Goal: Information Seeking & Learning: Learn about a topic

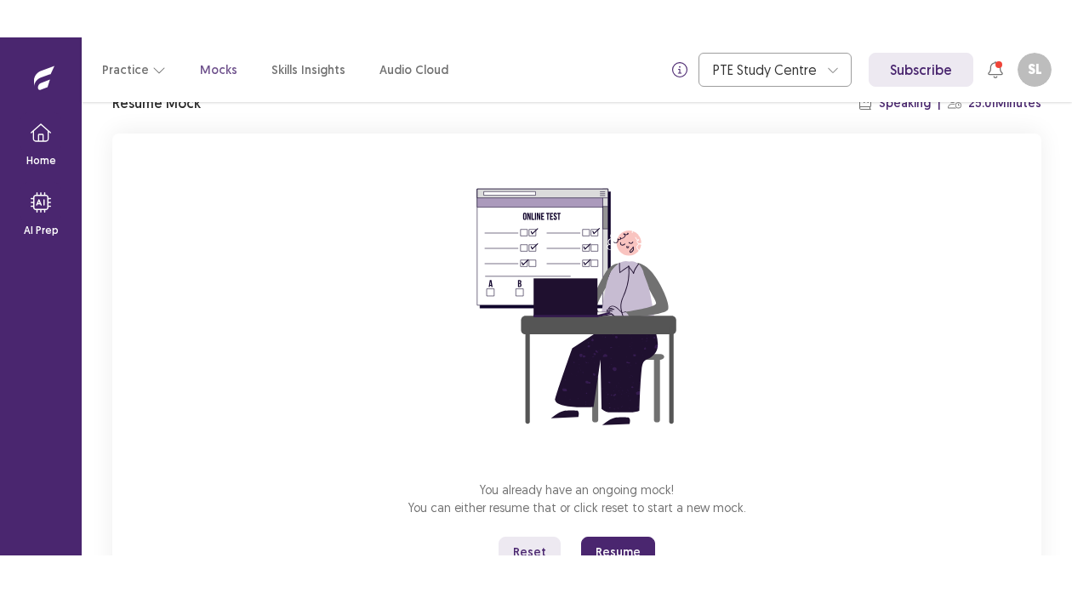
scroll to position [154, 0]
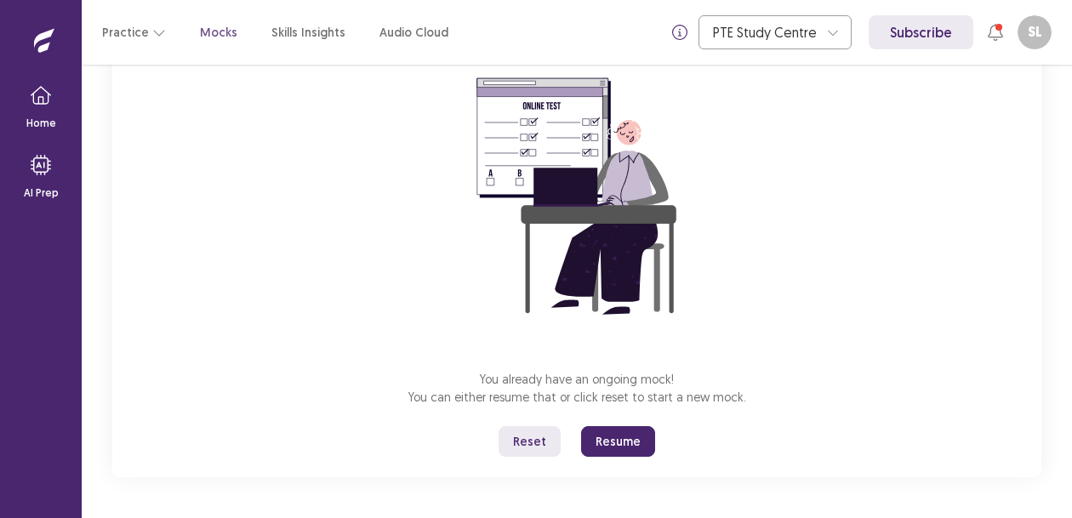
click at [540, 442] on button "Reset" at bounding box center [530, 441] width 62 height 31
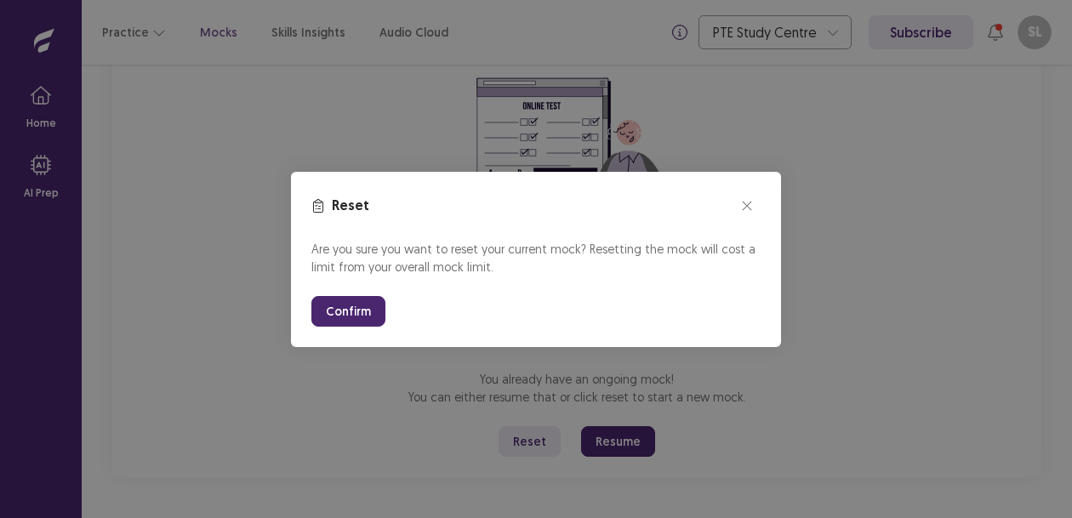
click at [362, 305] on button "Confirm" at bounding box center [349, 311] width 74 height 31
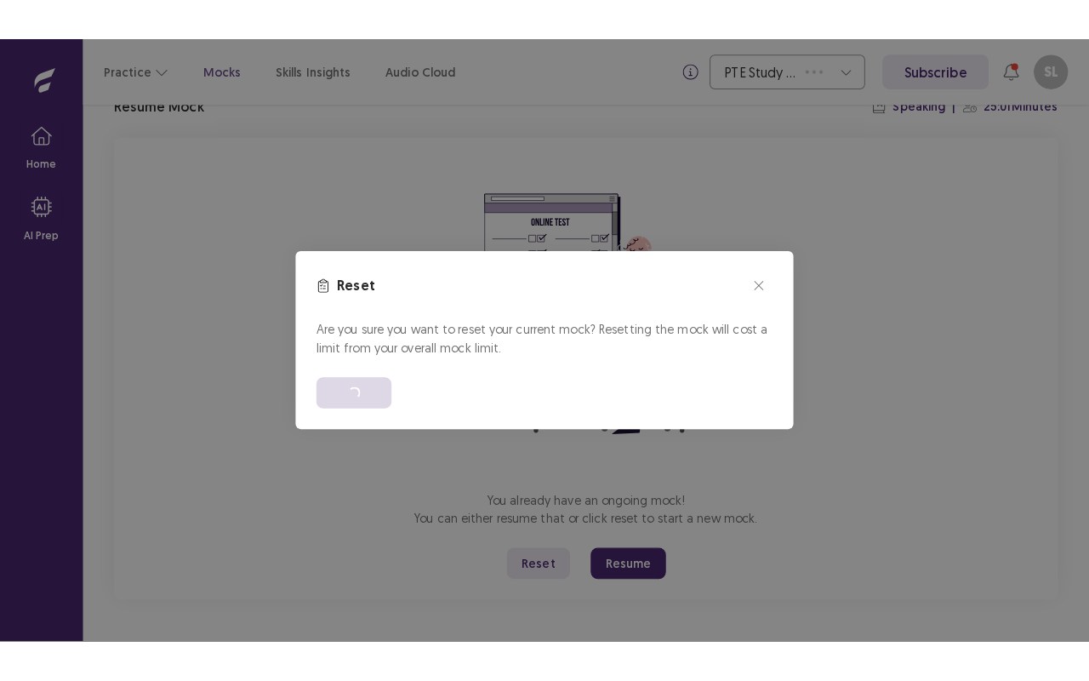
scroll to position [0, 0]
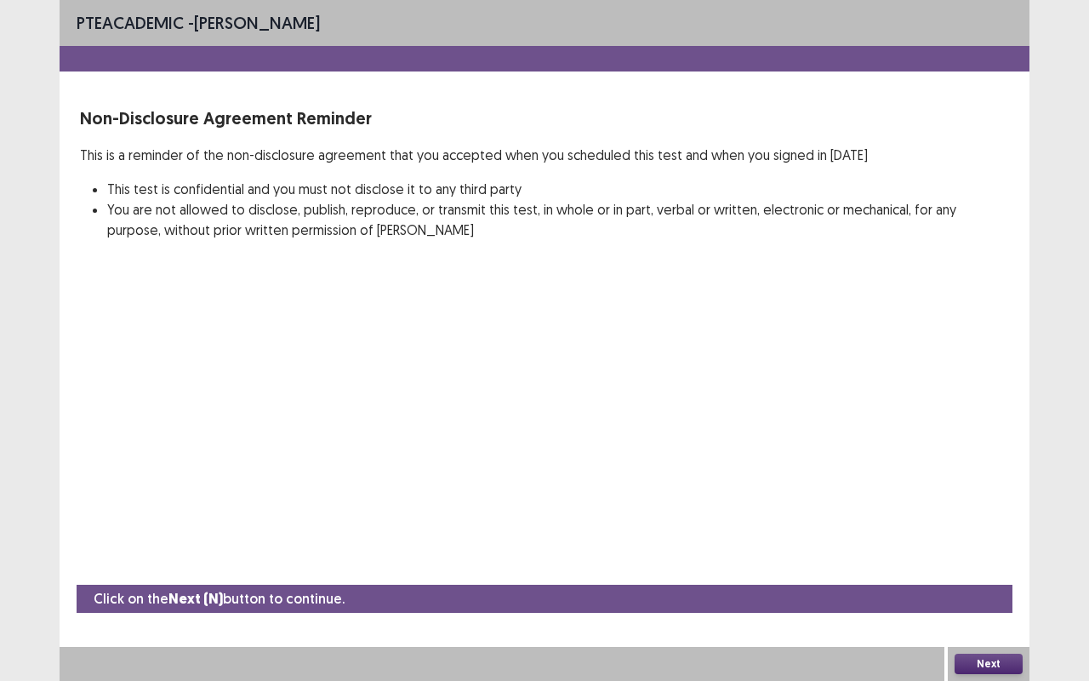
click at [975, 517] on button "Next" at bounding box center [989, 664] width 68 height 20
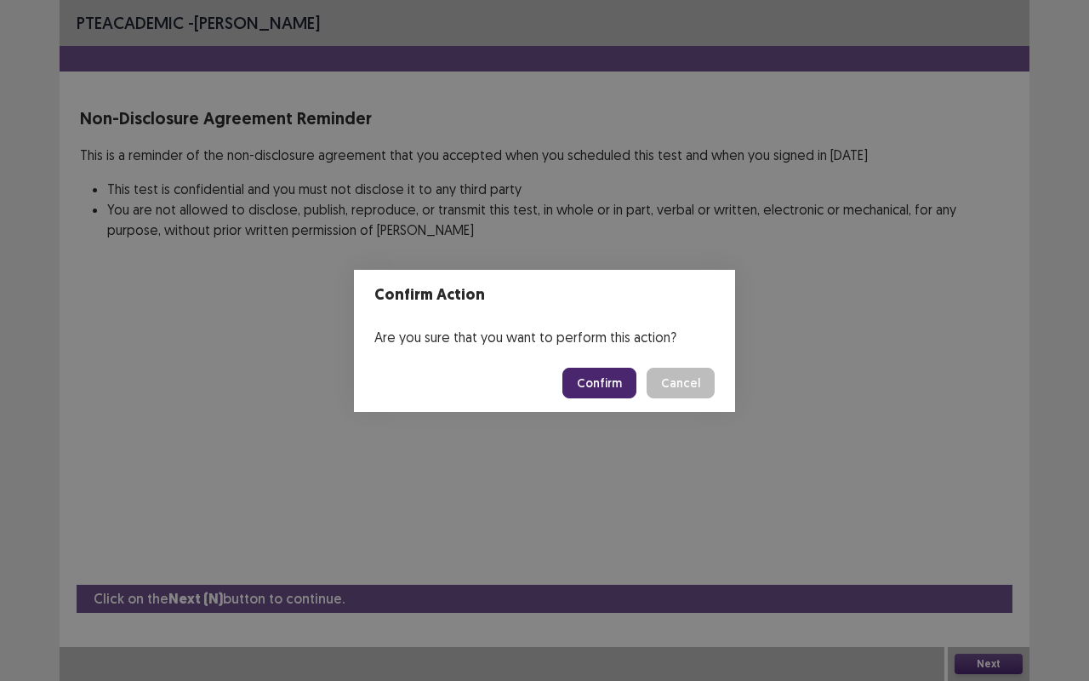
click at [603, 391] on button "Confirm" at bounding box center [600, 383] width 74 height 31
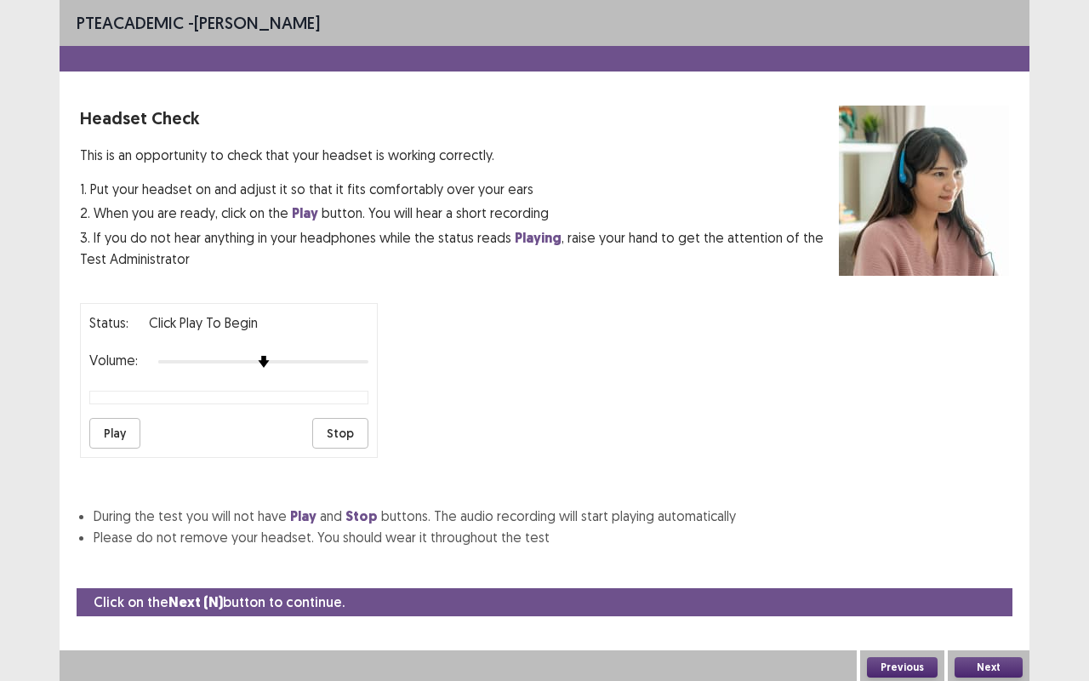
click at [976, 517] on div "Next" at bounding box center [989, 667] width 82 height 34
click at [116, 418] on button "Play" at bounding box center [114, 433] width 51 height 31
click at [282, 355] on img at bounding box center [284, 362] width 14 height 14
click at [102, 423] on button "Play" at bounding box center [114, 433] width 51 height 31
click at [970, 517] on button "Next" at bounding box center [989, 667] width 68 height 20
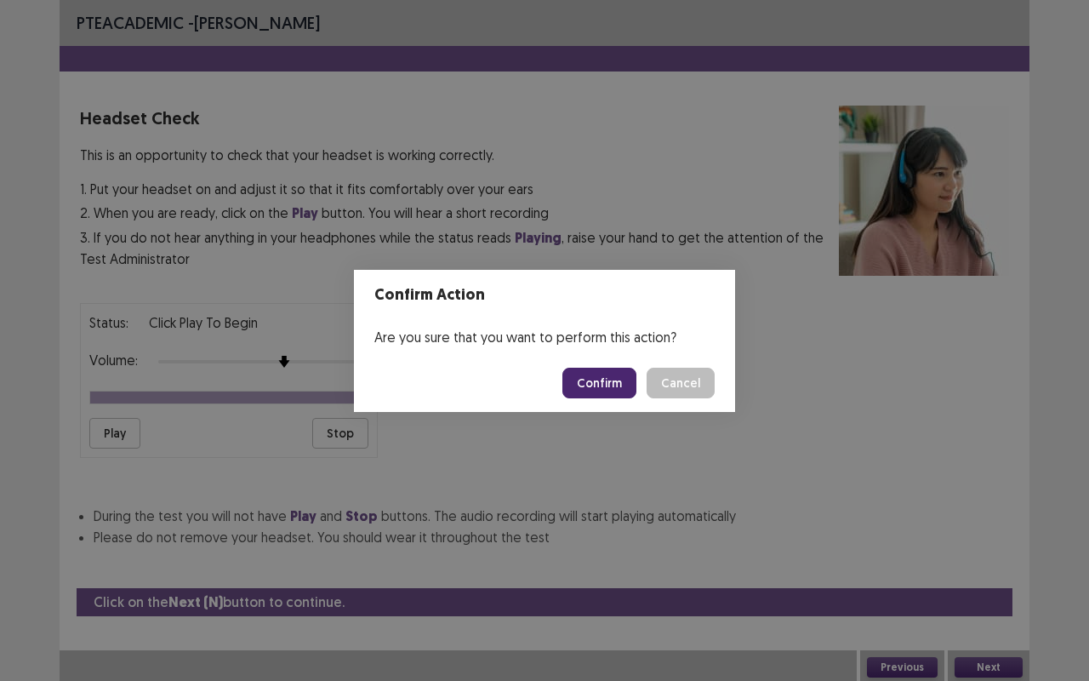
click at [587, 374] on button "Confirm" at bounding box center [600, 383] width 74 height 31
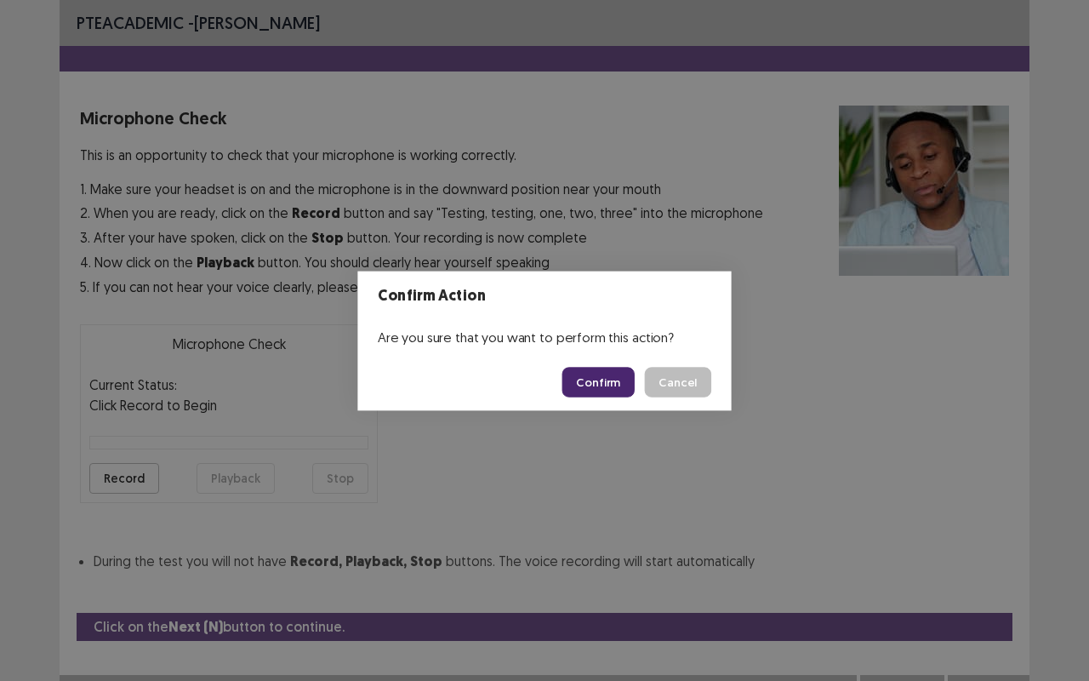
scroll to position [19, 0]
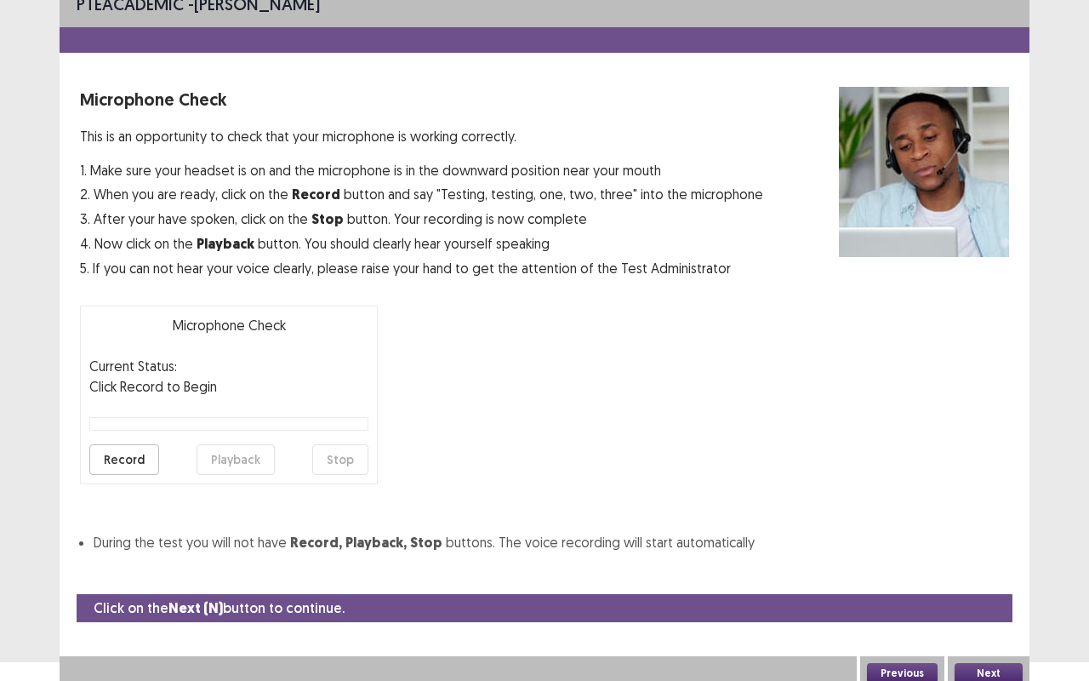
click at [112, 466] on button "Record" at bounding box center [124, 459] width 70 height 31
click at [256, 457] on button "Playback" at bounding box center [236, 459] width 78 height 31
click at [1004, 517] on button "Next" at bounding box center [989, 673] width 68 height 20
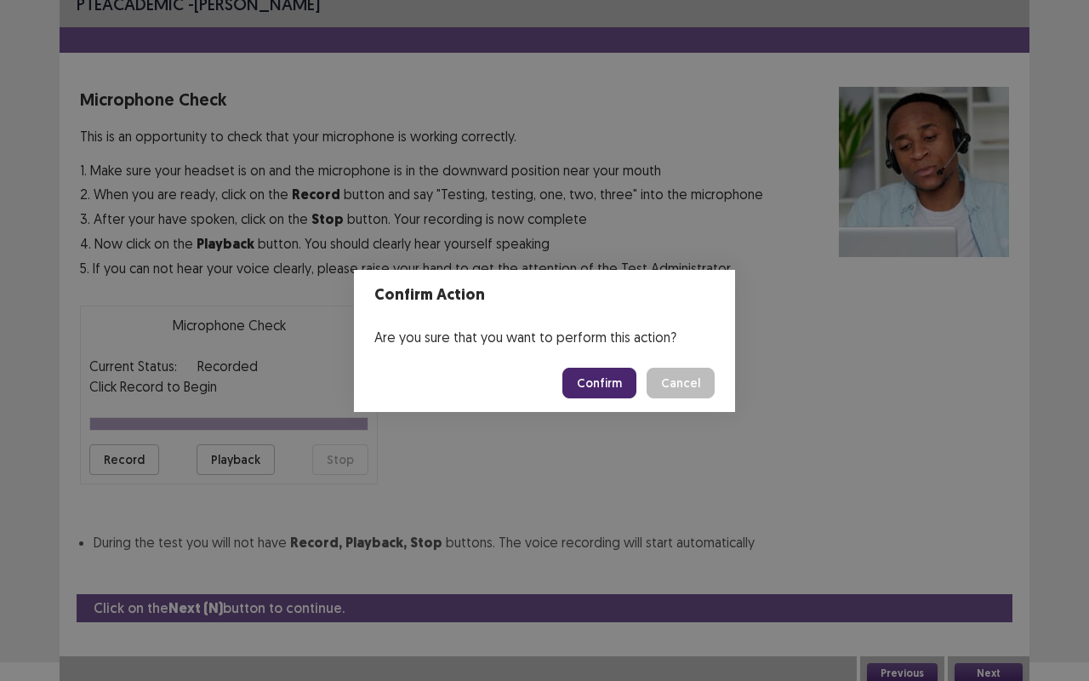
click at [603, 385] on button "Confirm" at bounding box center [600, 383] width 74 height 31
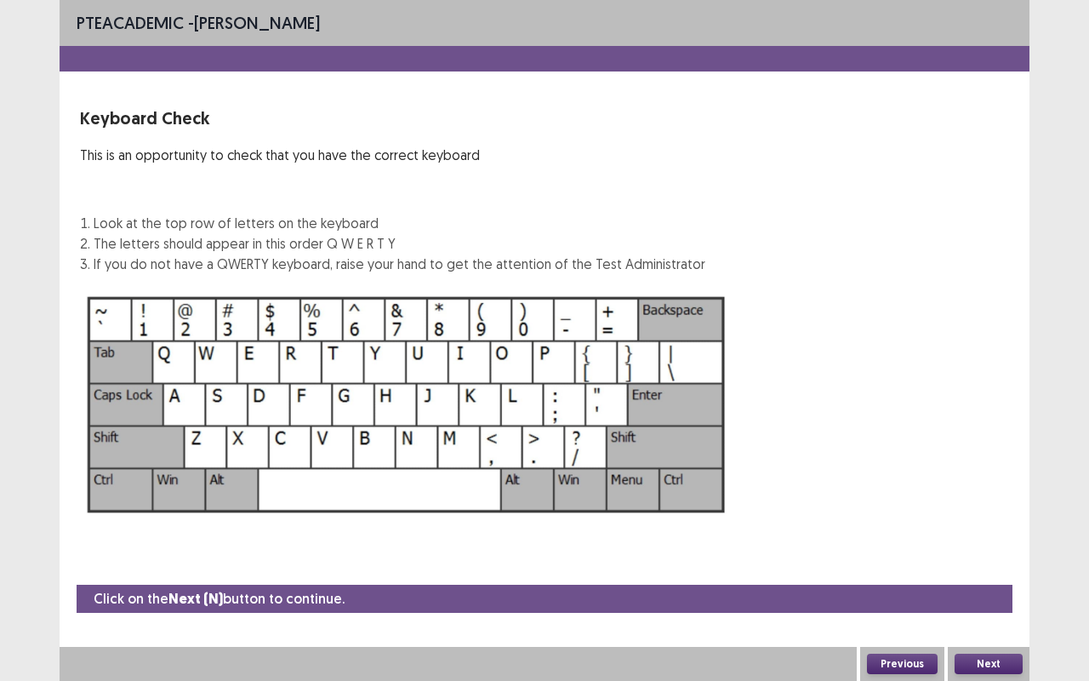
scroll to position [0, 0]
click at [999, 517] on button "Next" at bounding box center [989, 664] width 68 height 20
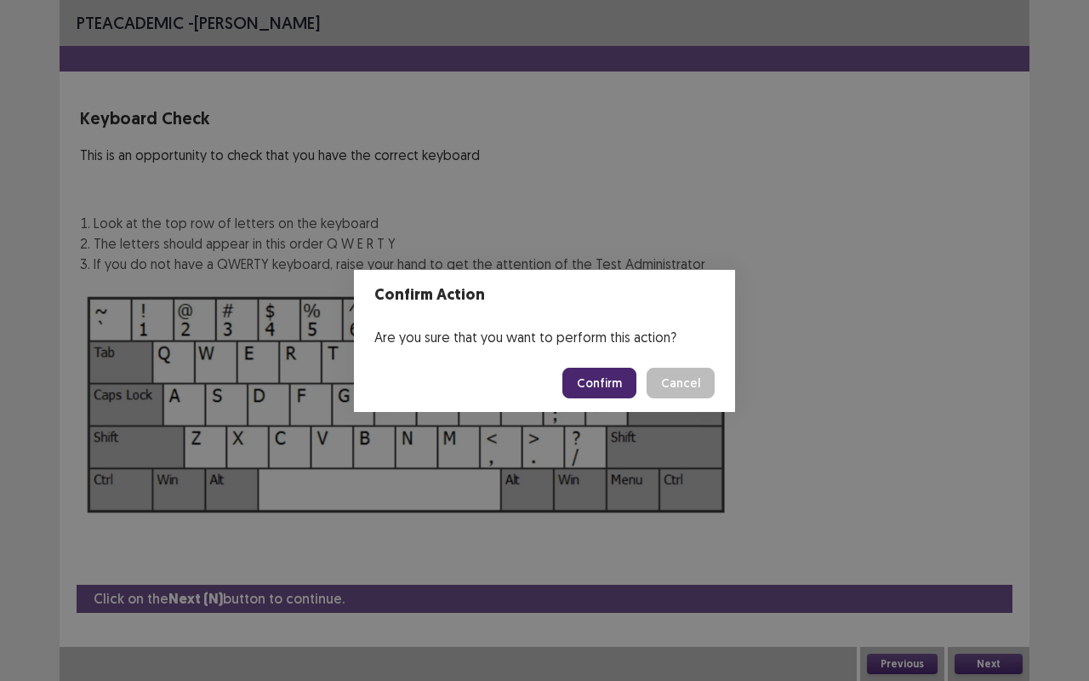
click at [599, 379] on button "Confirm" at bounding box center [600, 383] width 74 height 31
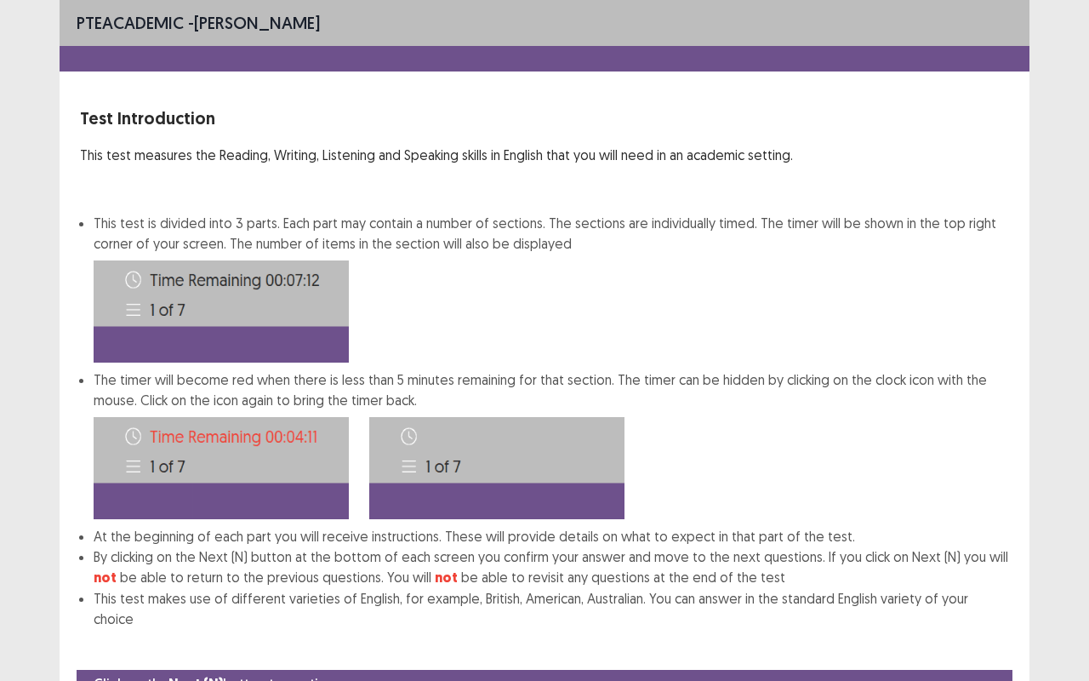
scroll to position [64, 0]
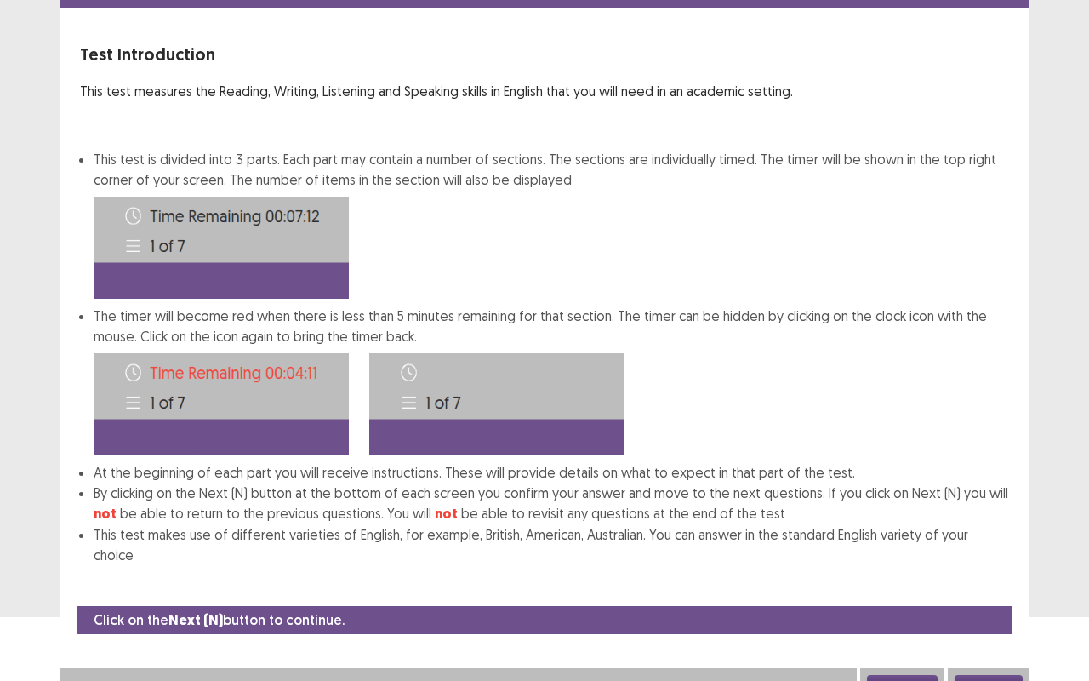
click at [1000, 517] on button "Next" at bounding box center [989, 685] width 68 height 20
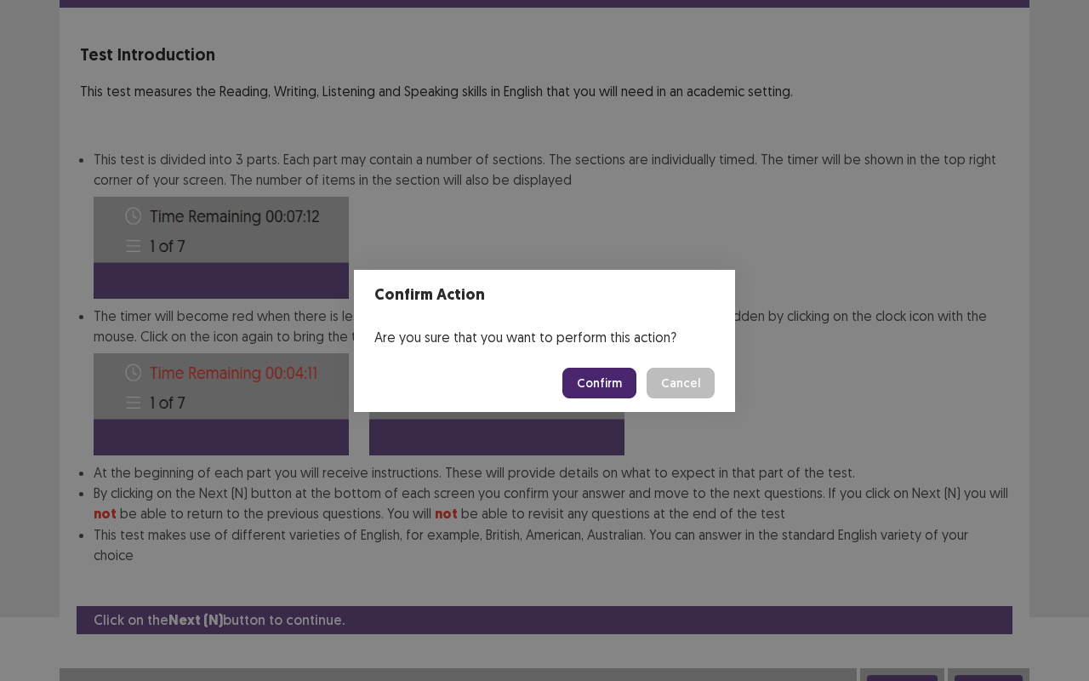
click at [589, 380] on button "Confirm" at bounding box center [600, 383] width 74 height 31
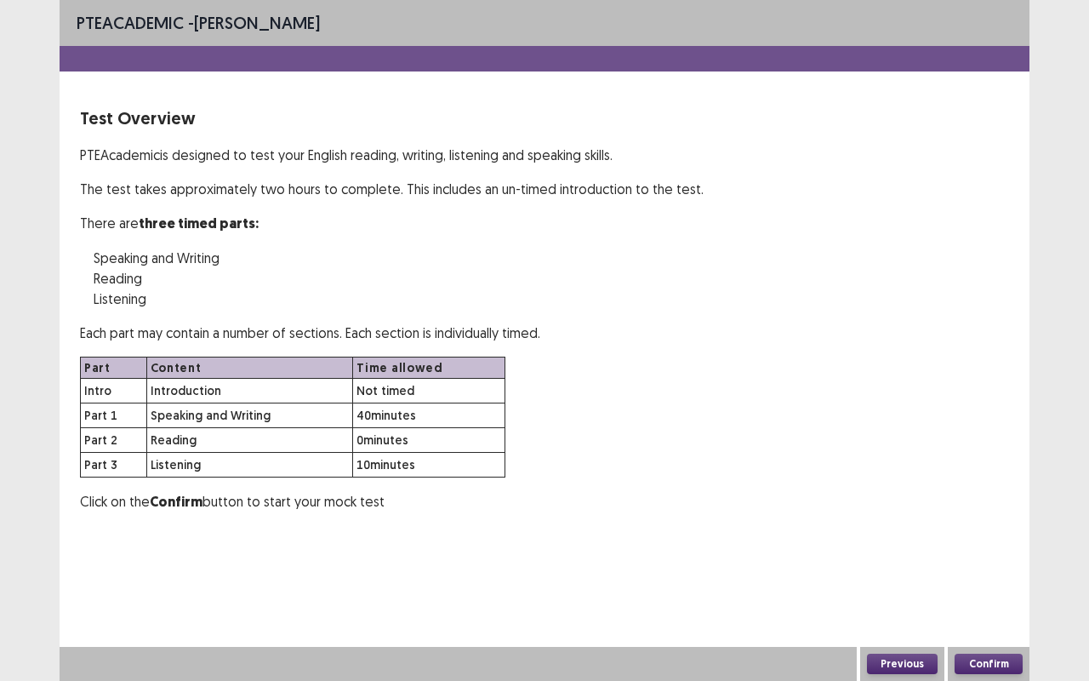
scroll to position [0, 0]
click at [986, 517] on button "Confirm" at bounding box center [989, 664] width 68 height 20
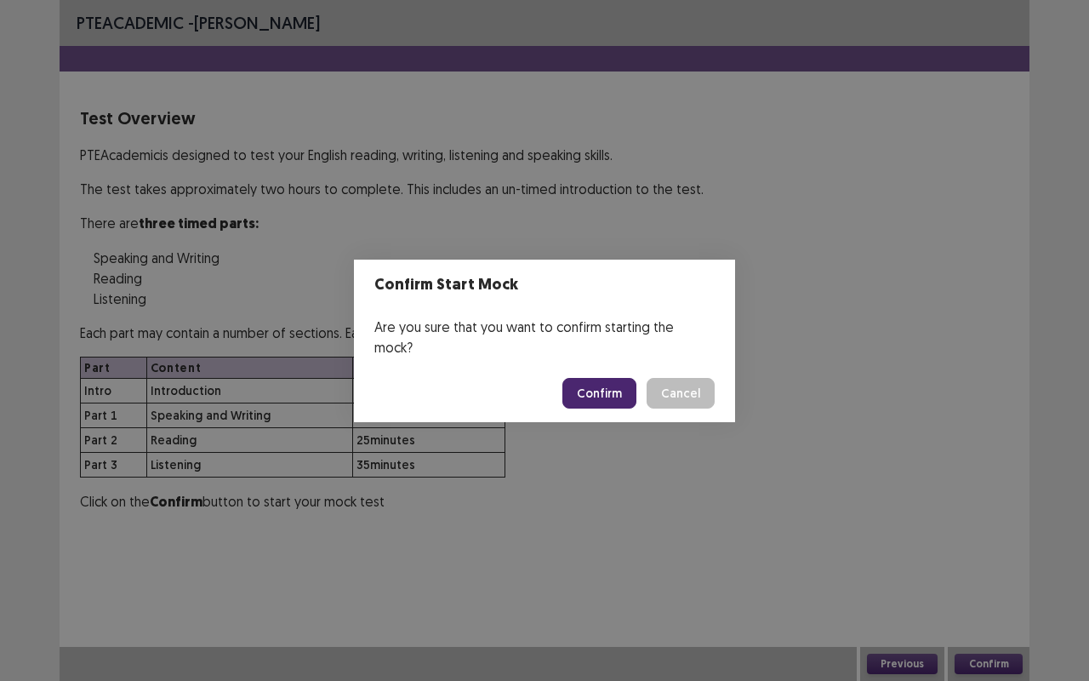
click at [588, 378] on button "Confirm" at bounding box center [600, 393] width 74 height 31
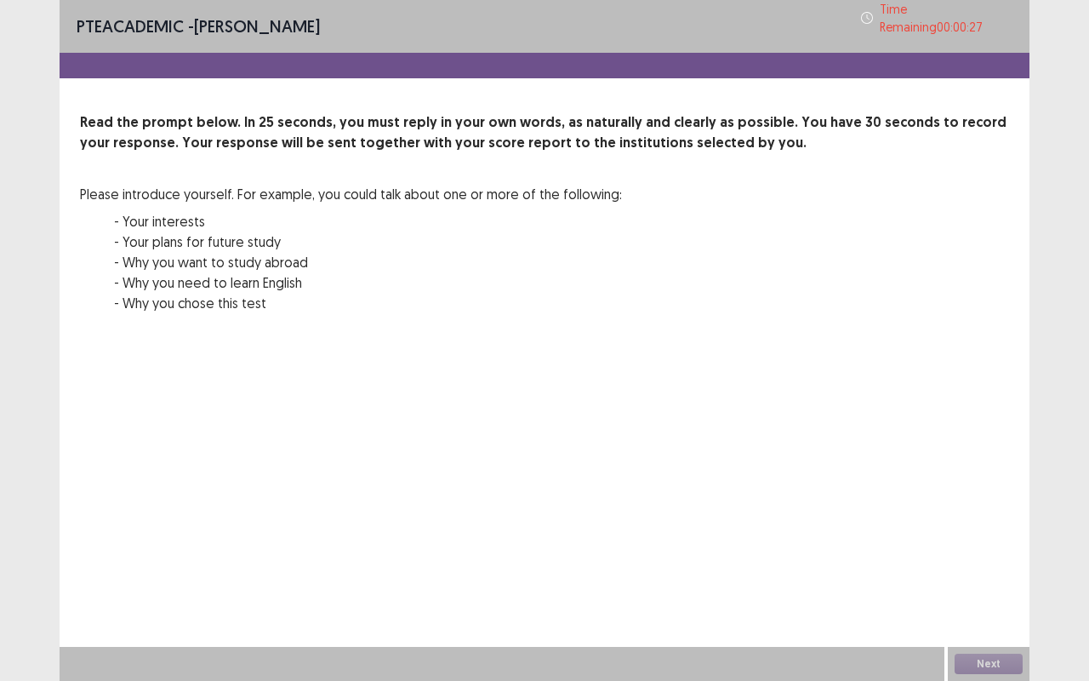
click at [992, 517] on div "Next" at bounding box center [989, 664] width 82 height 34
click at [974, 517] on div "Next" at bounding box center [989, 664] width 82 height 34
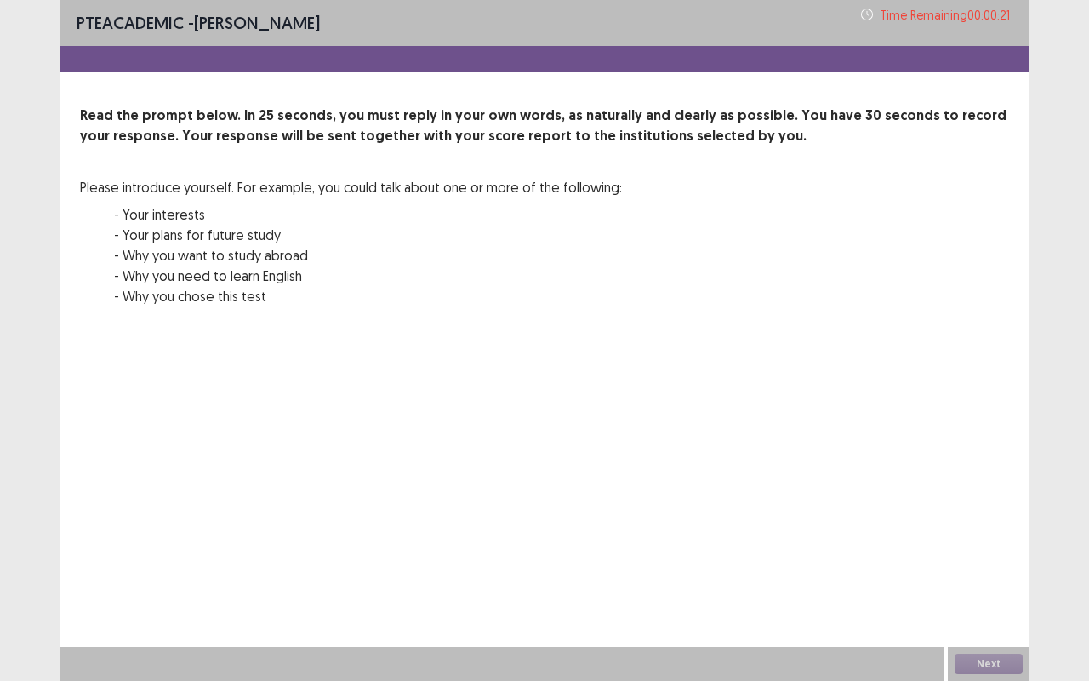
click at [974, 517] on div "Next" at bounding box center [989, 664] width 82 height 34
click at [996, 517] on div "Next" at bounding box center [989, 664] width 82 height 34
click at [891, 517] on div "PTE academic - Sarita Lama Time Remaining 00 : 00 : 17 Read the prompt below. I…" at bounding box center [545, 340] width 970 height 681
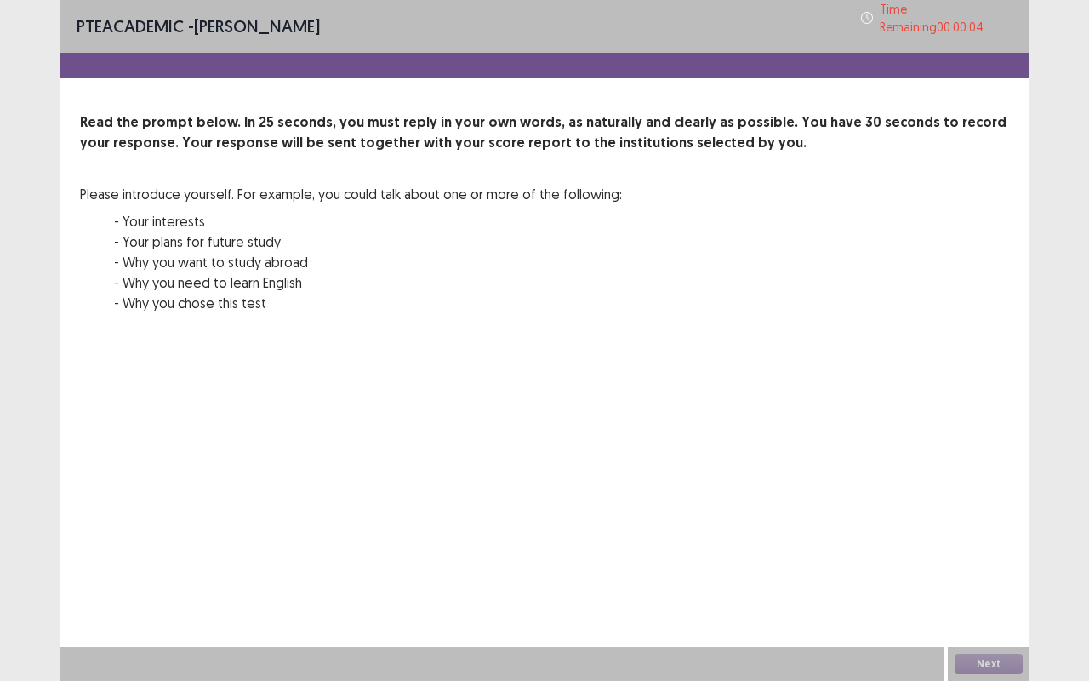
click at [989, 517] on div "Next" at bounding box center [989, 664] width 82 height 34
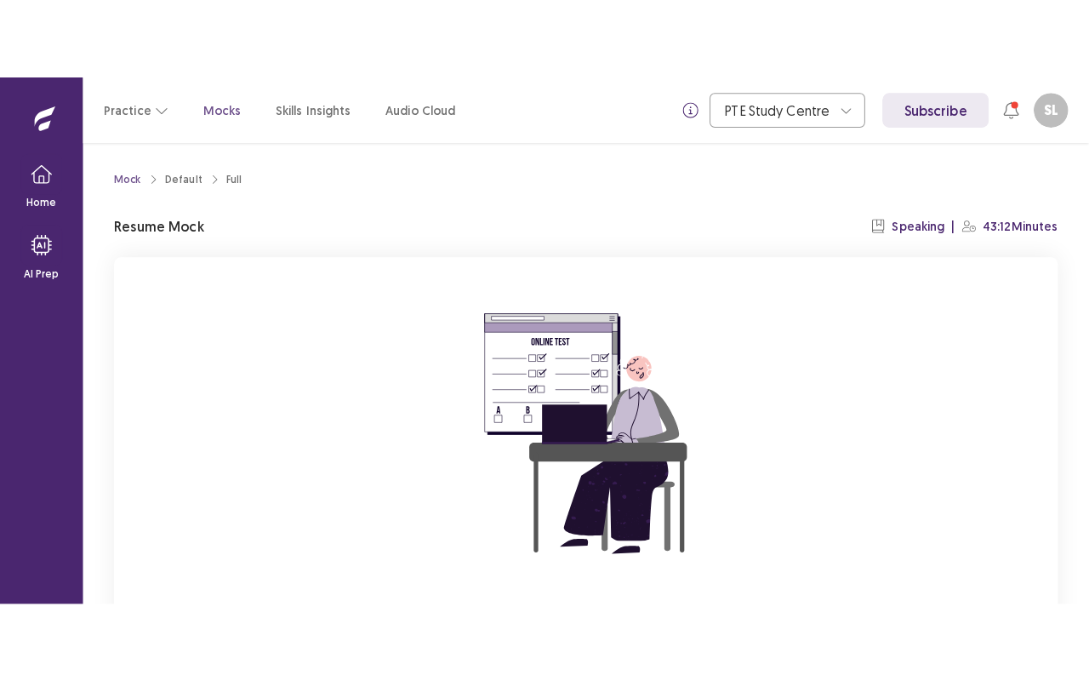
scroll to position [154, 0]
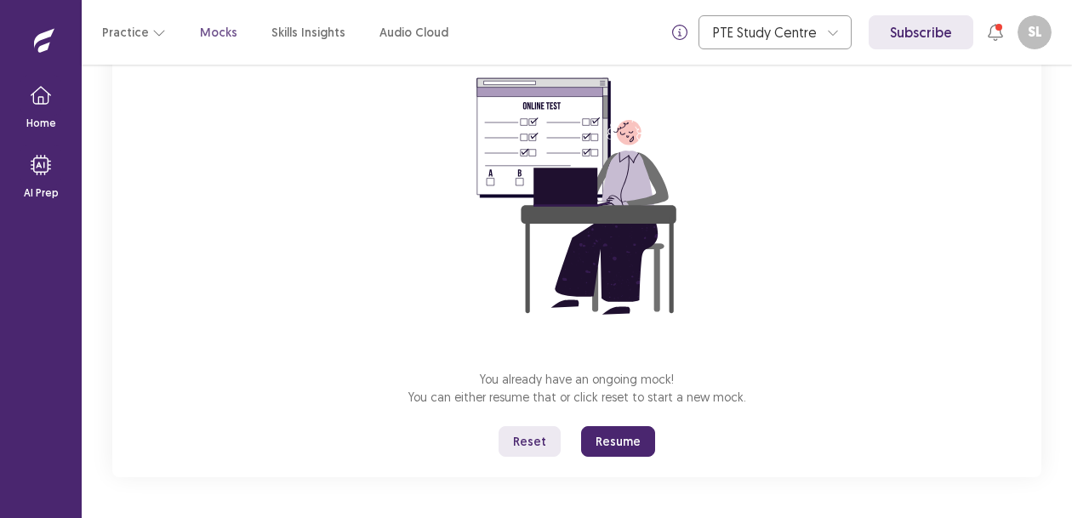
click at [625, 443] on button "Resume" at bounding box center [618, 441] width 74 height 31
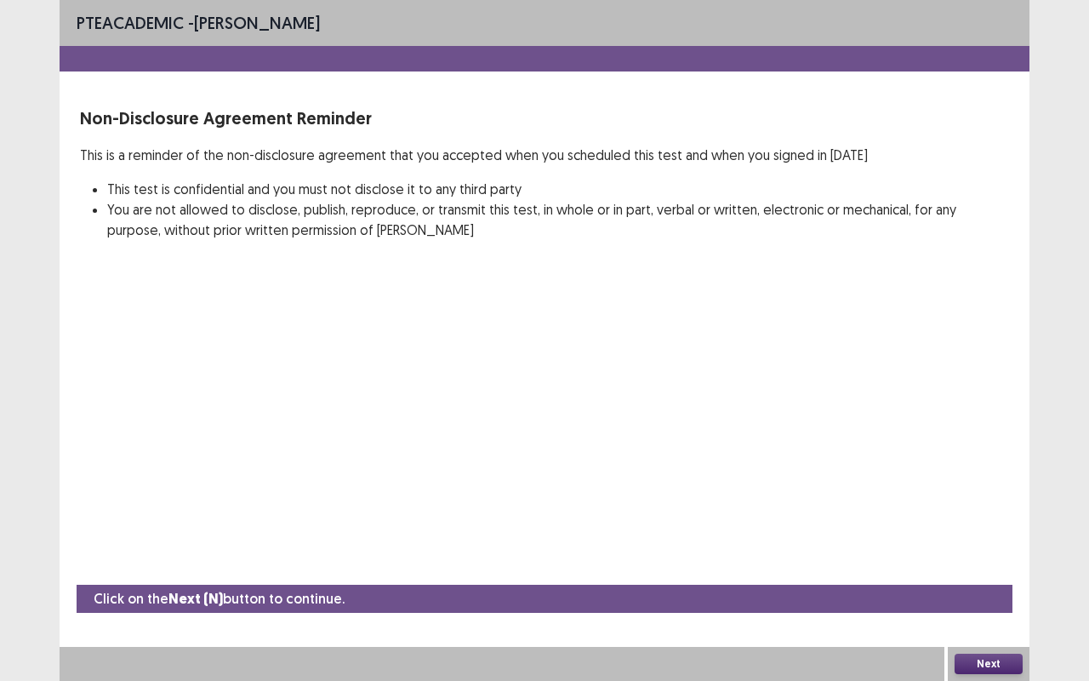
click at [975, 517] on button "Next" at bounding box center [989, 664] width 68 height 20
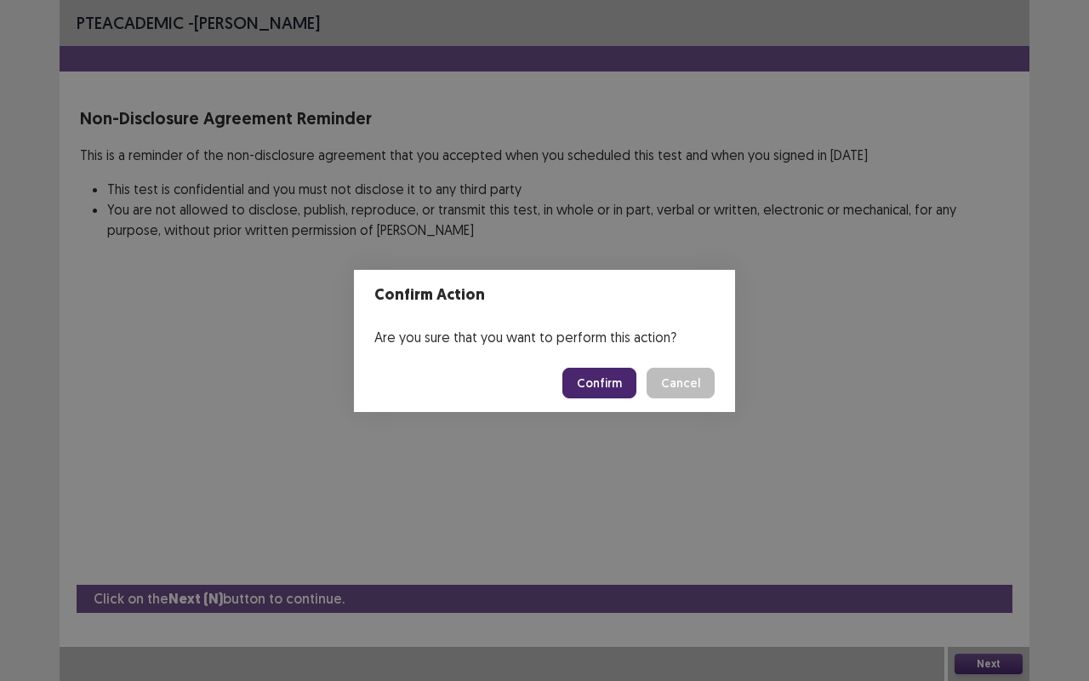
click at [600, 379] on button "Confirm" at bounding box center [600, 383] width 74 height 31
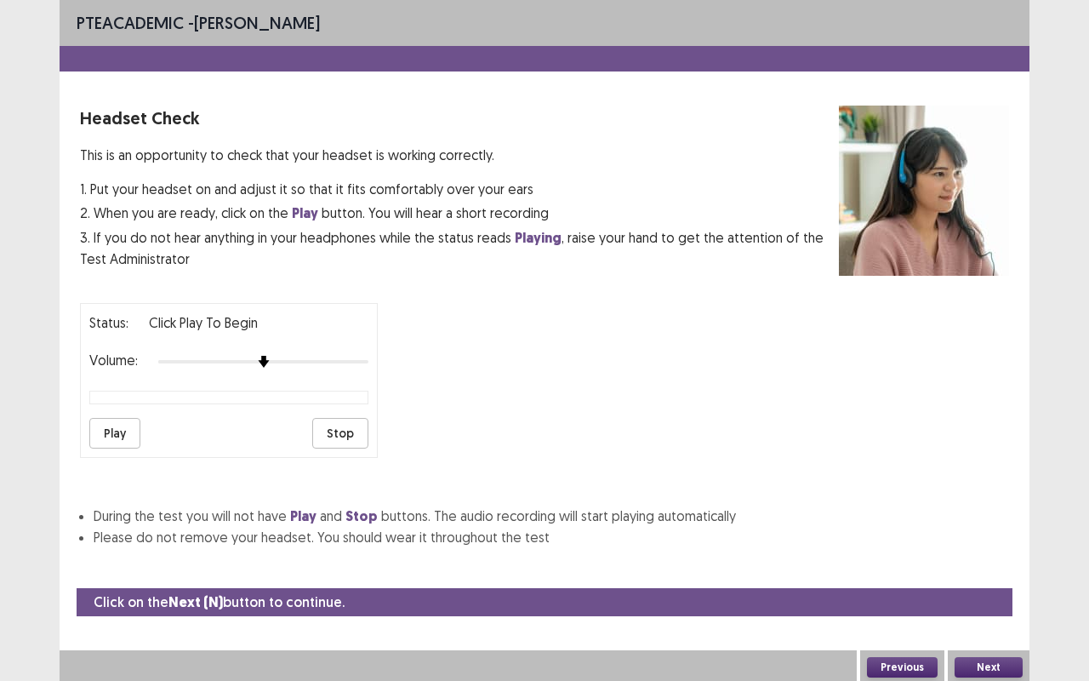
click at [120, 421] on button "Play" at bounding box center [114, 433] width 51 height 31
click at [269, 355] on img at bounding box center [263, 362] width 14 height 14
click at [274, 355] on div at bounding box center [263, 362] width 210 height 14
click at [272, 355] on div at bounding box center [263, 362] width 210 height 14
click at [274, 355] on div at bounding box center [263, 362] width 210 height 14
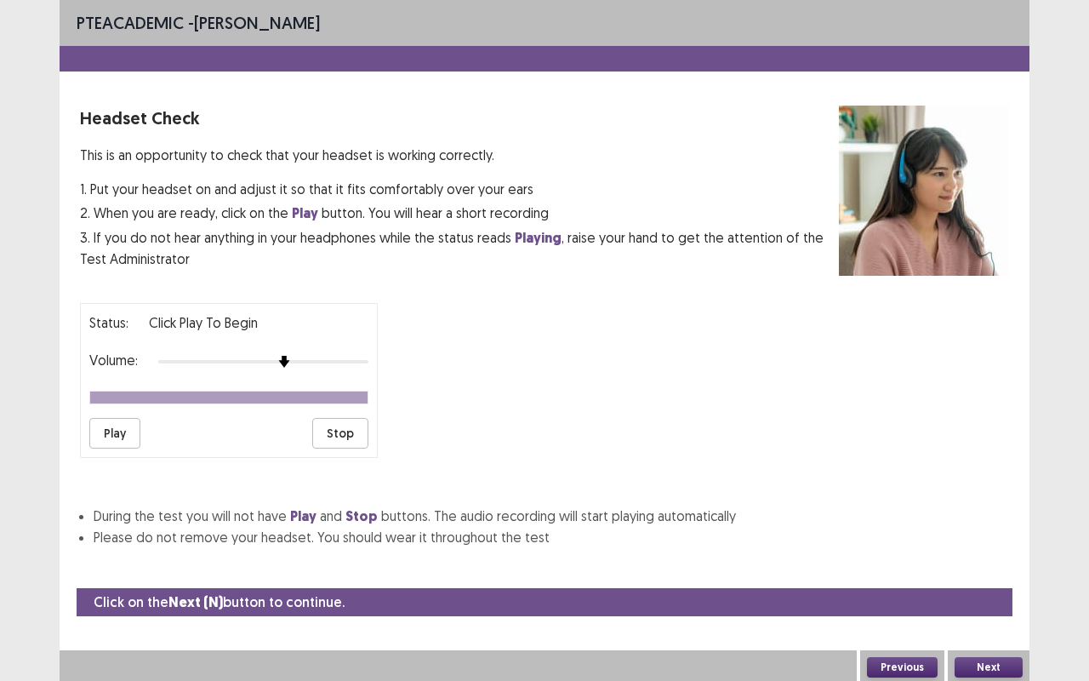
click at [135, 434] on button "Play" at bounding box center [114, 433] width 51 height 31
click at [974, 517] on button "Next" at bounding box center [989, 667] width 68 height 20
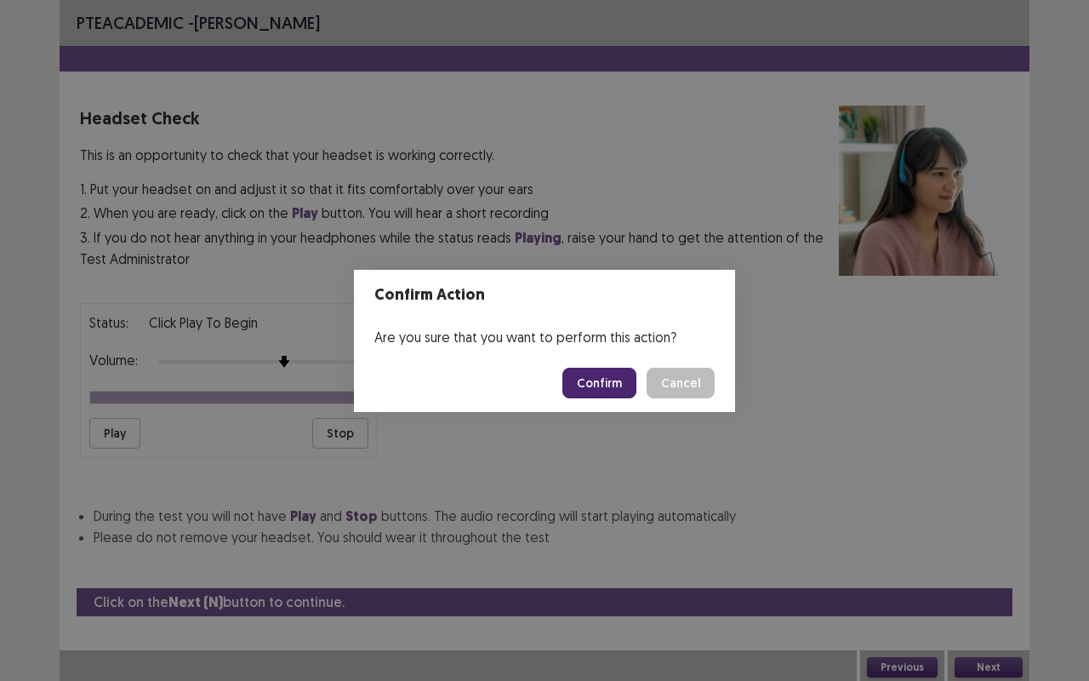
click at [606, 390] on button "Confirm" at bounding box center [600, 383] width 74 height 31
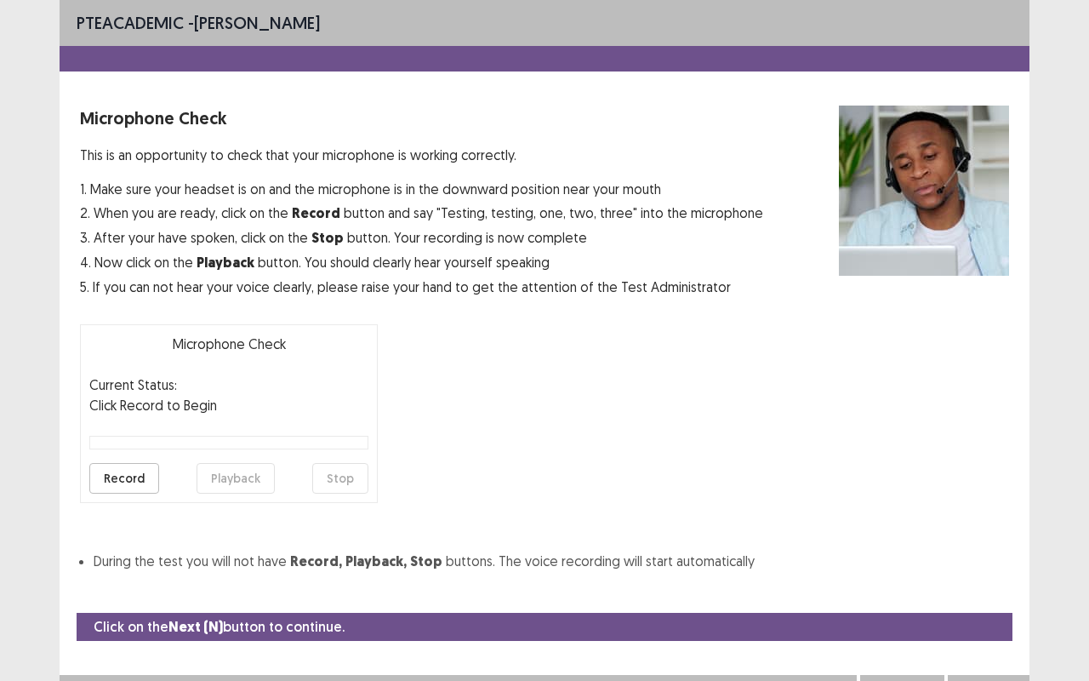
scroll to position [19, 0]
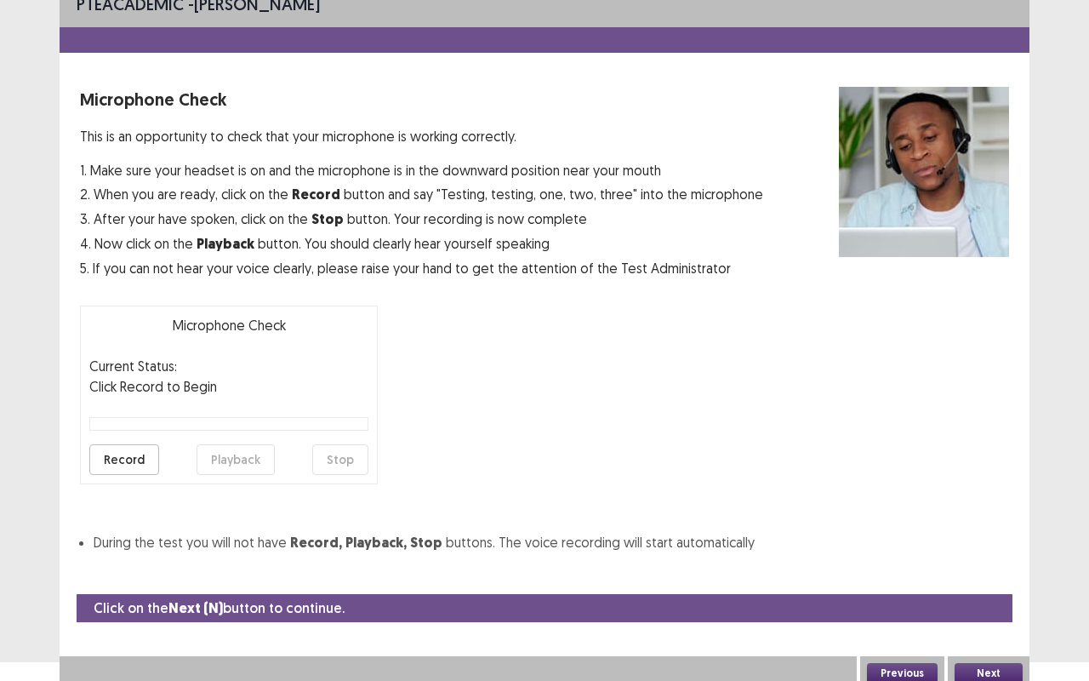
click at [114, 447] on button "Record" at bounding box center [124, 459] width 70 height 31
click at [220, 450] on button "Playback" at bounding box center [236, 459] width 78 height 31
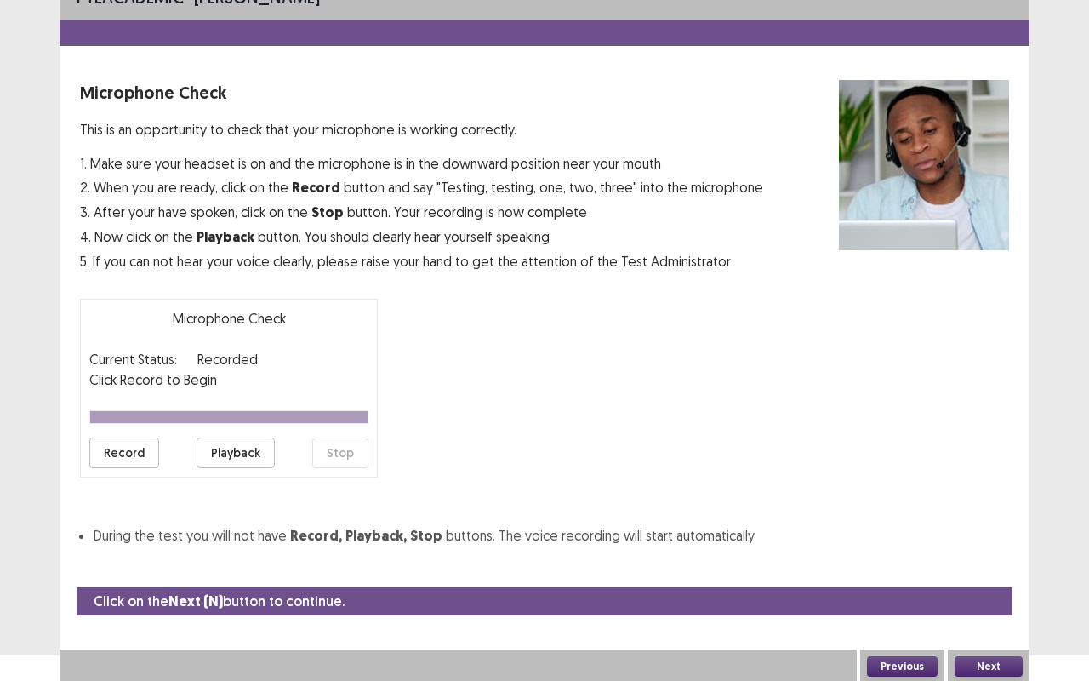
click at [978, 517] on button "Next" at bounding box center [989, 666] width 68 height 20
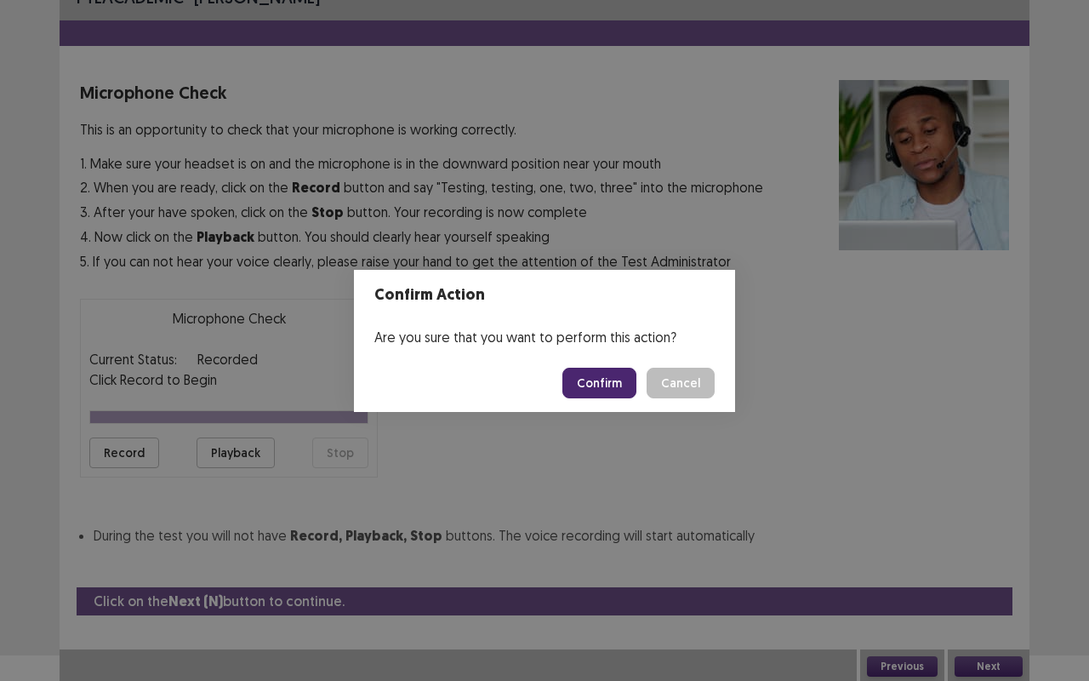
click at [601, 392] on button "Confirm" at bounding box center [600, 383] width 74 height 31
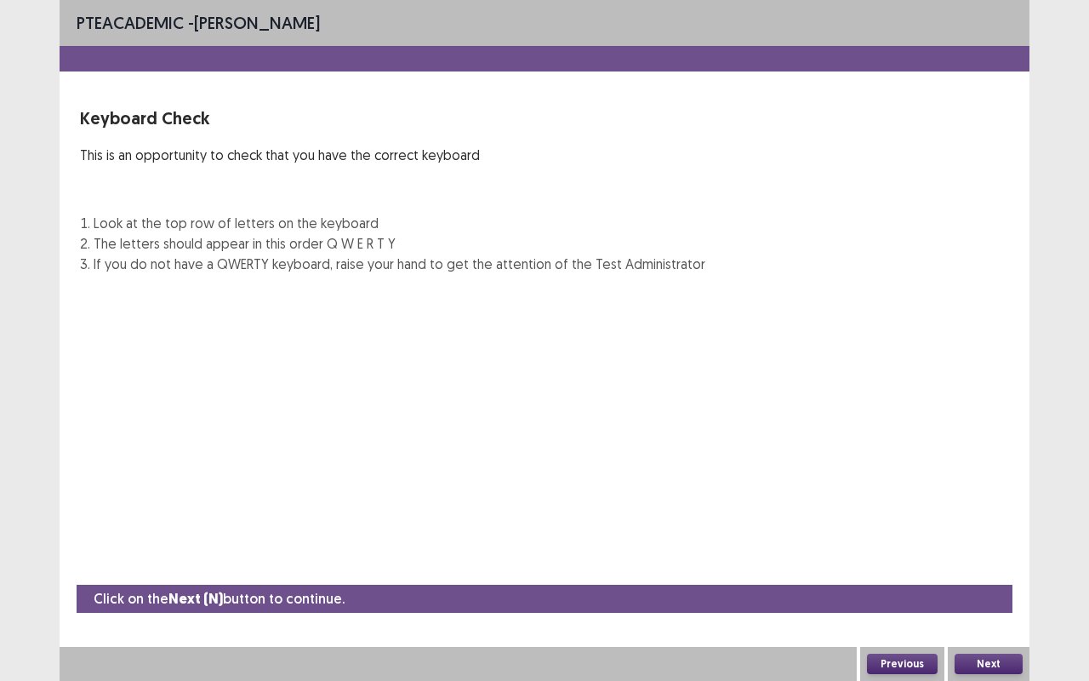
scroll to position [0, 0]
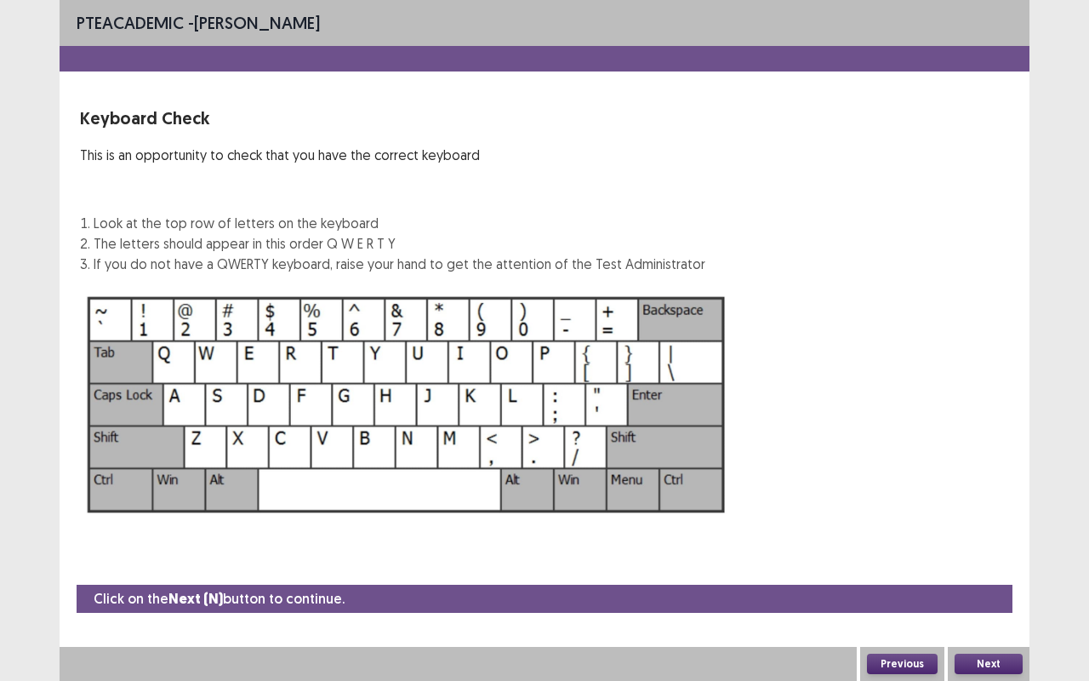
click at [982, 517] on button "Next" at bounding box center [989, 664] width 68 height 20
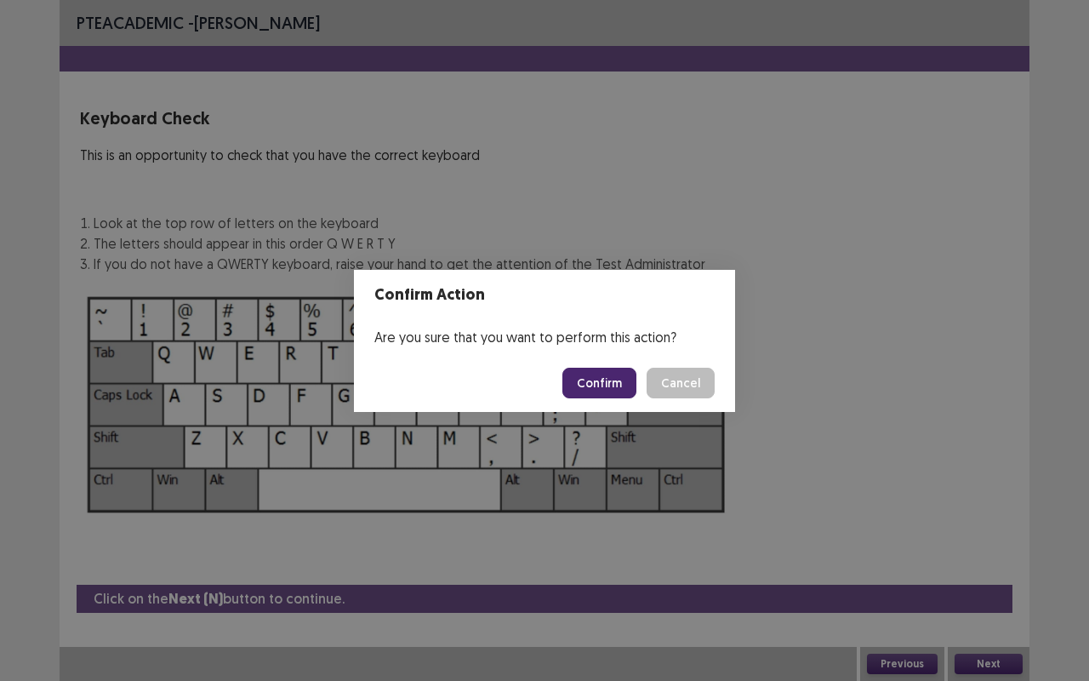
click at [595, 392] on button "Confirm" at bounding box center [600, 383] width 74 height 31
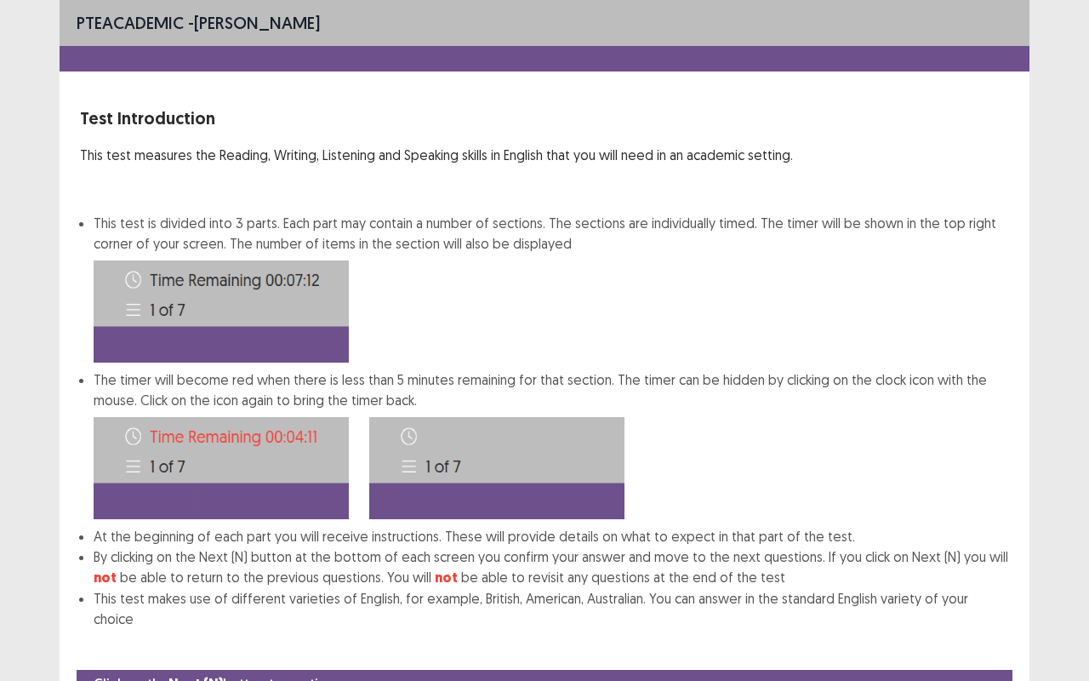
scroll to position [64, 0]
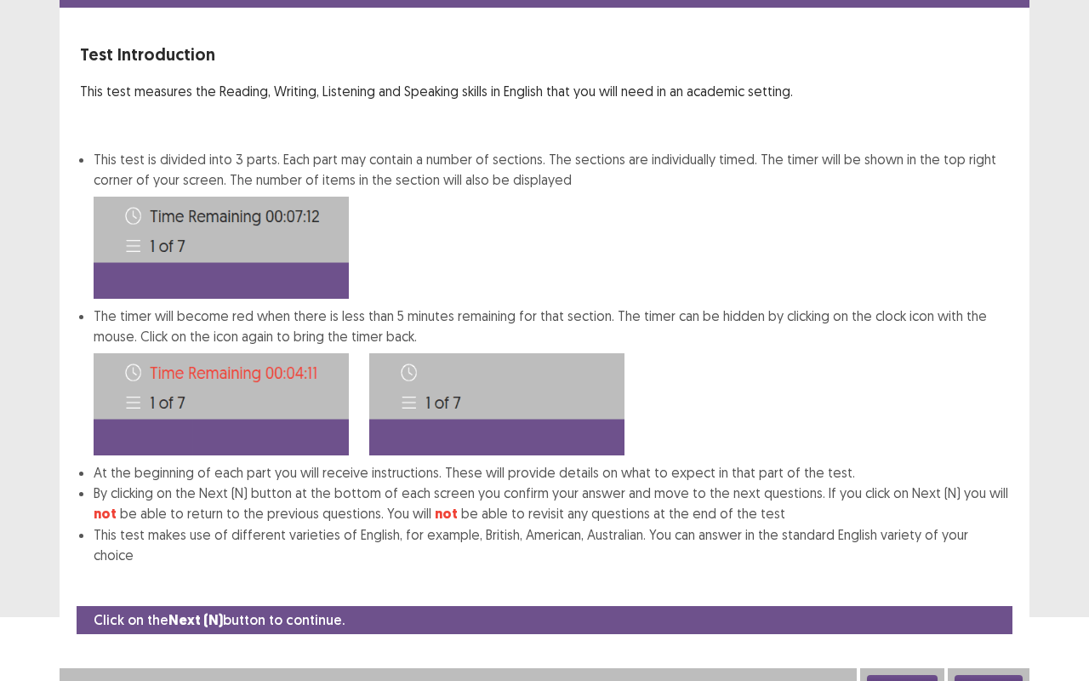
click at [970, 517] on div "Next" at bounding box center [989, 685] width 82 height 34
click at [975, 517] on button "Next" at bounding box center [989, 685] width 68 height 20
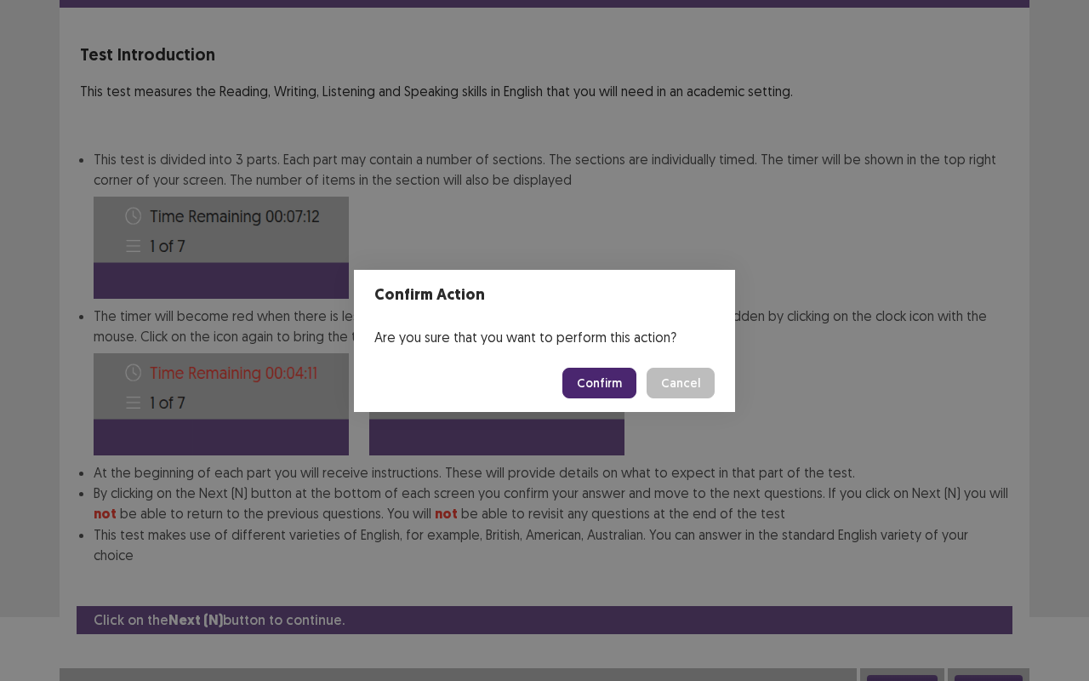
click at [597, 374] on button "Confirm" at bounding box center [600, 383] width 74 height 31
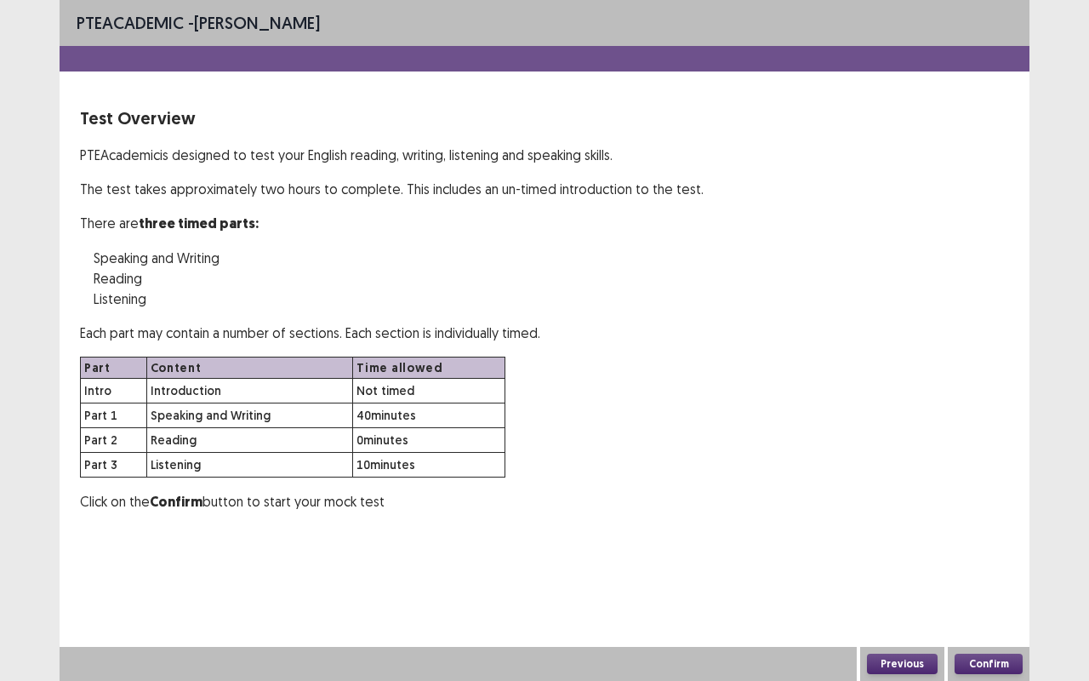
scroll to position [0, 0]
click at [1000, 517] on button "Confirm" at bounding box center [989, 664] width 68 height 20
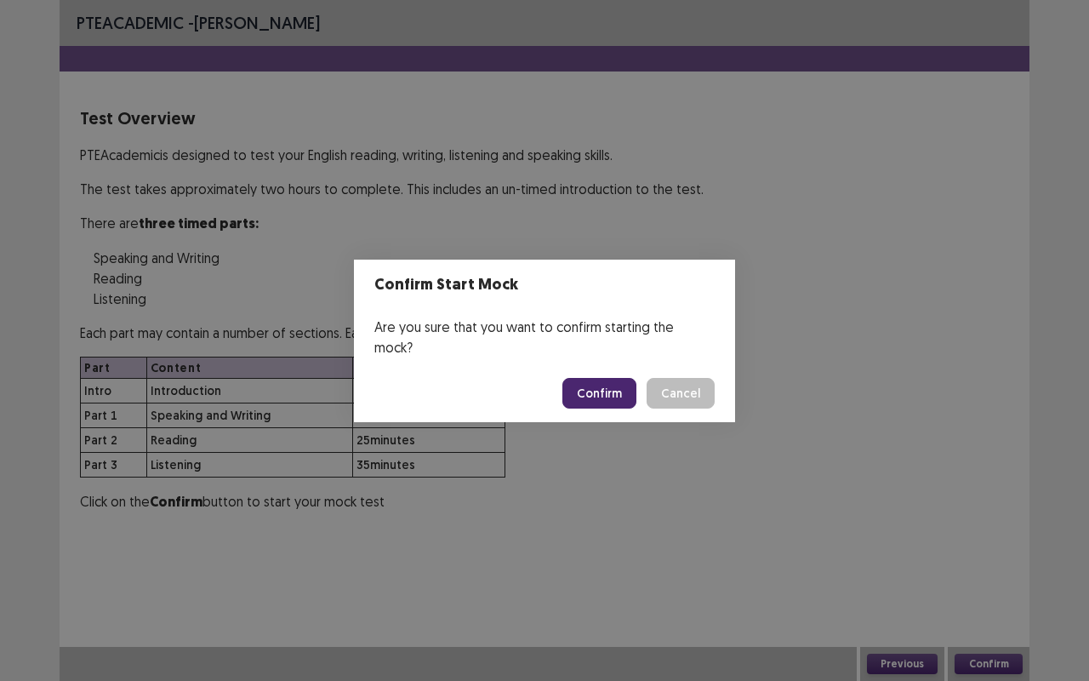
click at [587, 380] on button "Confirm" at bounding box center [600, 393] width 74 height 31
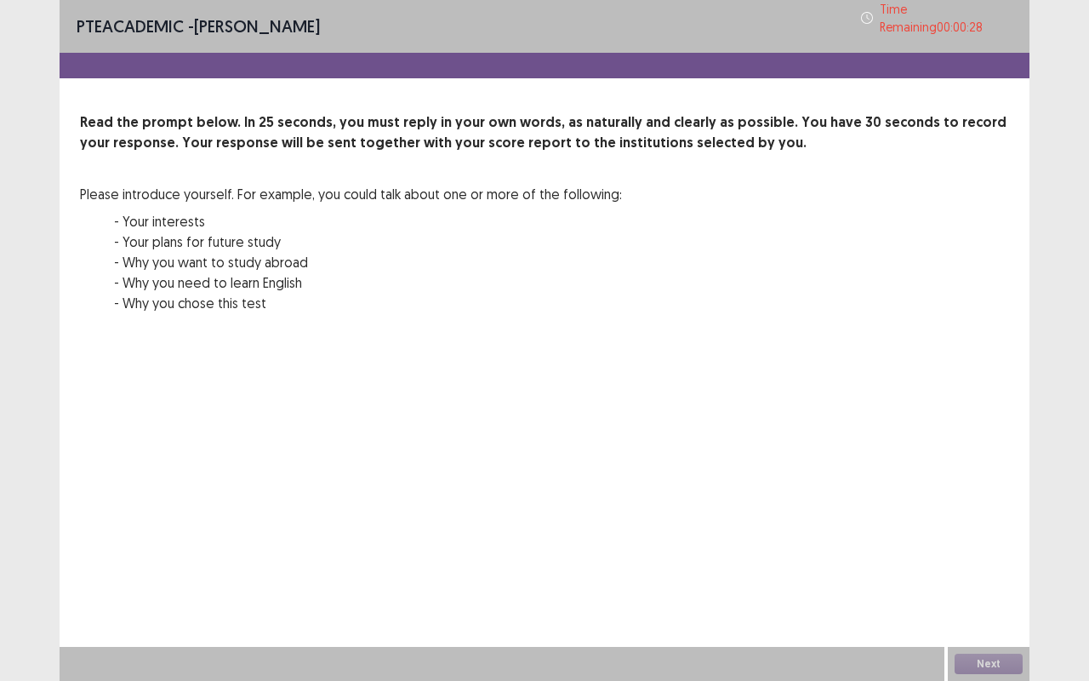
click at [977, 517] on div "Next" at bounding box center [989, 664] width 82 height 34
click at [991, 517] on div "Next" at bounding box center [989, 664] width 82 height 34
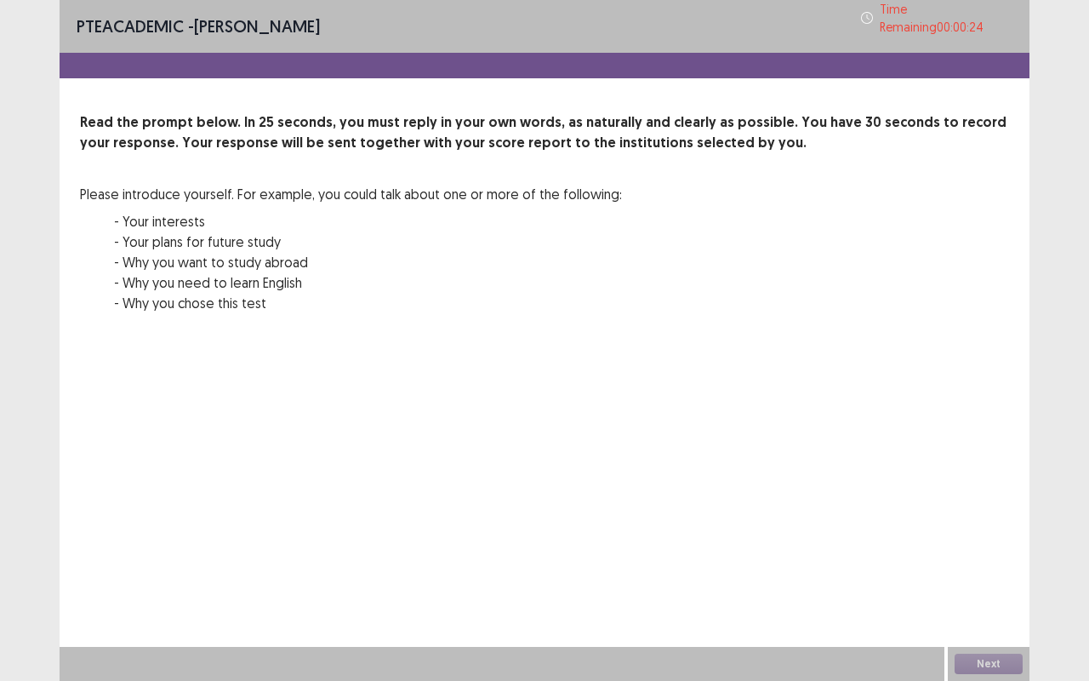
click at [991, 517] on div "Next" at bounding box center [989, 664] width 82 height 34
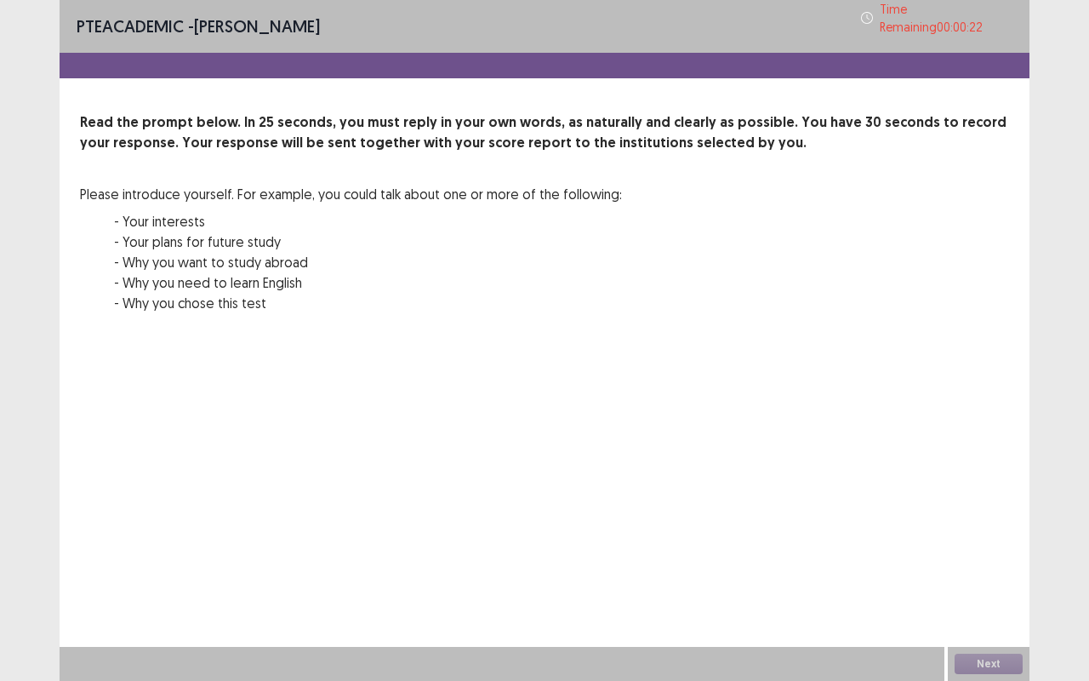
click at [991, 517] on div "Next" at bounding box center [989, 664] width 82 height 34
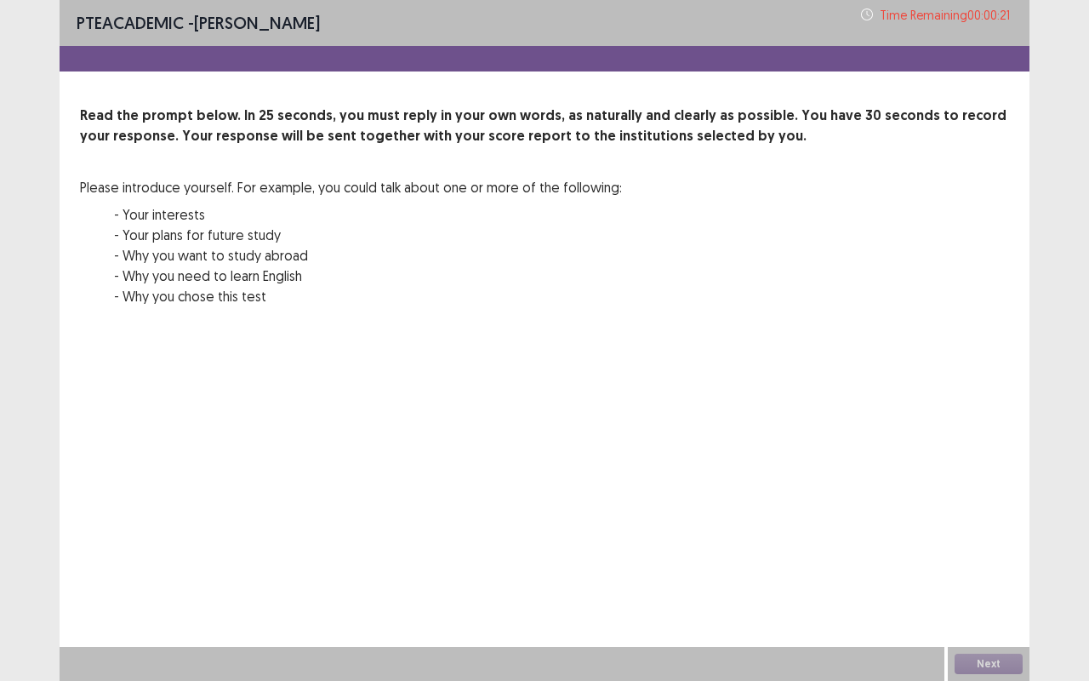
click at [991, 517] on div "Next" at bounding box center [989, 664] width 82 height 34
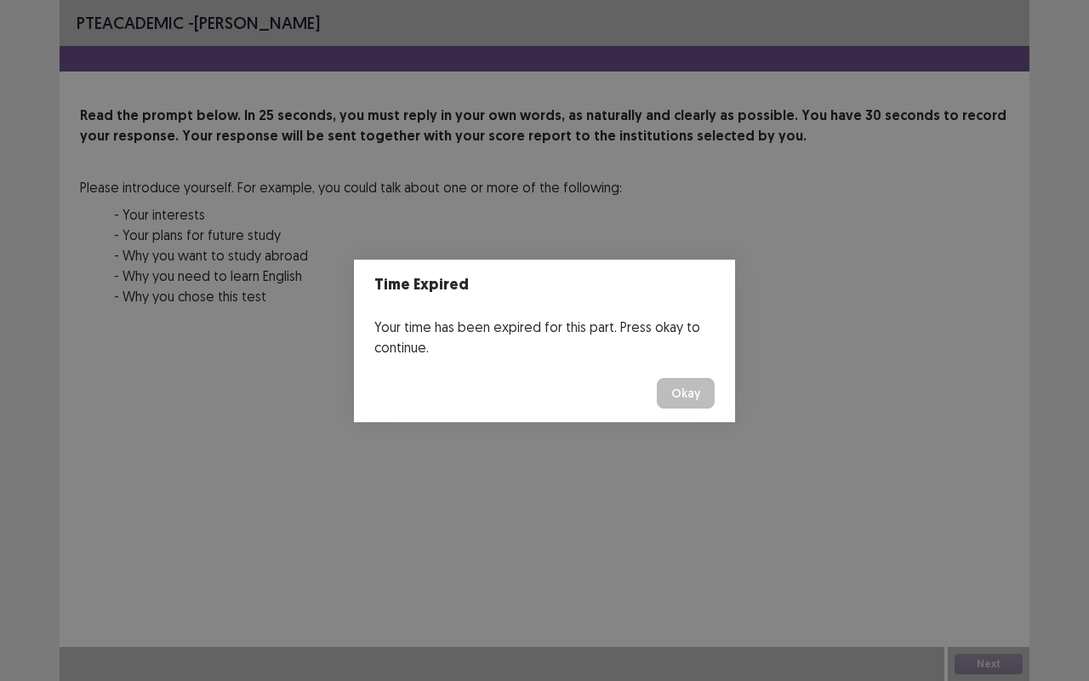
click at [686, 406] on button "Okay" at bounding box center [686, 393] width 58 height 31
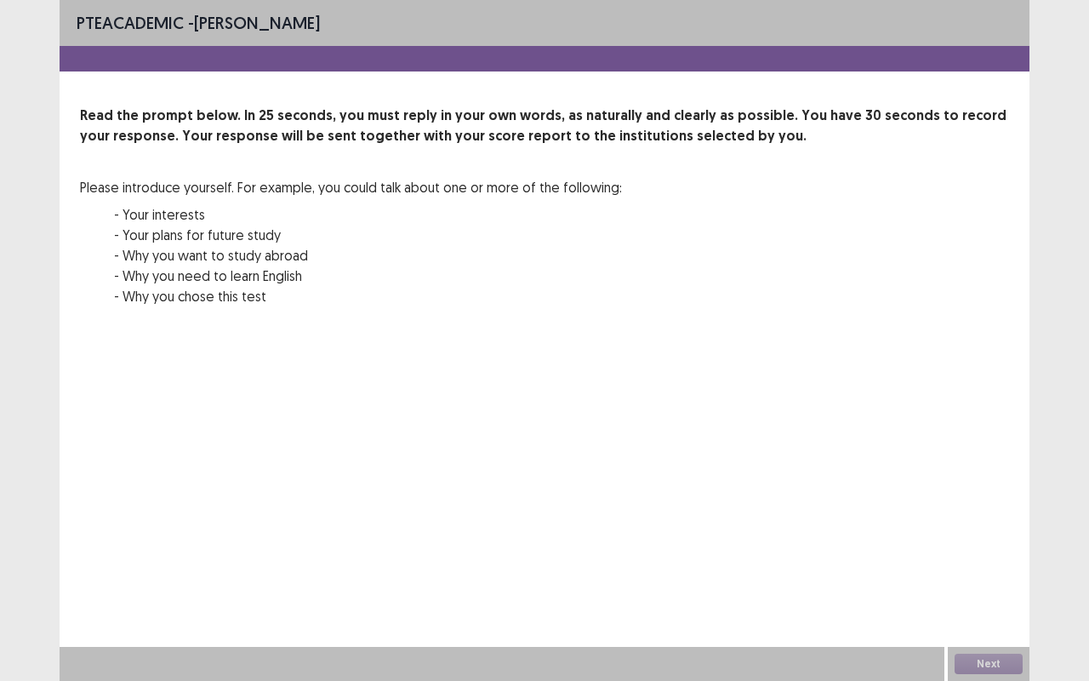
click at [987, 517] on div "Next" at bounding box center [989, 664] width 82 height 34
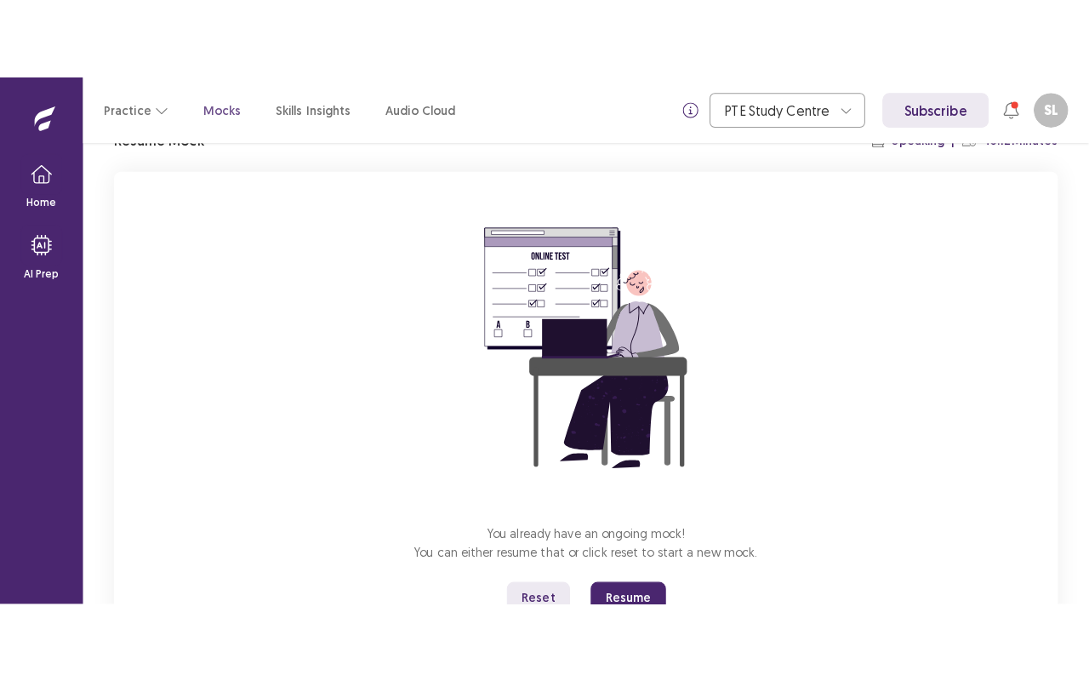
scroll to position [154, 0]
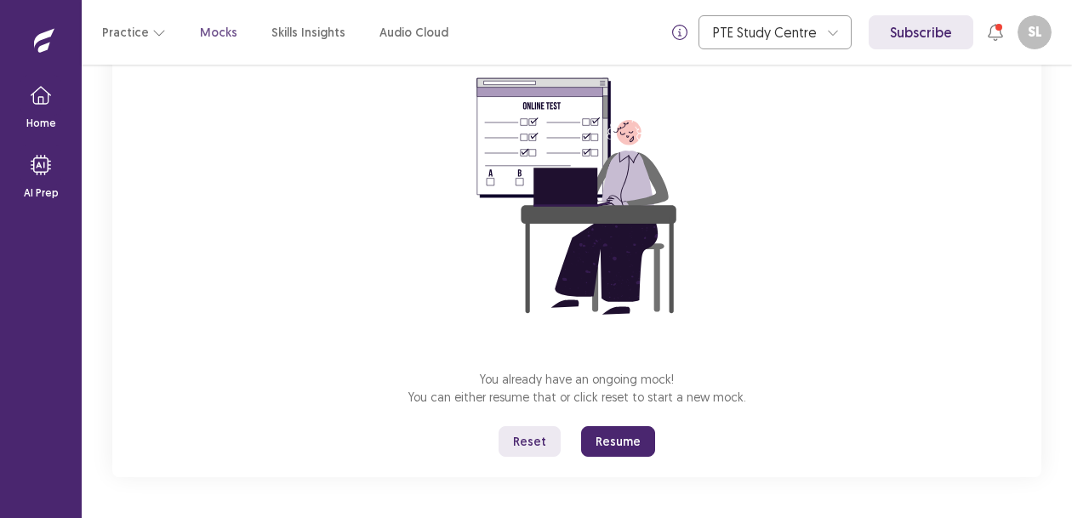
click at [609, 444] on button "Resume" at bounding box center [618, 441] width 74 height 31
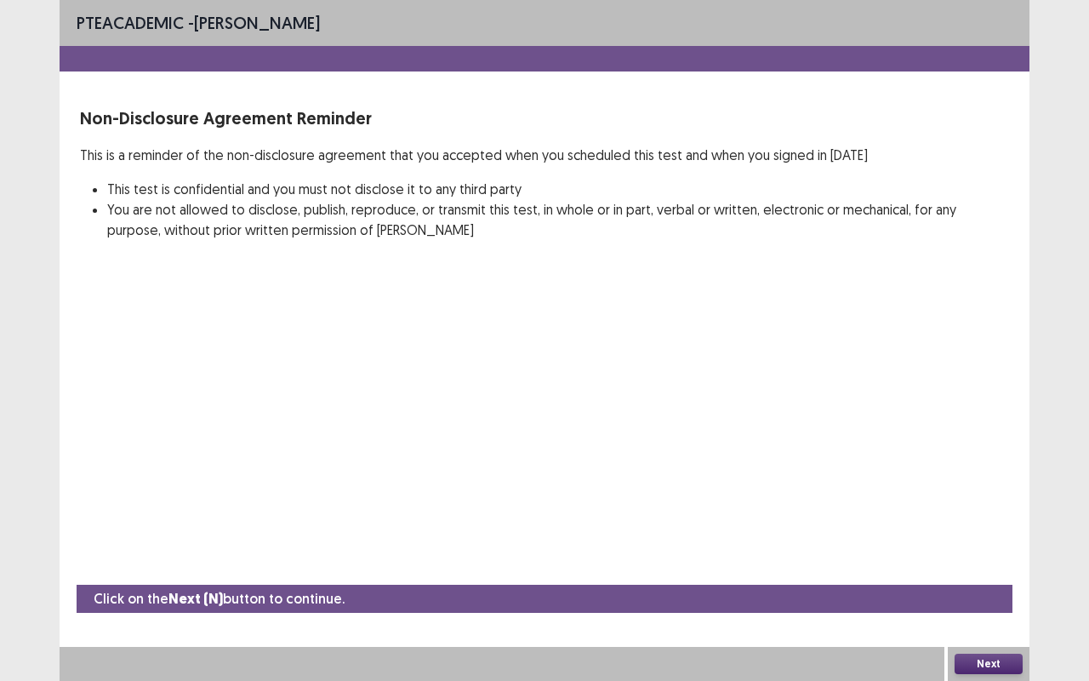
click at [972, 517] on button "Next" at bounding box center [989, 664] width 68 height 20
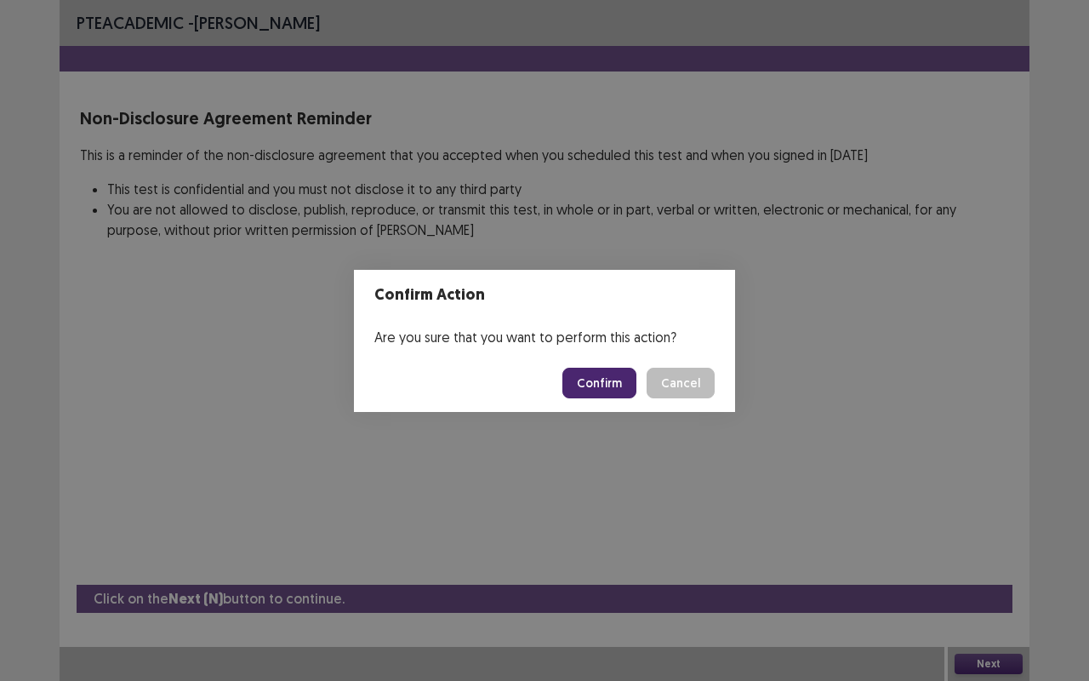
click at [607, 378] on button "Confirm" at bounding box center [600, 383] width 74 height 31
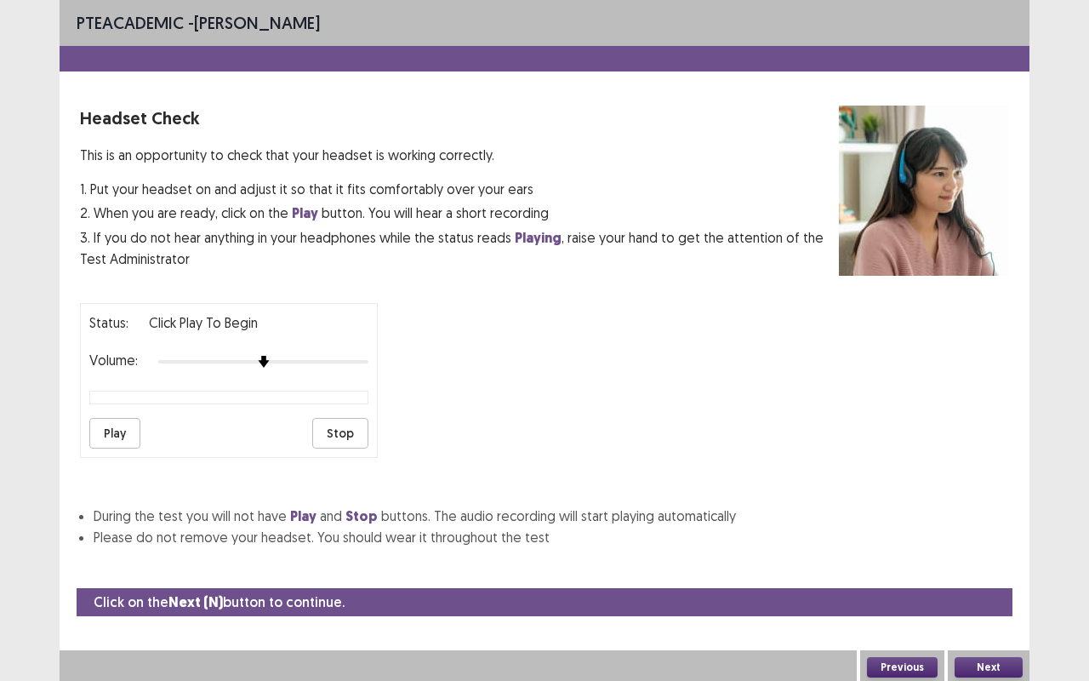
click at [124, 418] on button "Play" at bounding box center [114, 433] width 51 height 31
click at [976, 517] on button "Next" at bounding box center [989, 667] width 68 height 20
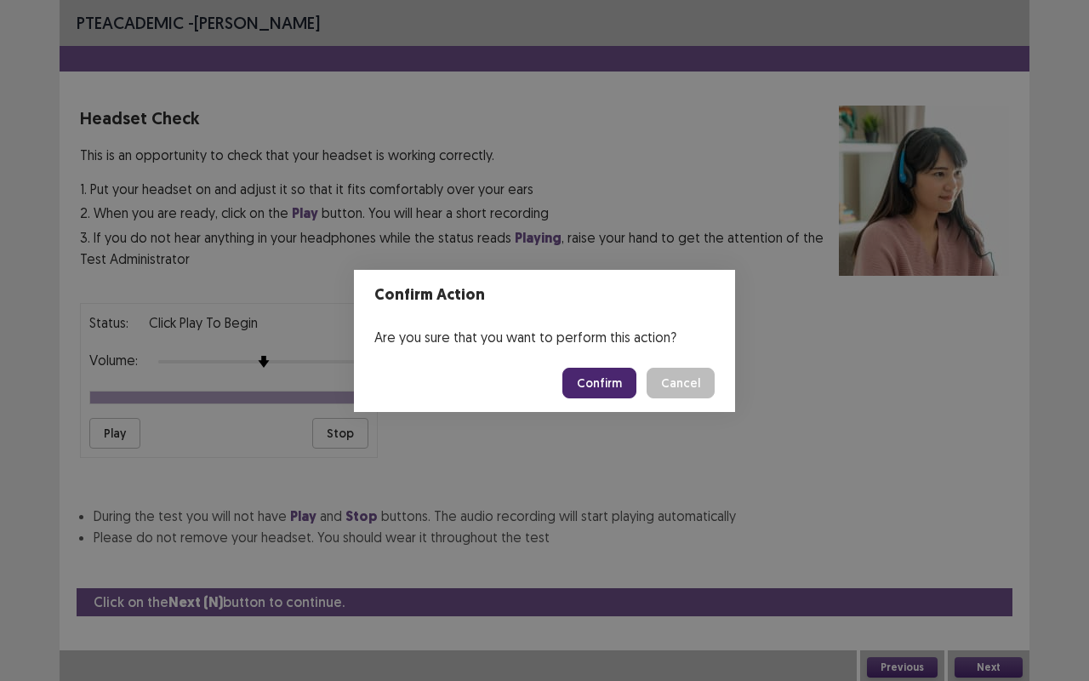
click at [576, 373] on button "Confirm" at bounding box center [600, 383] width 74 height 31
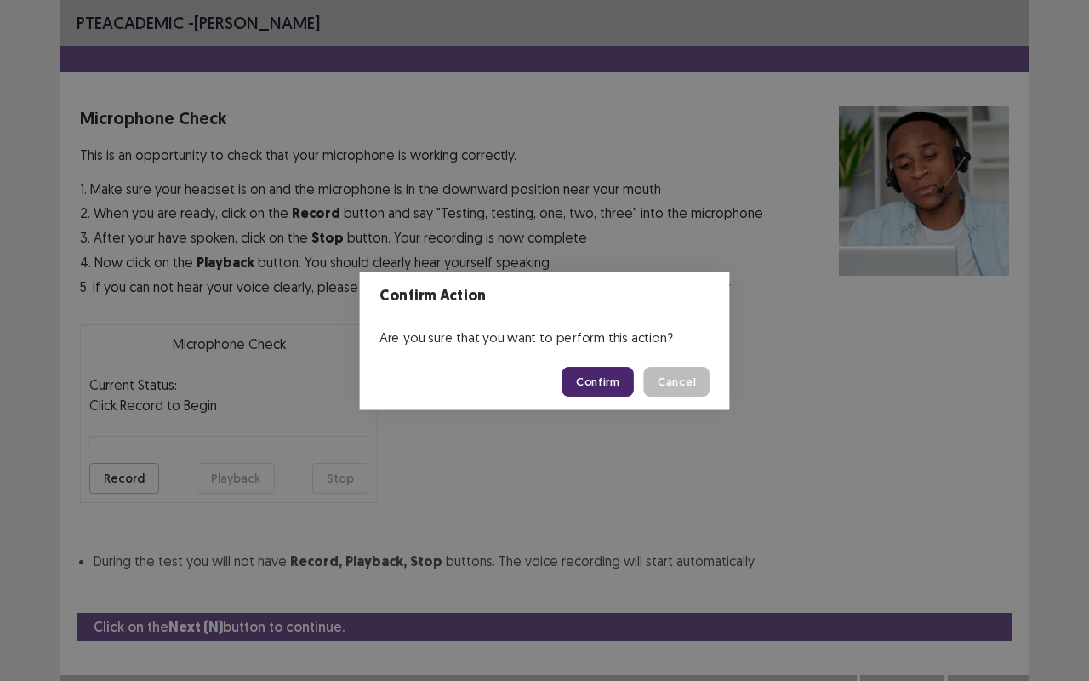
scroll to position [19, 0]
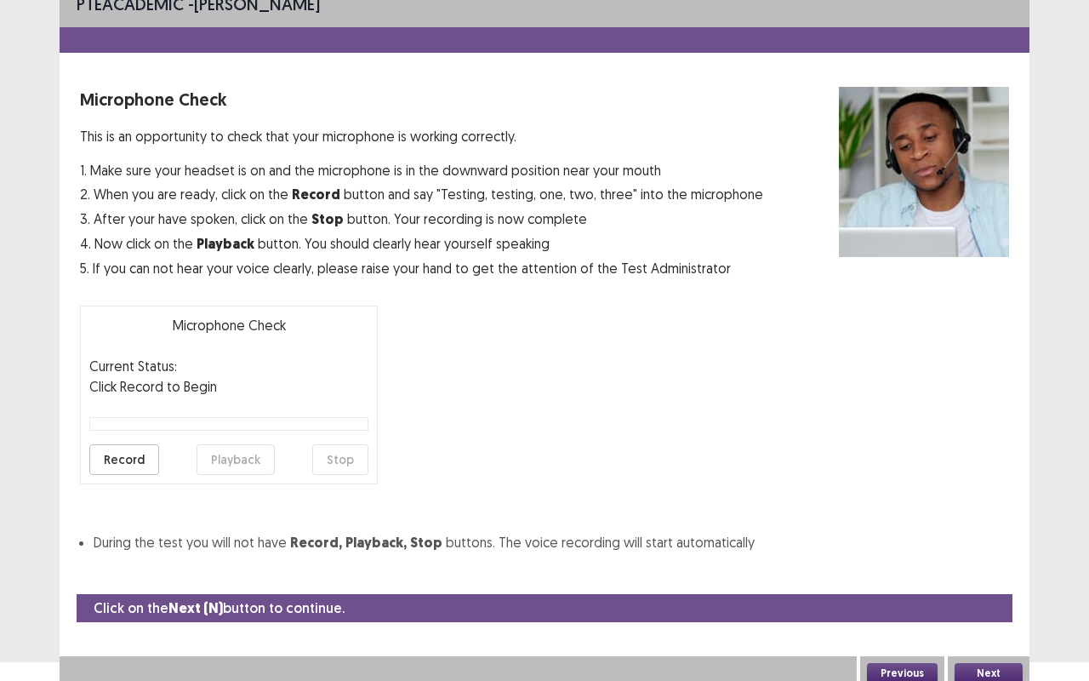
click at [113, 460] on button "Record" at bounding box center [124, 459] width 70 height 31
click at [250, 470] on button "Playback" at bounding box center [236, 459] width 78 height 31
click at [1006, 517] on button "Next" at bounding box center [989, 673] width 68 height 20
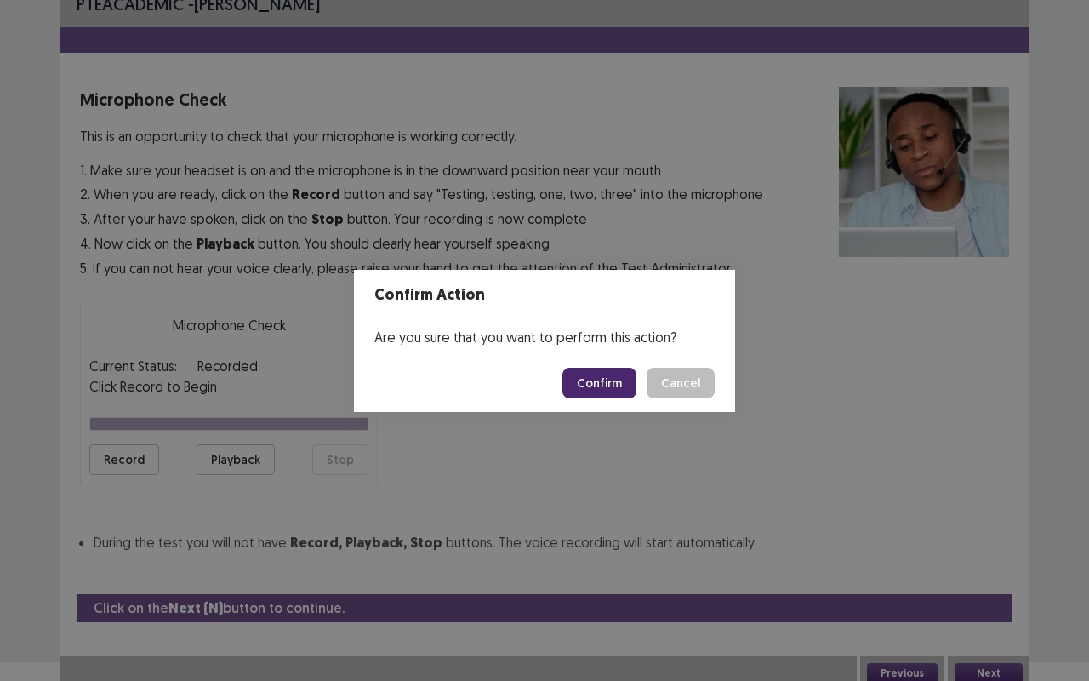
click at [595, 388] on button "Confirm" at bounding box center [600, 383] width 74 height 31
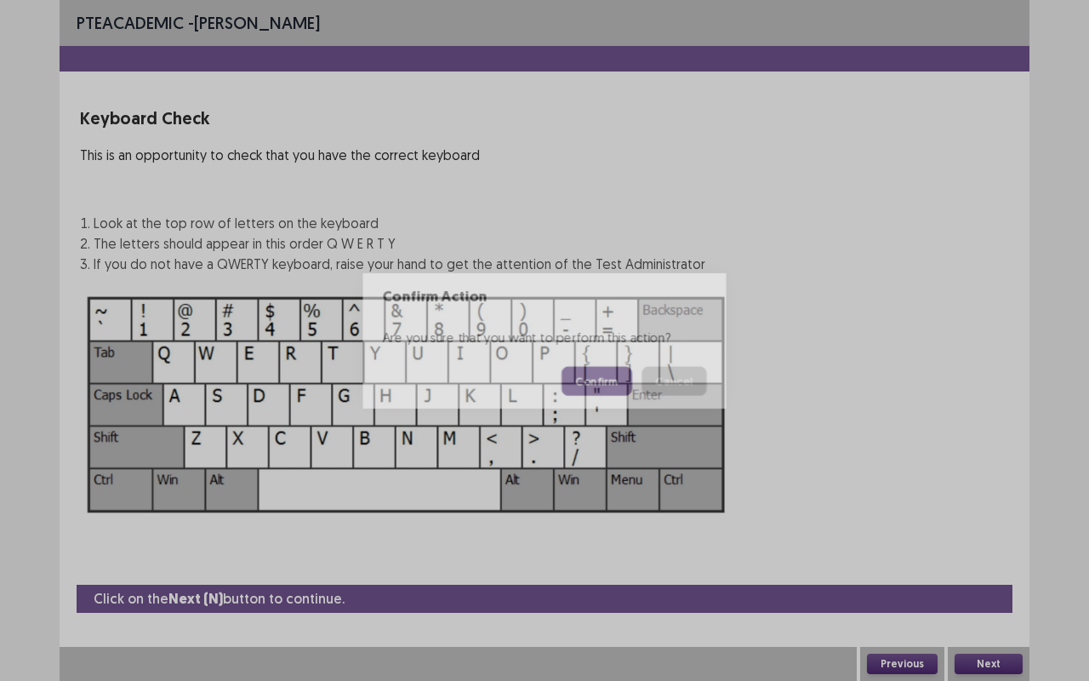
scroll to position [0, 0]
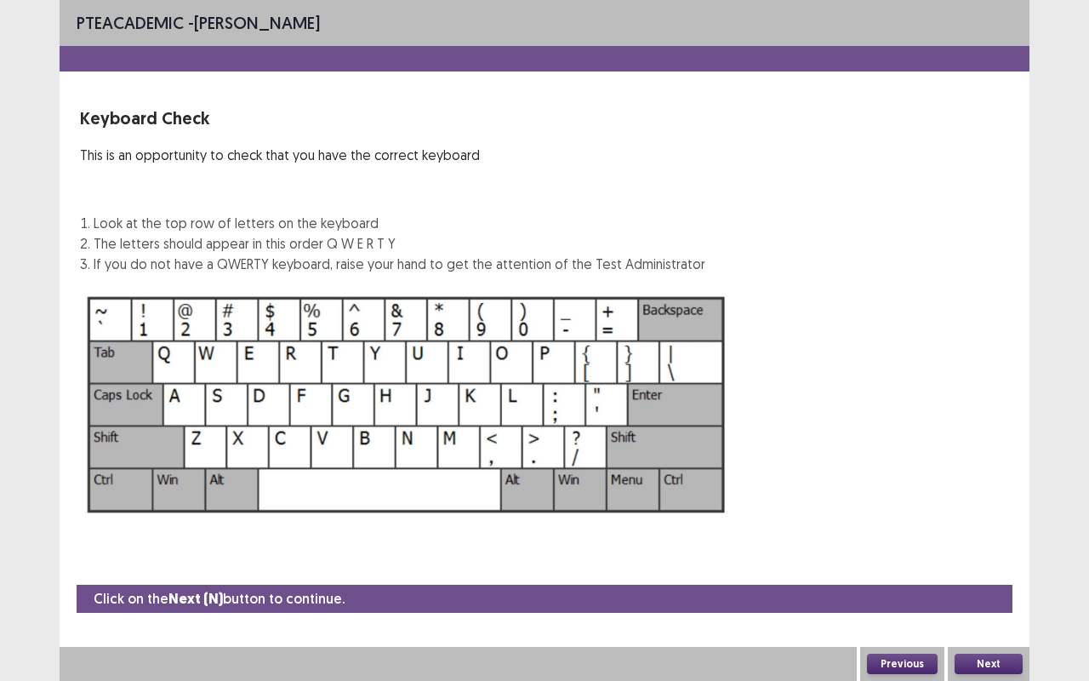
click at [985, 517] on button "Next" at bounding box center [989, 664] width 68 height 20
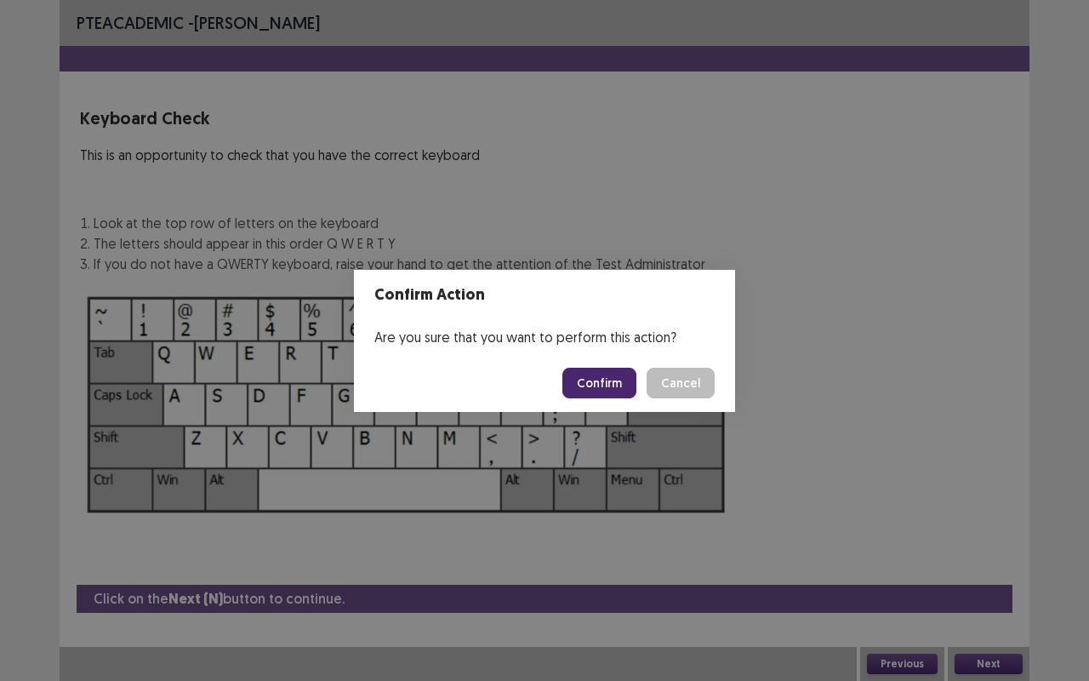
click at [603, 379] on button "Confirm" at bounding box center [600, 383] width 74 height 31
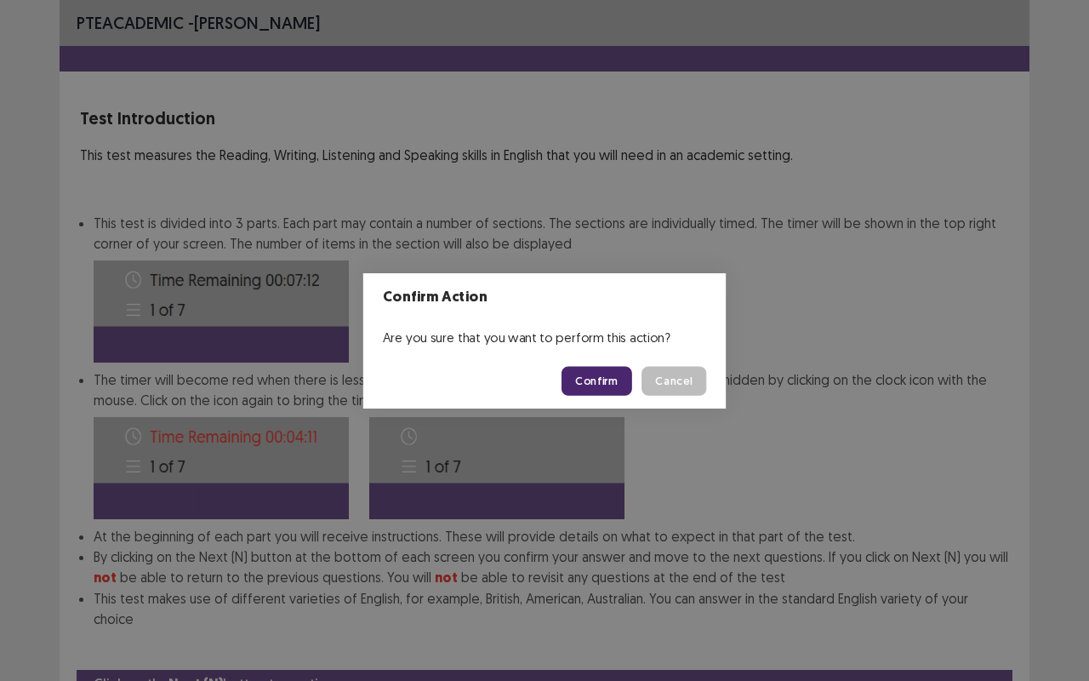
scroll to position [64, 0]
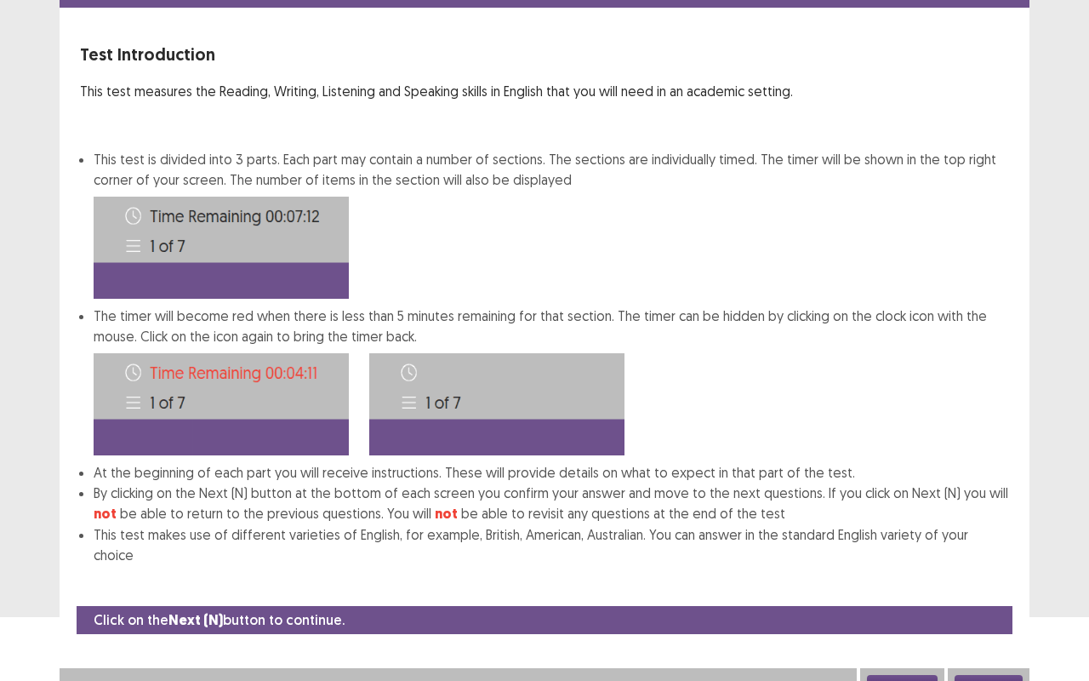
click at [1007, 517] on button "Next" at bounding box center [989, 685] width 68 height 20
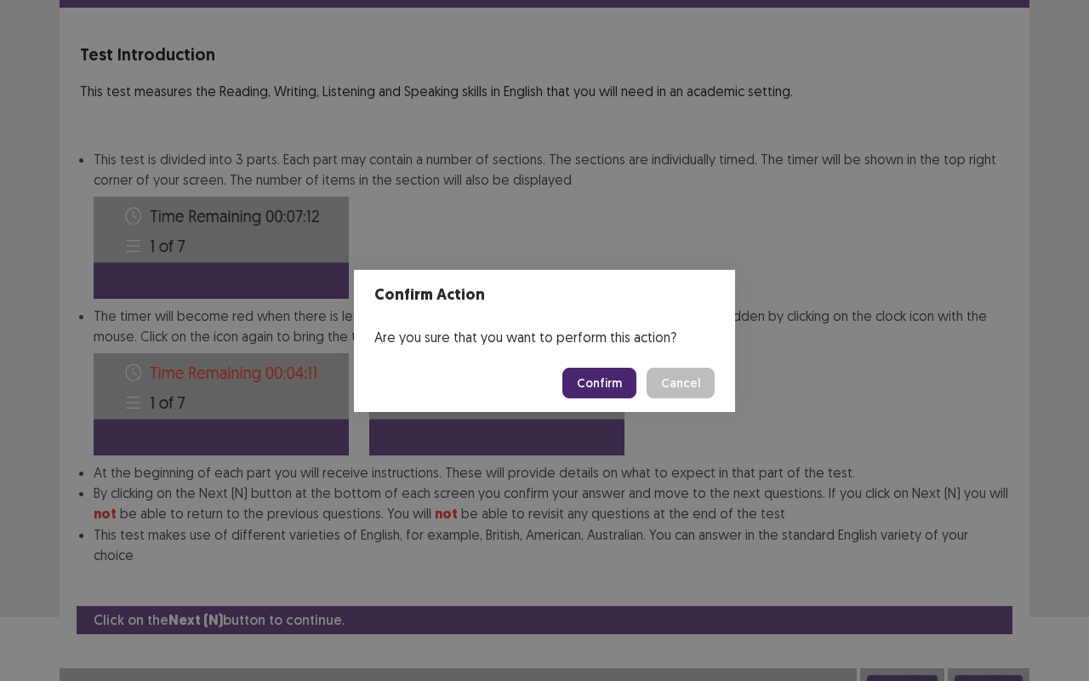
click at [604, 380] on button "Confirm" at bounding box center [600, 383] width 74 height 31
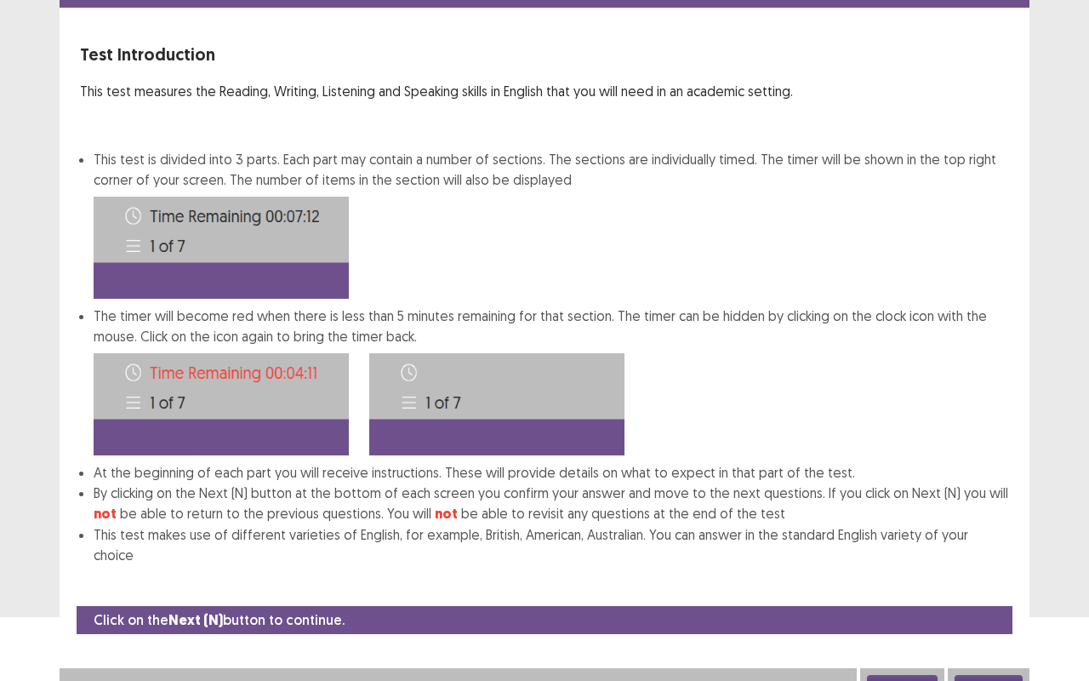
scroll to position [0, 0]
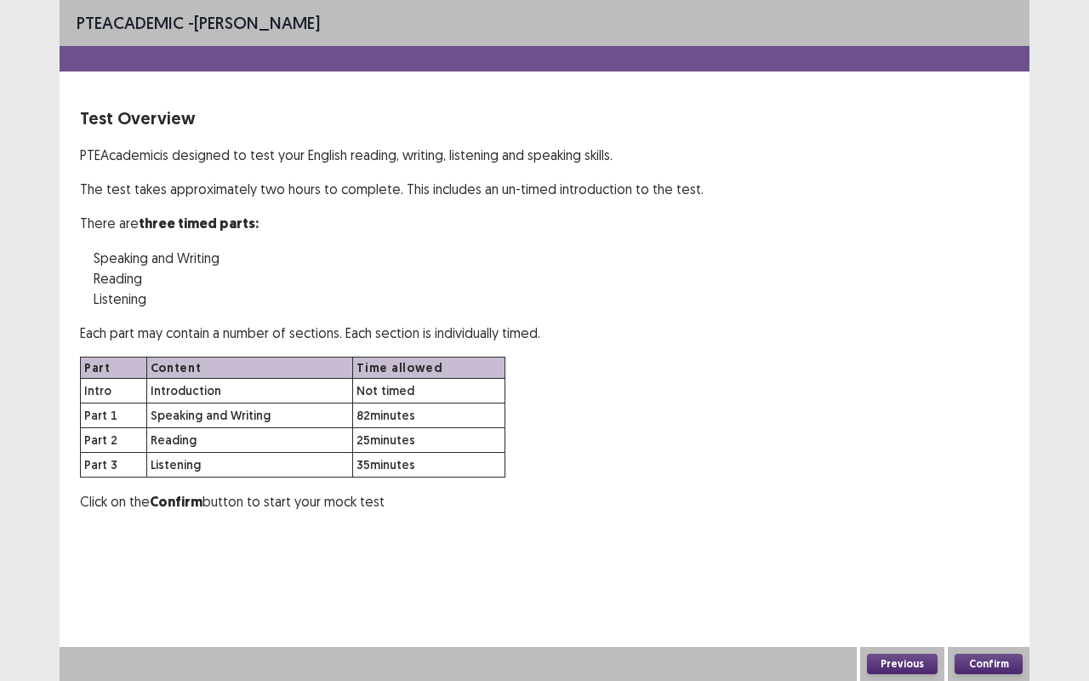
click at [981, 517] on button "Confirm" at bounding box center [989, 664] width 68 height 20
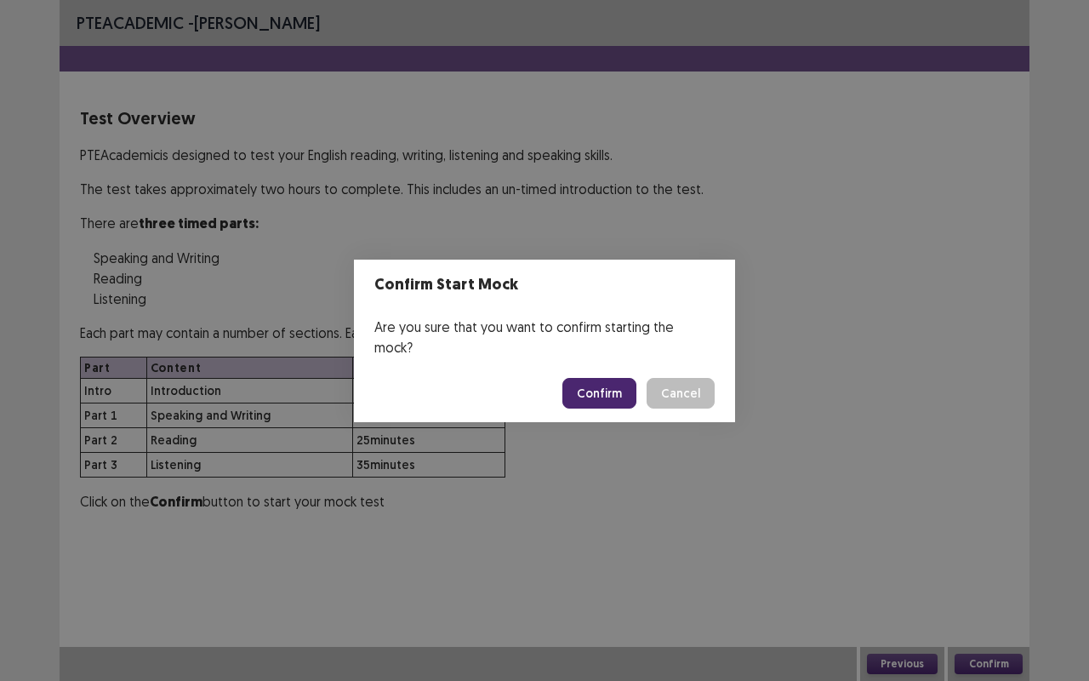
click at [575, 386] on button "Confirm" at bounding box center [600, 393] width 74 height 31
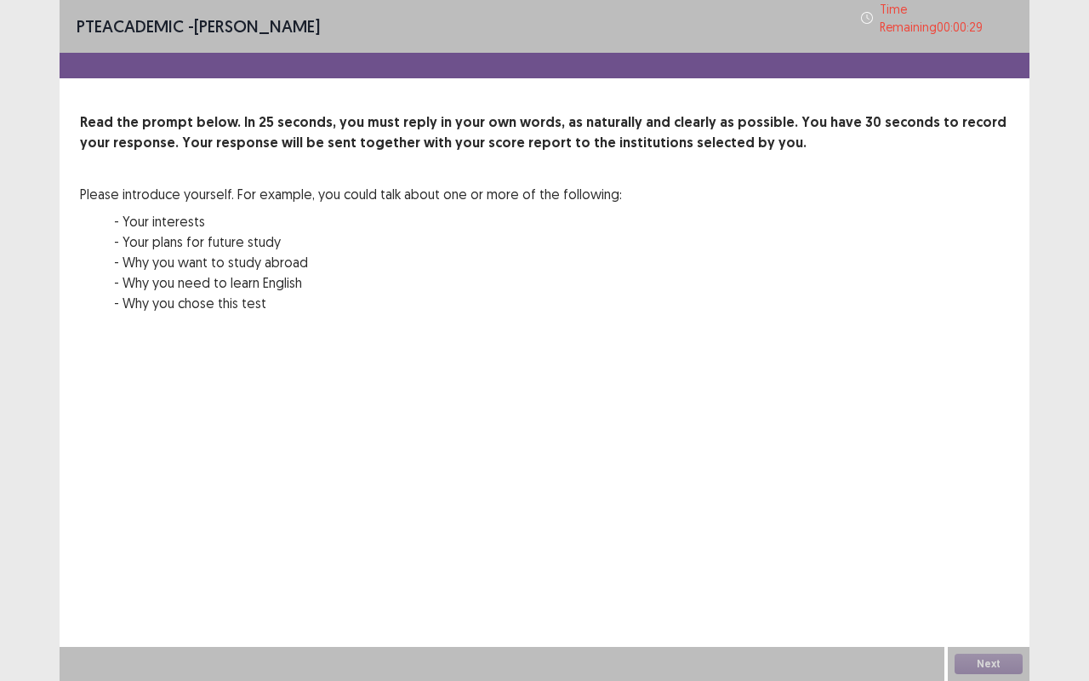
click at [992, 517] on div "Next" at bounding box center [989, 664] width 82 height 34
click at [986, 517] on div "Next" at bounding box center [989, 664] width 82 height 34
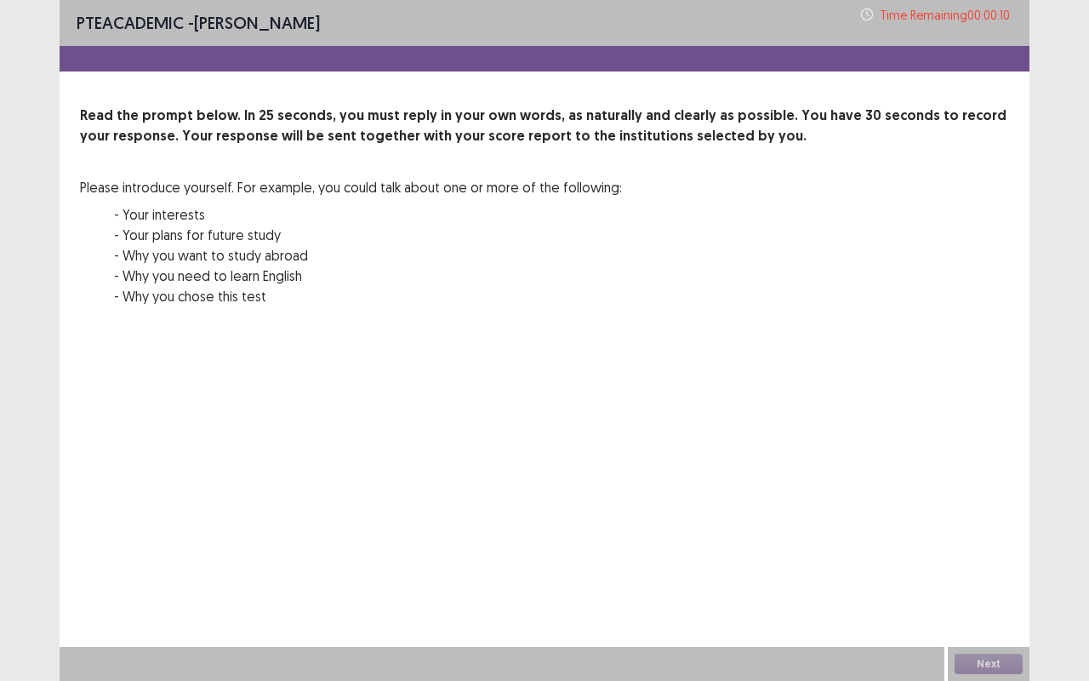
click at [986, 517] on div "Next" at bounding box center [989, 664] width 82 height 34
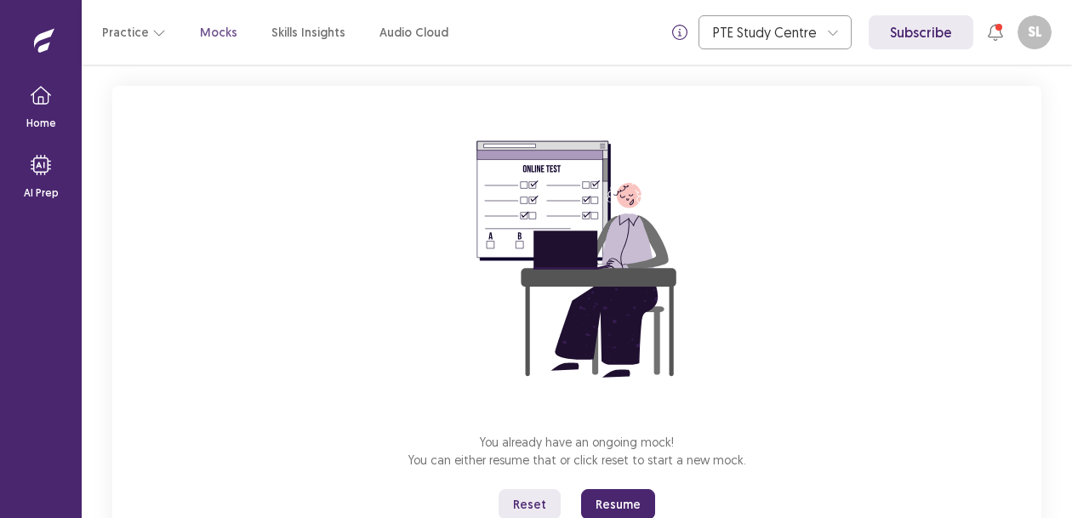
scroll to position [154, 0]
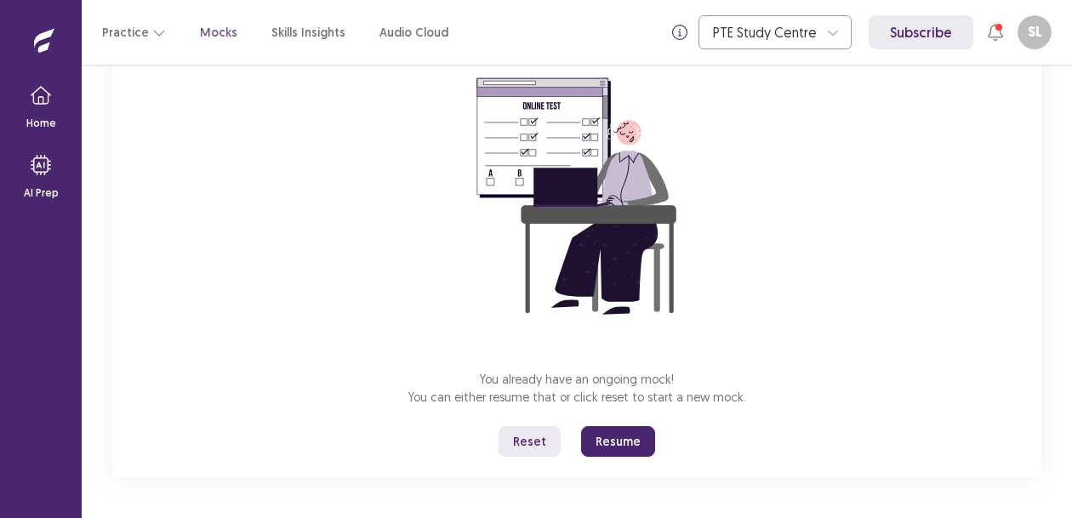
click at [531, 443] on button "Reset" at bounding box center [530, 441] width 62 height 31
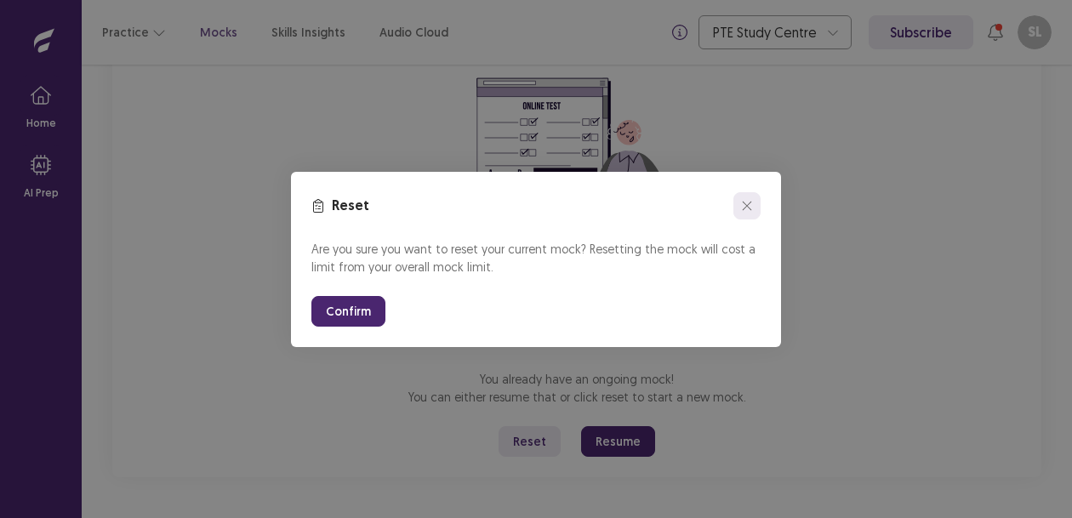
click at [751, 209] on icon "close" at bounding box center [747, 205] width 9 height 9
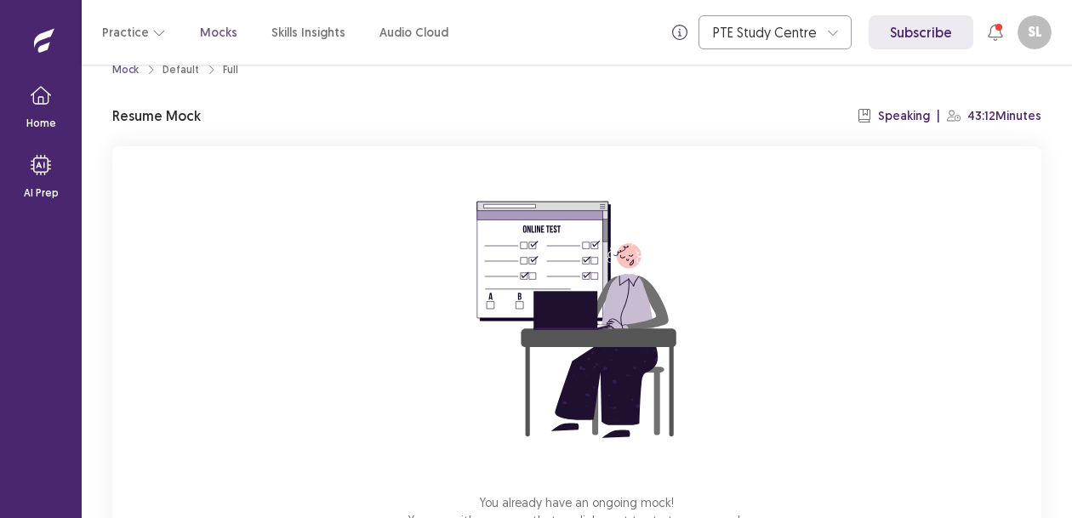
scroll to position [0, 0]
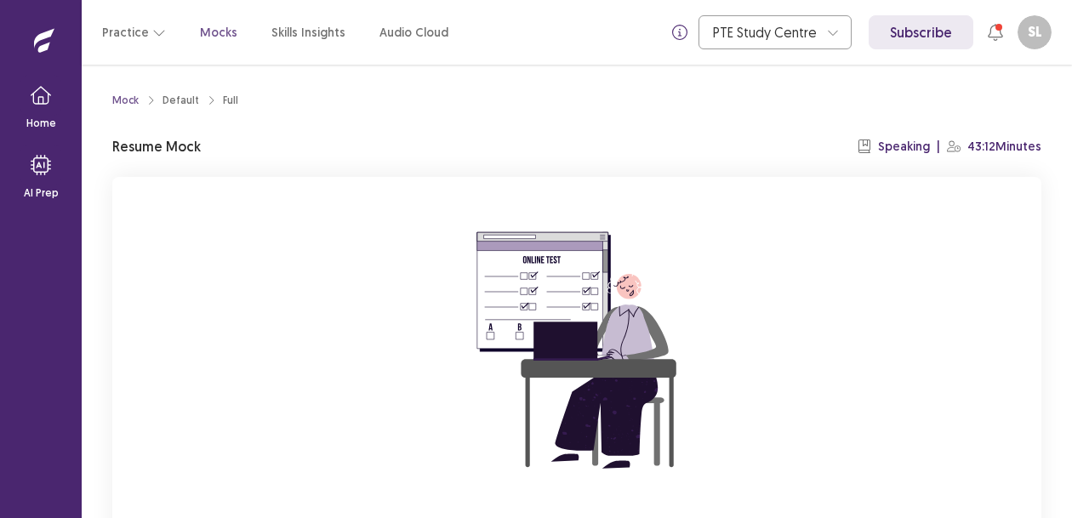
click at [210, 102] on icon "breadcrumb" at bounding box center [211, 100] width 10 height 10
click at [226, 102] on div "Full" at bounding box center [230, 100] width 15 height 15
click at [188, 102] on div "Default" at bounding box center [181, 100] width 37 height 15
click at [140, 98] on li "Mock" at bounding box center [137, 100] width 50 height 15
click at [157, 32] on icon "button" at bounding box center [159, 33] width 14 height 14
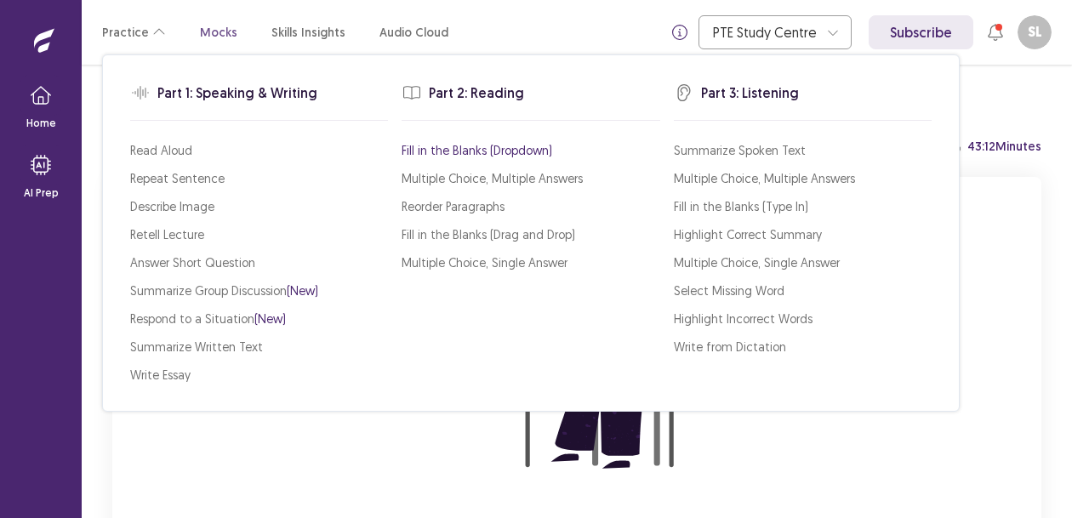
click at [443, 158] on p "Fill in the Blanks (Dropdown)" at bounding box center [477, 150] width 151 height 18
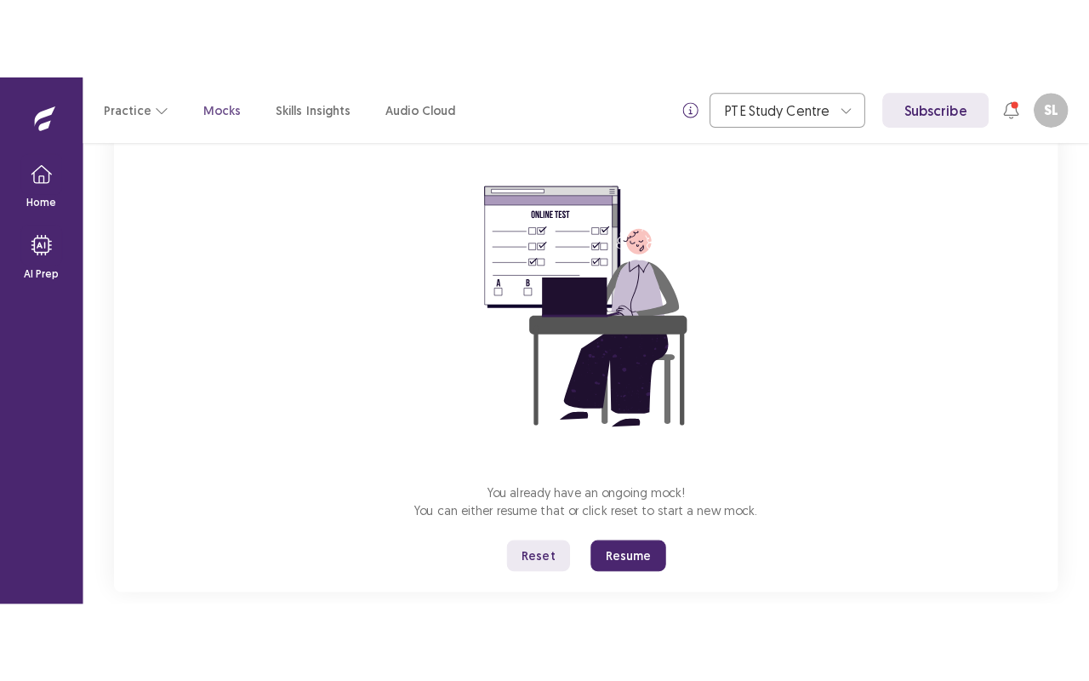
scroll to position [154, 0]
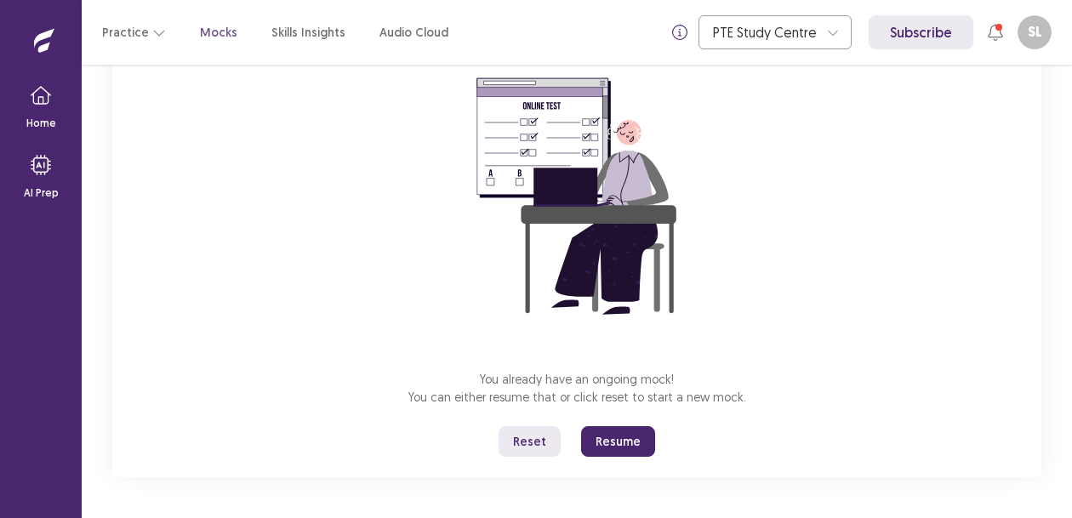
click at [621, 444] on button "Resume" at bounding box center [618, 441] width 74 height 31
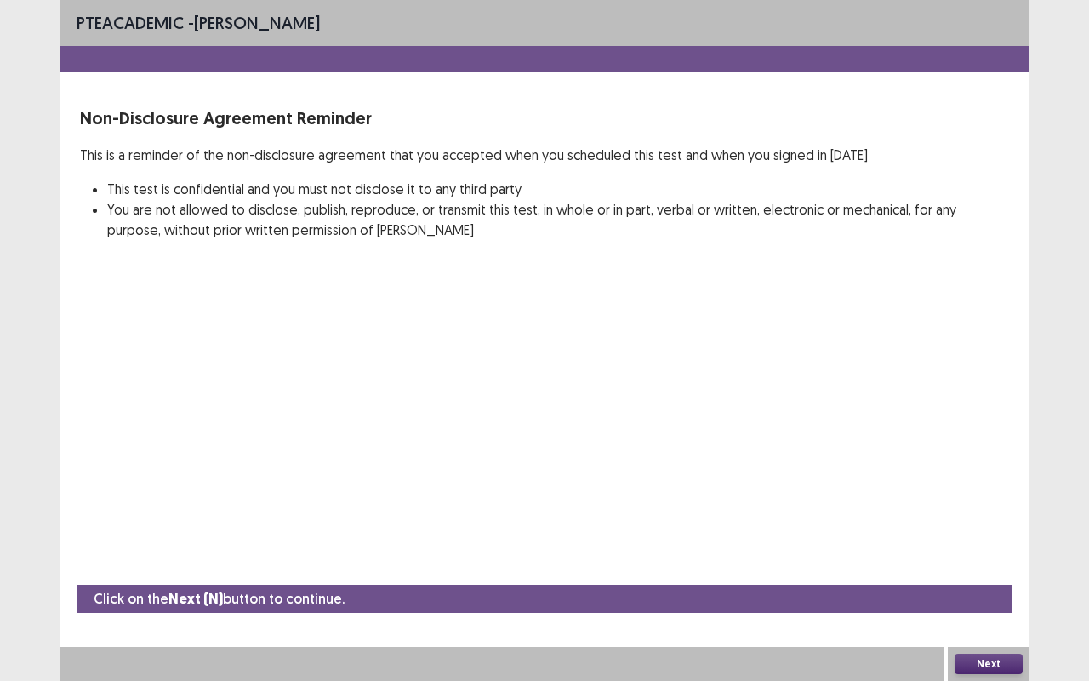
click at [991, 517] on button "Next" at bounding box center [989, 664] width 68 height 20
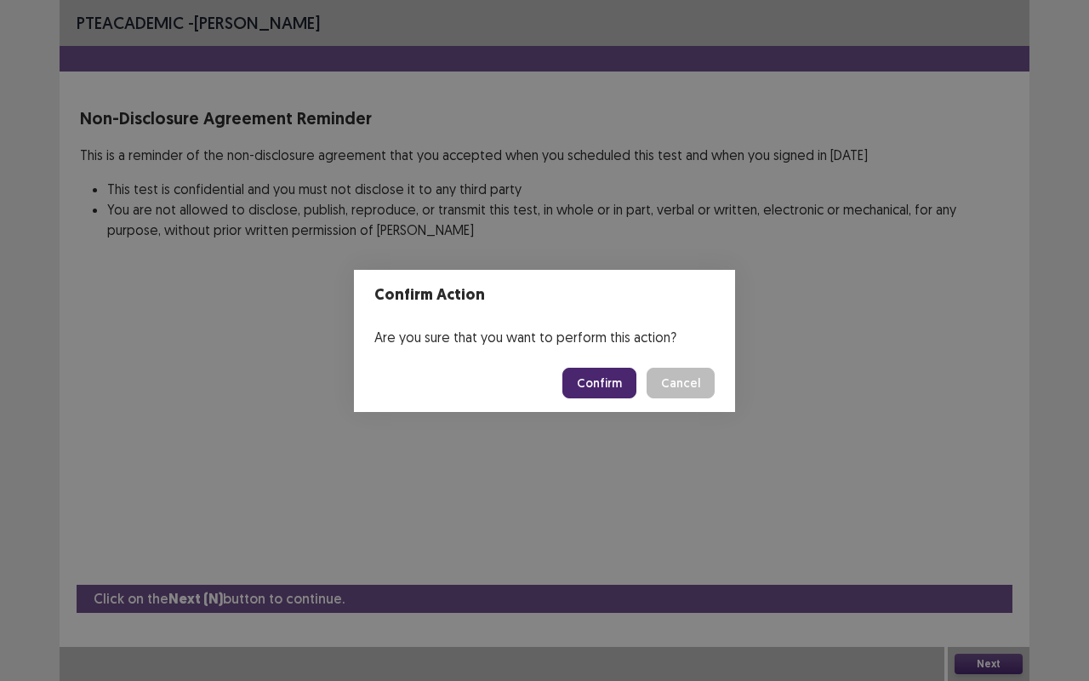
click at [622, 392] on button "Confirm" at bounding box center [600, 383] width 74 height 31
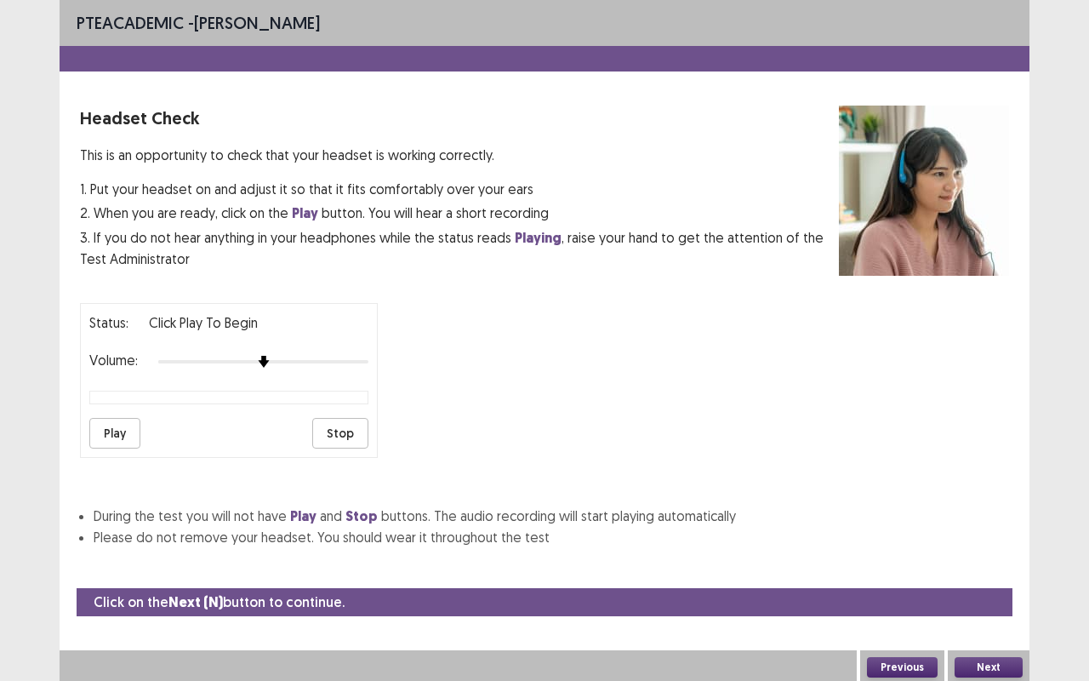
click at [115, 422] on button "Play" at bounding box center [114, 433] width 51 height 31
click at [1003, 517] on button "Next" at bounding box center [989, 667] width 68 height 20
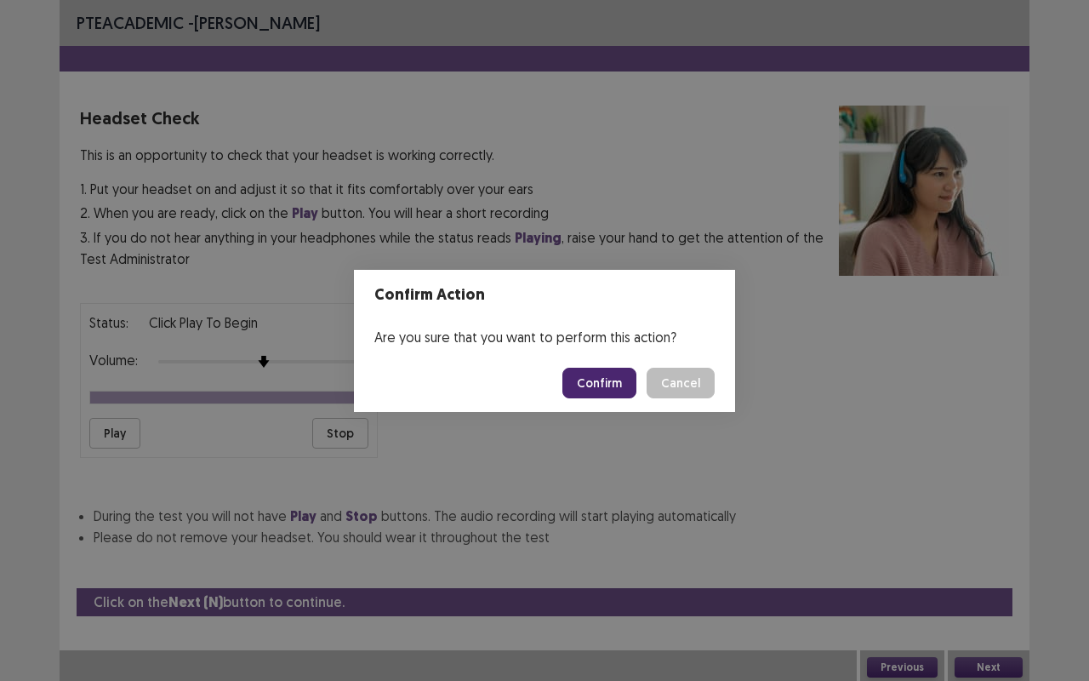
click at [607, 368] on button "Confirm" at bounding box center [600, 383] width 74 height 31
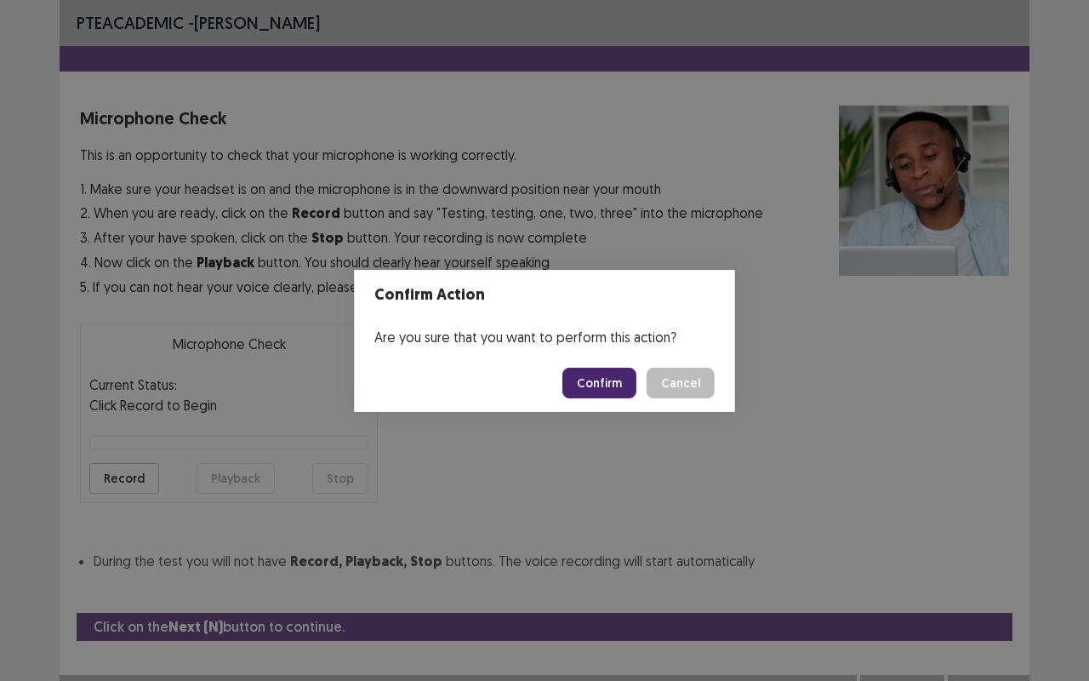
scroll to position [19, 0]
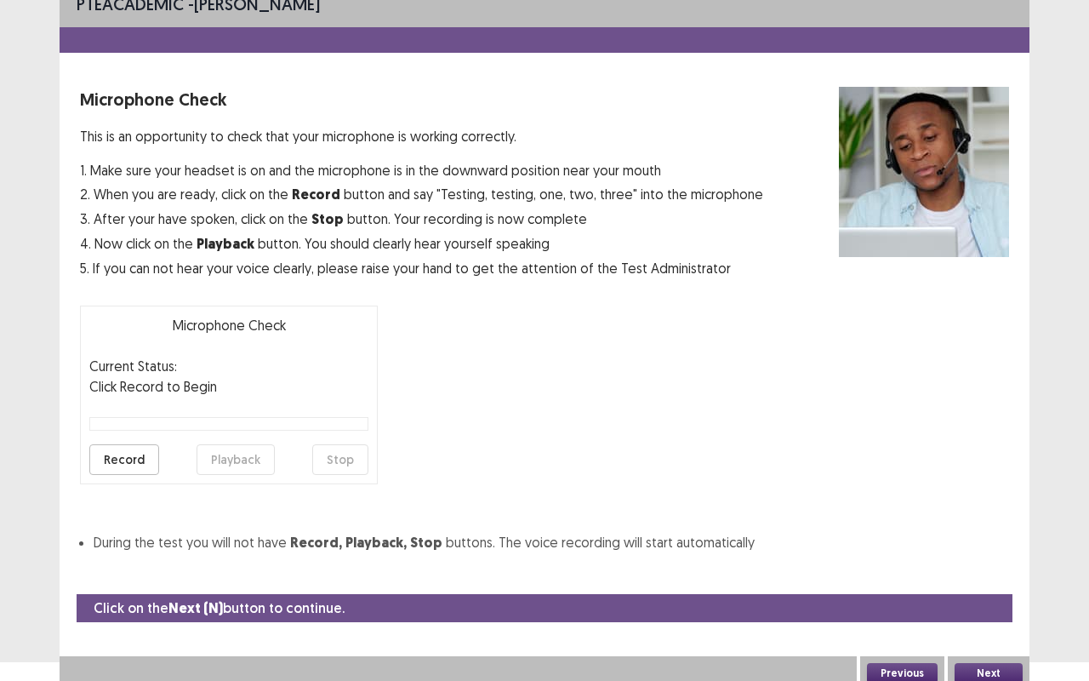
click at [129, 455] on button "Record" at bounding box center [124, 459] width 70 height 31
click at [248, 457] on button "Playback" at bounding box center [236, 459] width 78 height 31
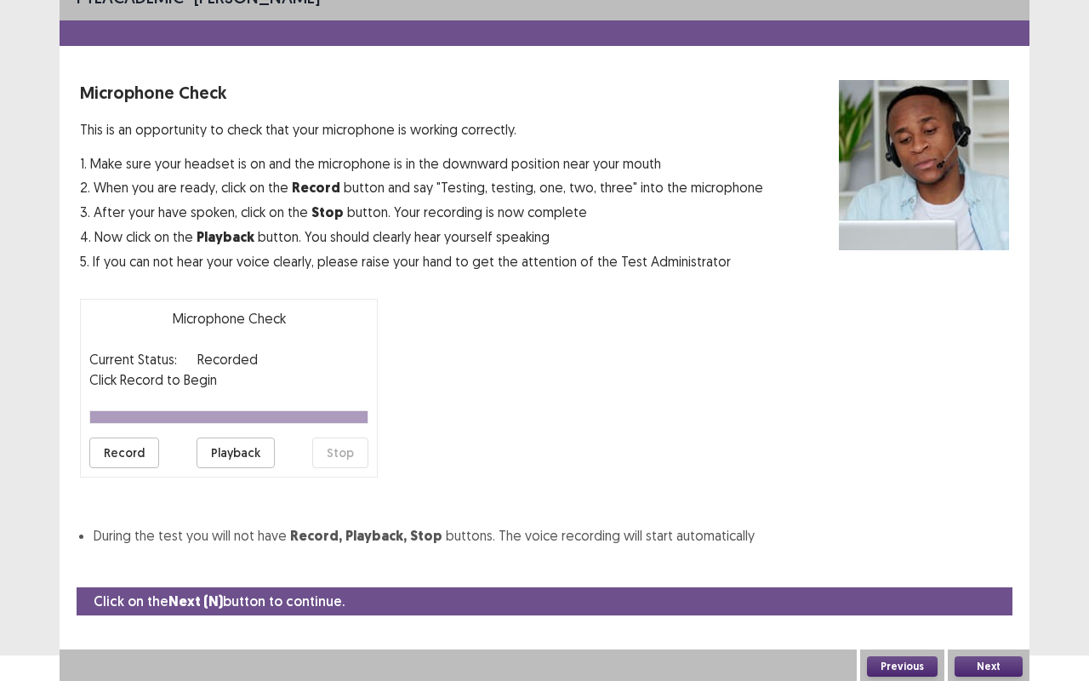
click at [985, 517] on button "Next" at bounding box center [989, 666] width 68 height 20
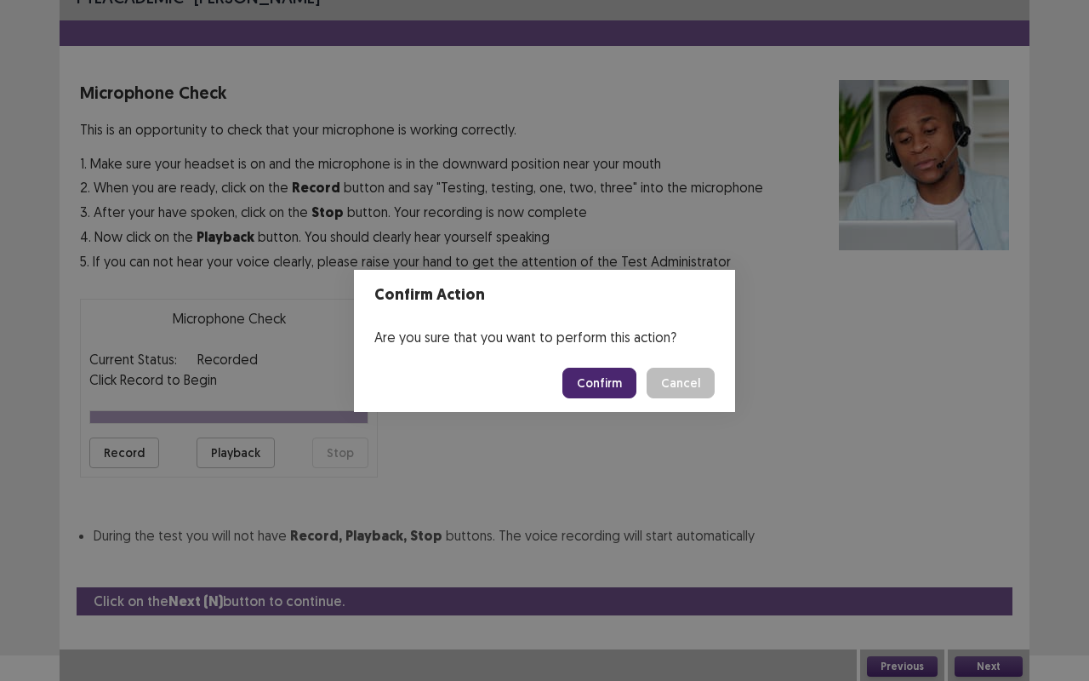
click at [599, 385] on button "Confirm" at bounding box center [600, 383] width 74 height 31
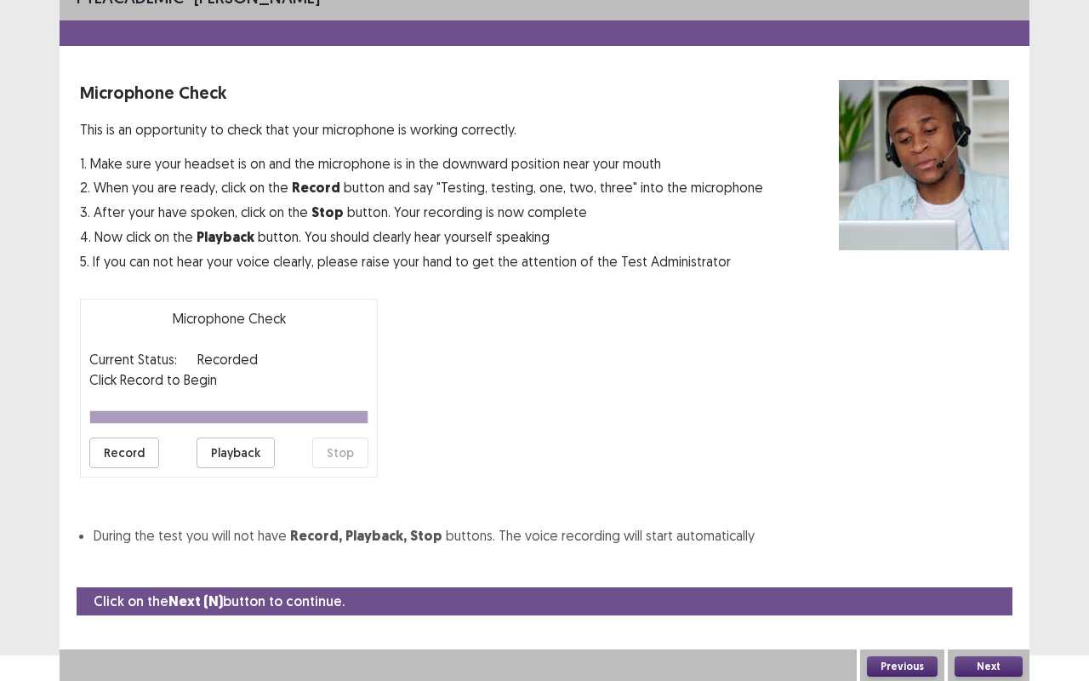
scroll to position [0, 0]
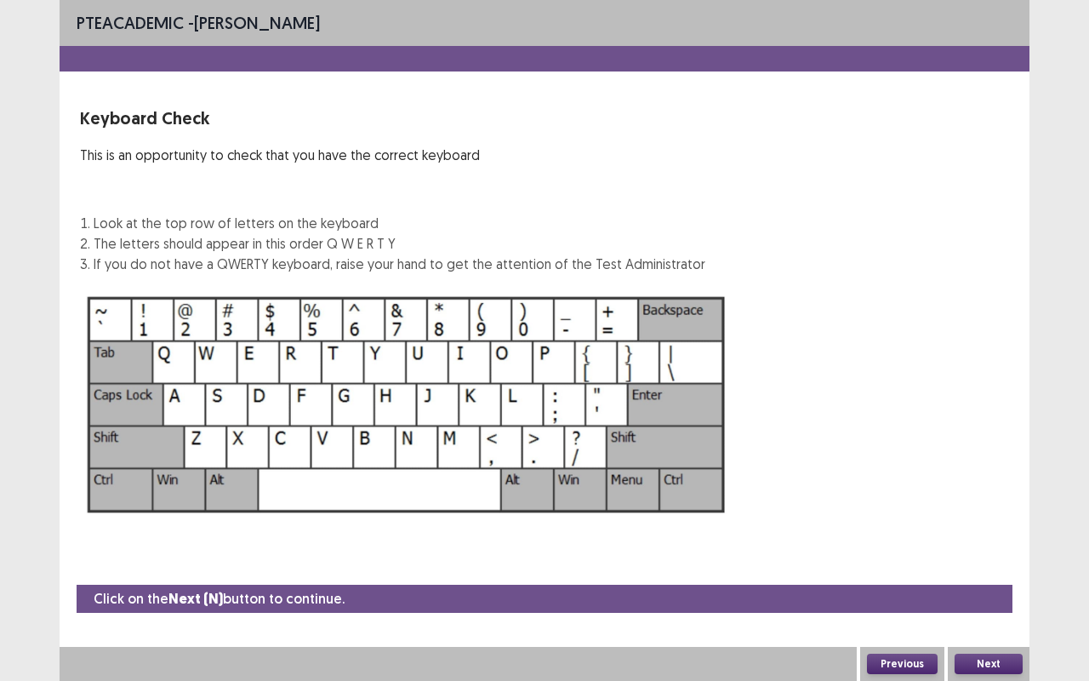
click at [987, 517] on button "Next" at bounding box center [989, 664] width 68 height 20
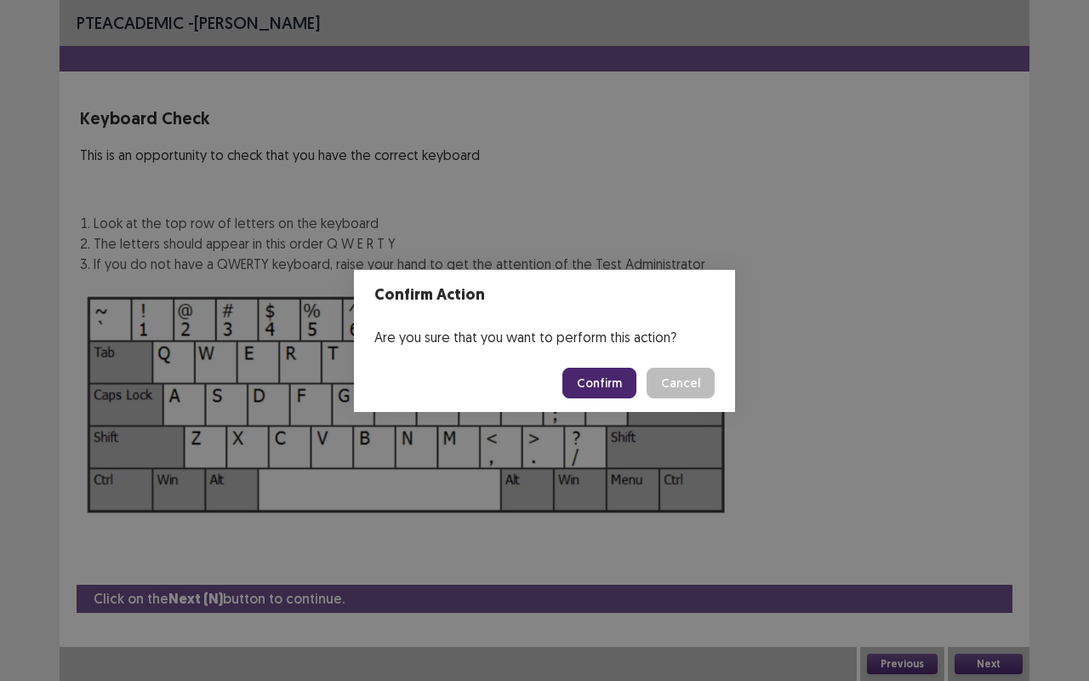
click at [586, 381] on button "Confirm" at bounding box center [600, 383] width 74 height 31
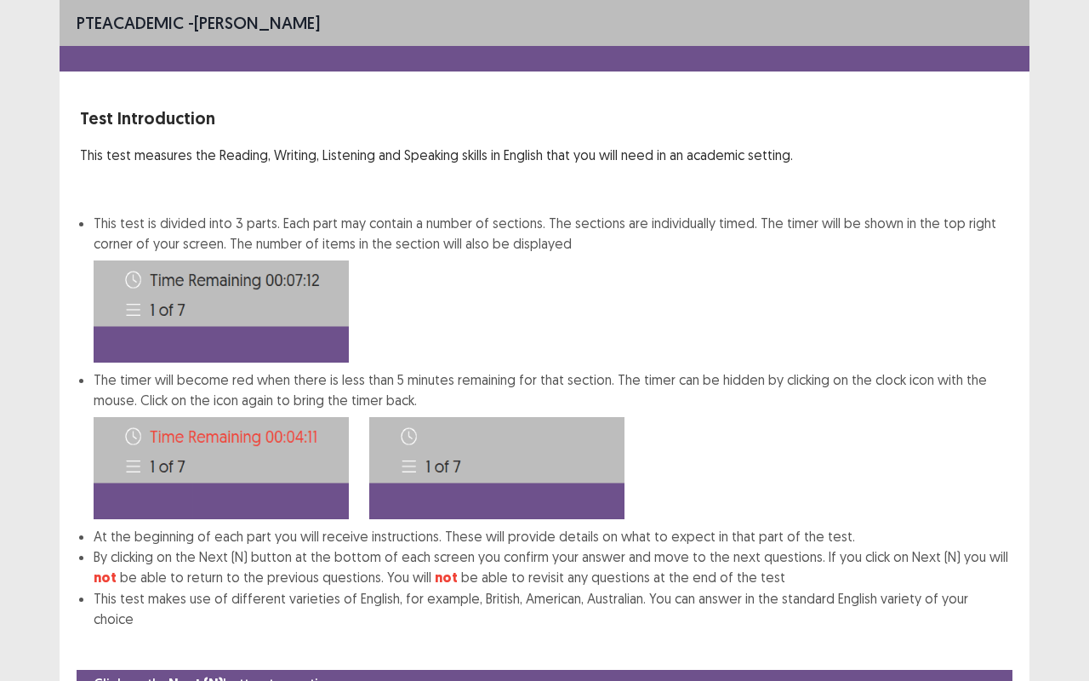
scroll to position [64, 0]
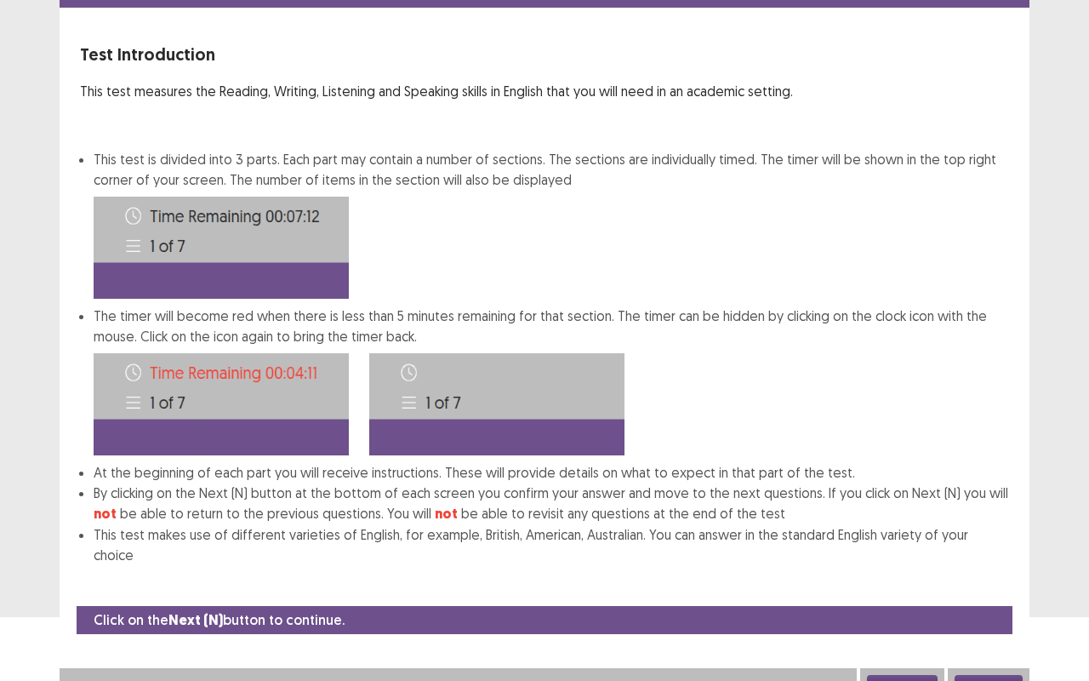
click at [1009, 517] on button "Next" at bounding box center [989, 685] width 68 height 20
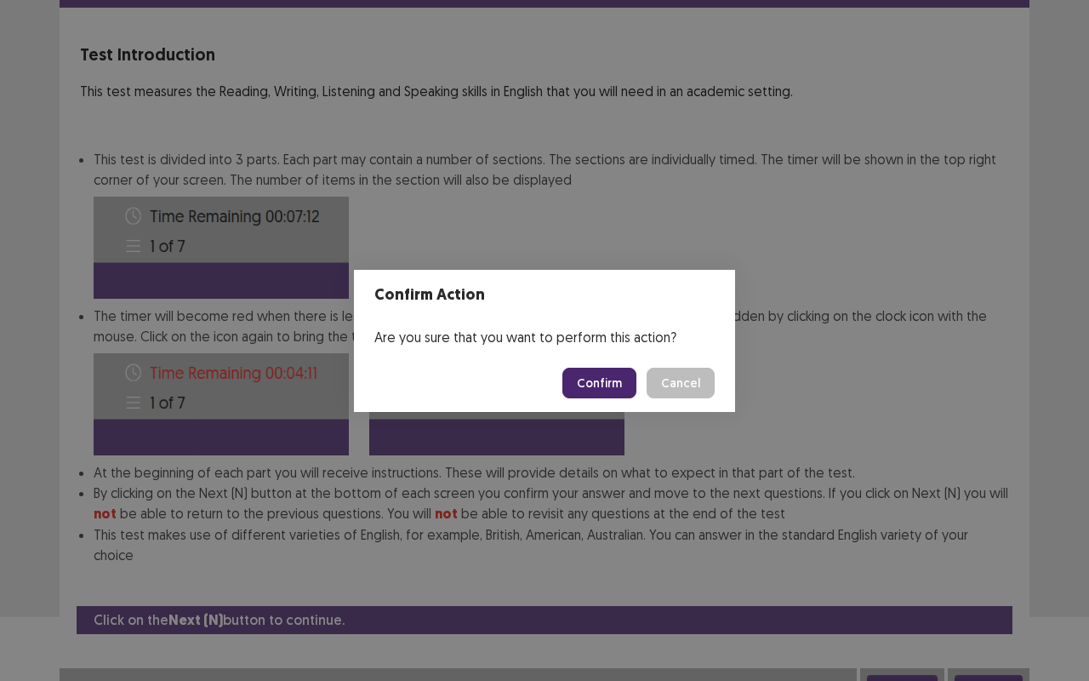
click at [613, 375] on button "Confirm" at bounding box center [600, 383] width 74 height 31
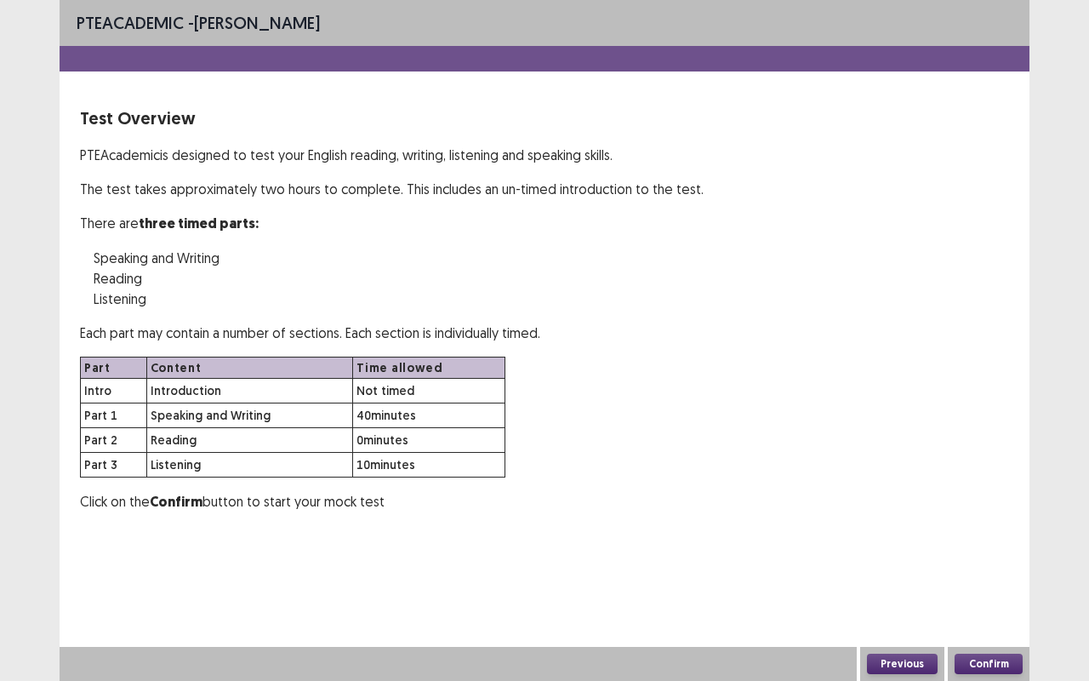
scroll to position [0, 0]
click at [989, 517] on button "Confirm" at bounding box center [989, 664] width 68 height 20
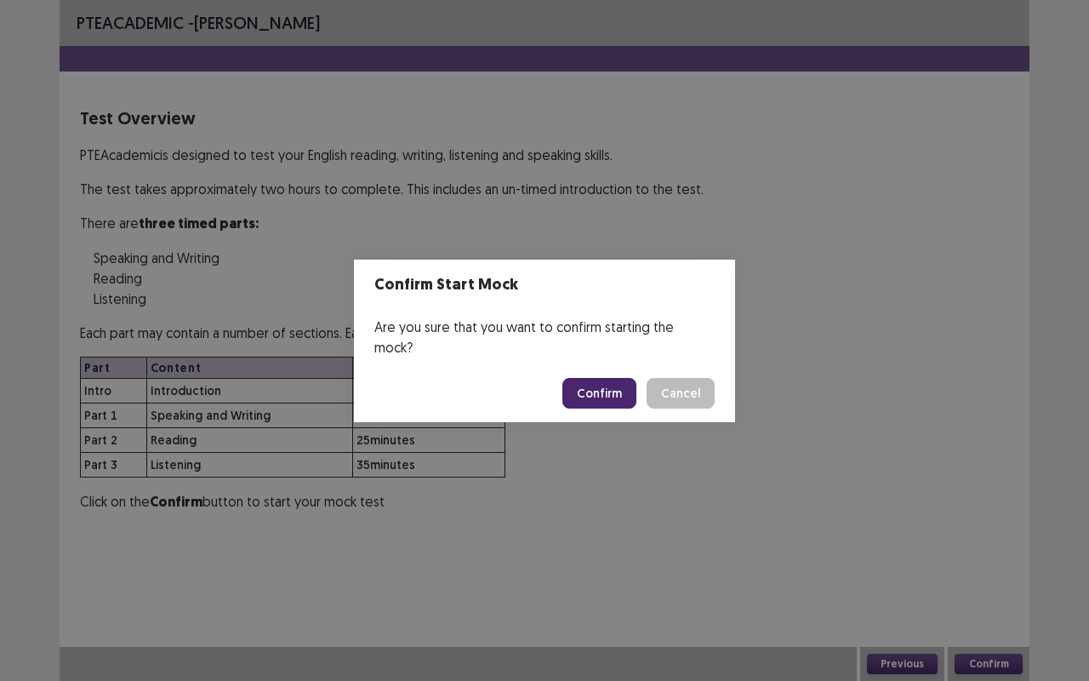
click at [593, 378] on button "Confirm" at bounding box center [600, 393] width 74 height 31
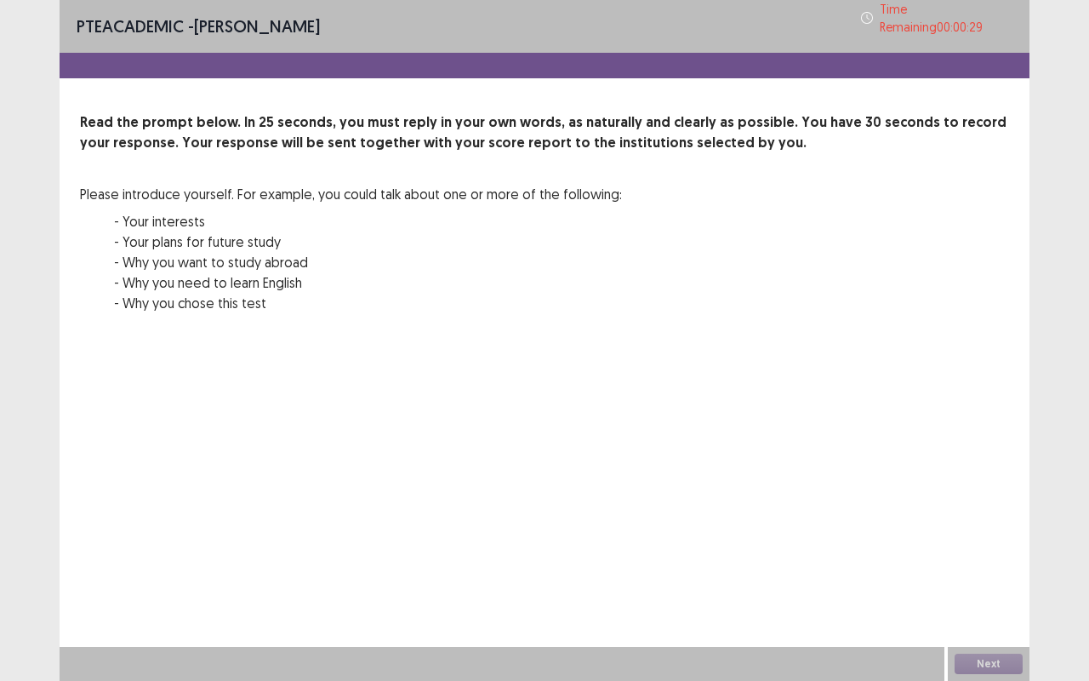
click at [981, 517] on div "Next" at bounding box center [989, 664] width 82 height 34
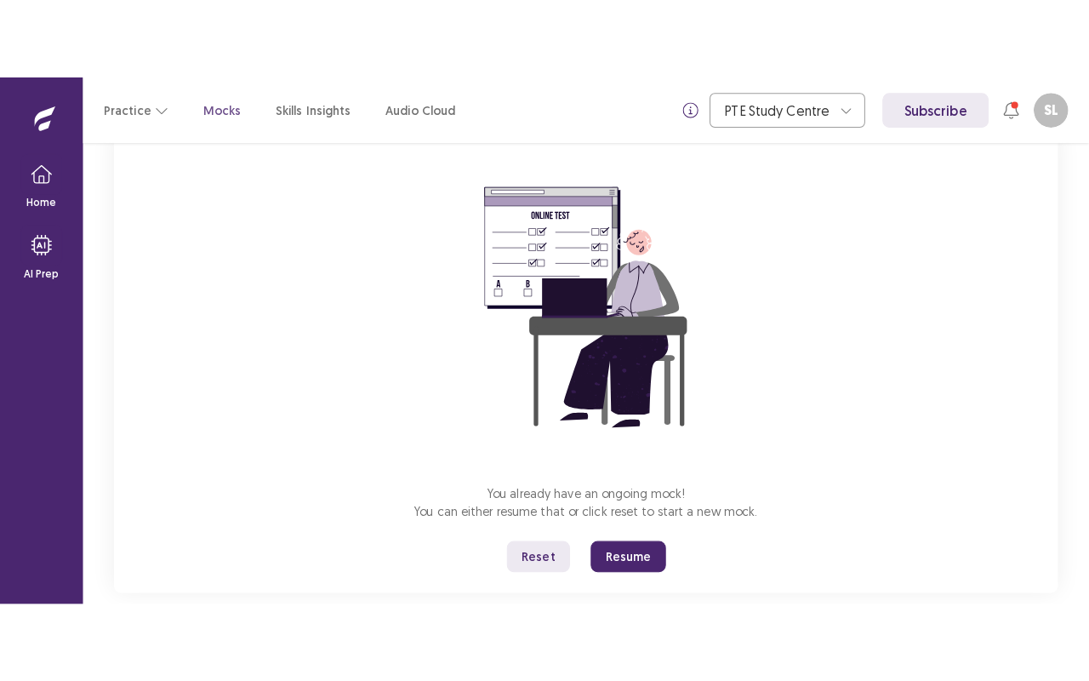
scroll to position [154, 0]
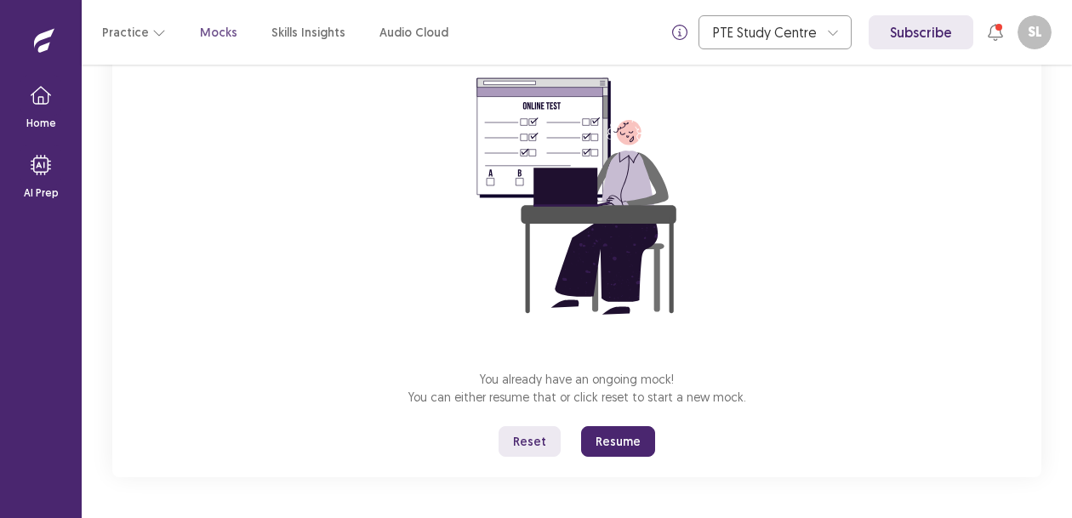
click at [541, 443] on button "Reset" at bounding box center [530, 441] width 62 height 31
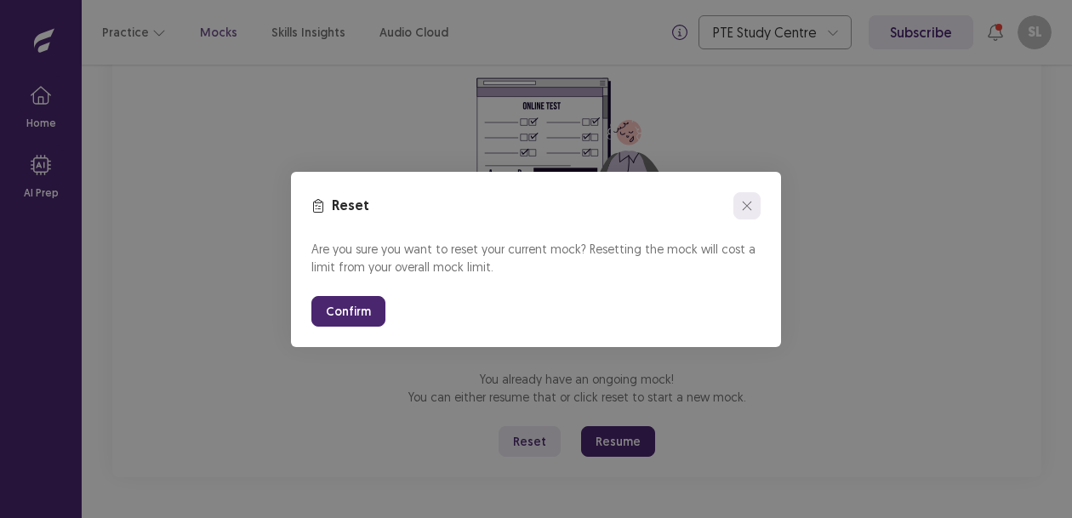
click at [742, 197] on button "close" at bounding box center [747, 205] width 27 height 27
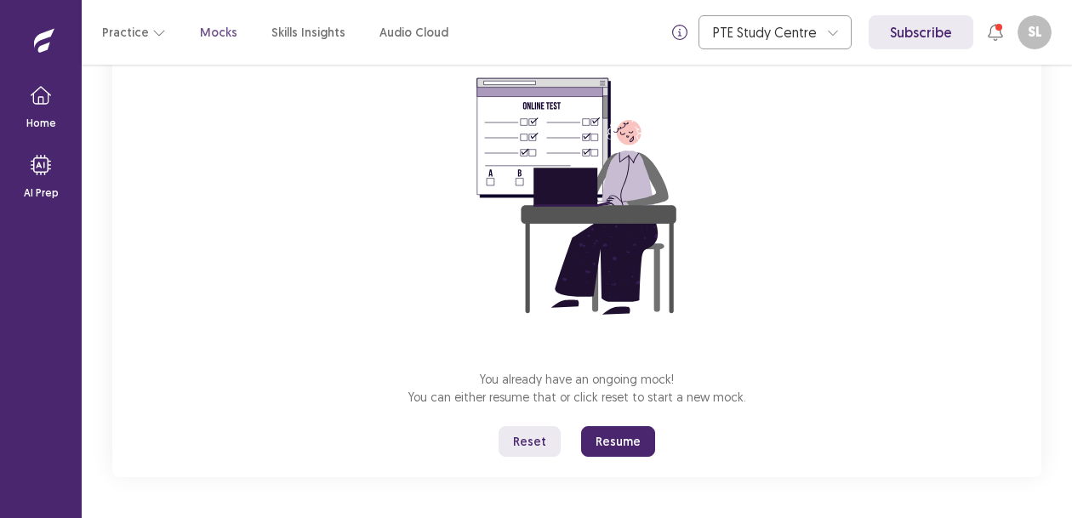
click at [606, 441] on button "Resume" at bounding box center [618, 441] width 74 height 31
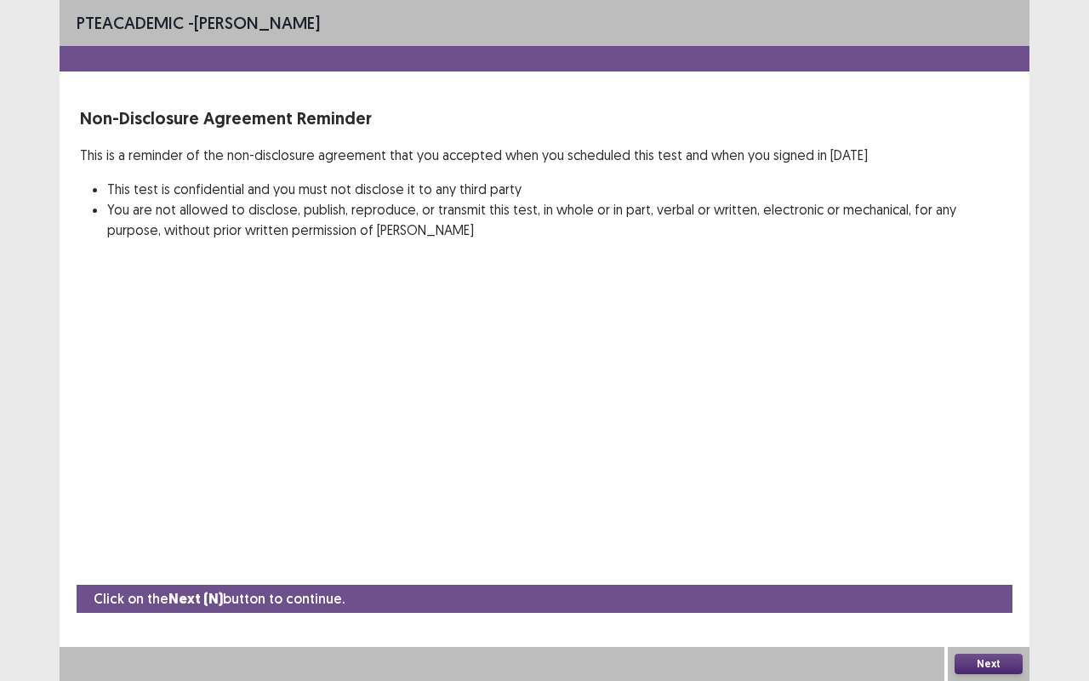
click at [980, 517] on button "Next" at bounding box center [989, 664] width 68 height 20
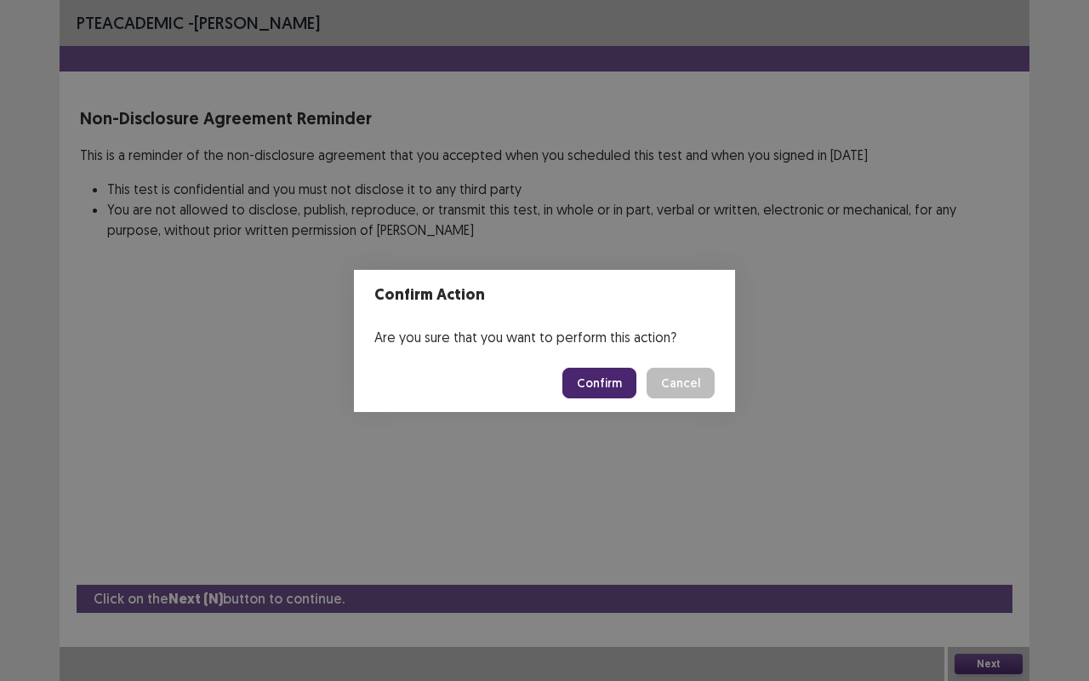
click at [590, 375] on button "Confirm" at bounding box center [600, 383] width 74 height 31
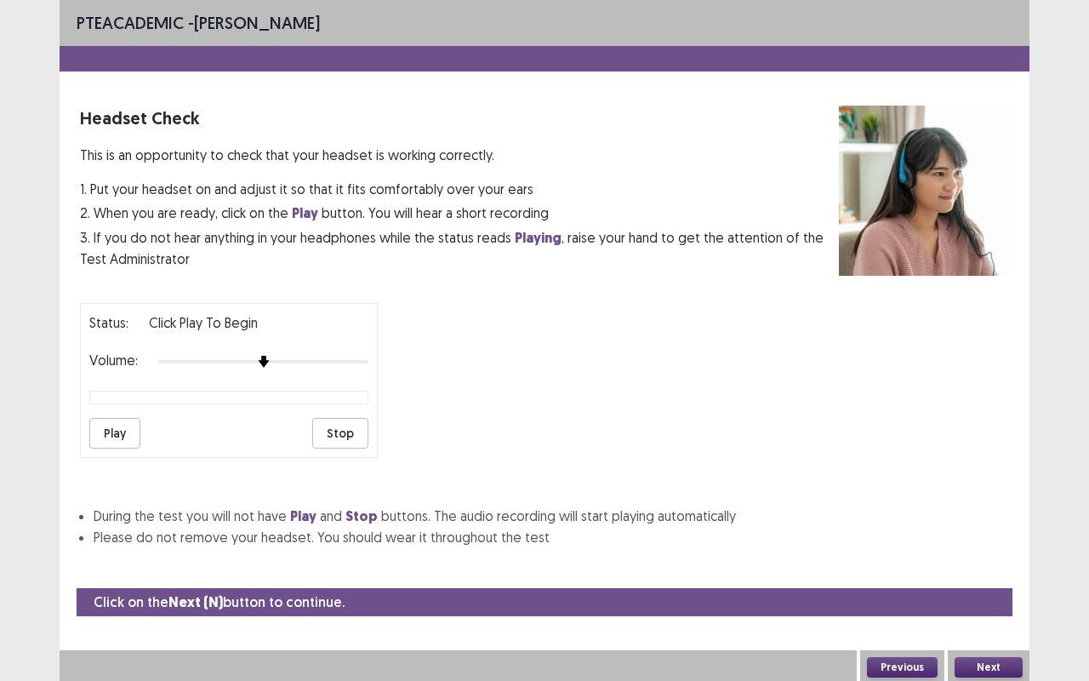
click at [100, 428] on button "Play" at bounding box center [114, 433] width 51 height 31
click at [271, 354] on div at bounding box center [262, 361] width 15 height 15
click at [274, 355] on div at bounding box center [263, 362] width 210 height 14
click at [117, 432] on button "Play" at bounding box center [114, 433] width 51 height 31
click at [992, 517] on button "Next" at bounding box center [989, 667] width 68 height 20
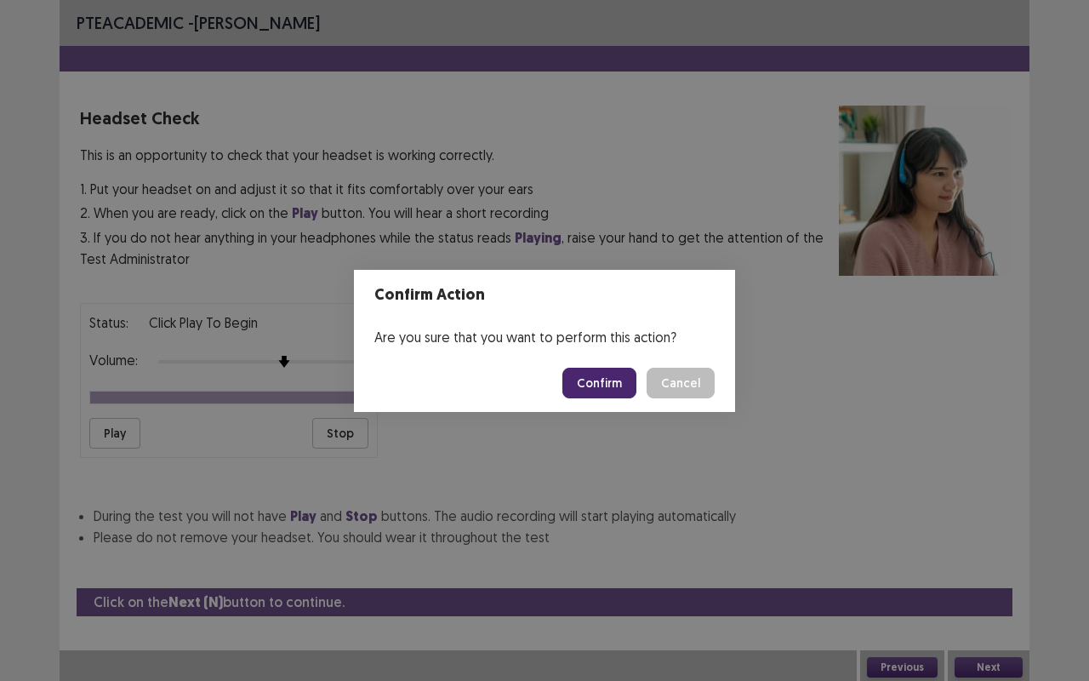
click at [596, 374] on button "Confirm" at bounding box center [600, 383] width 74 height 31
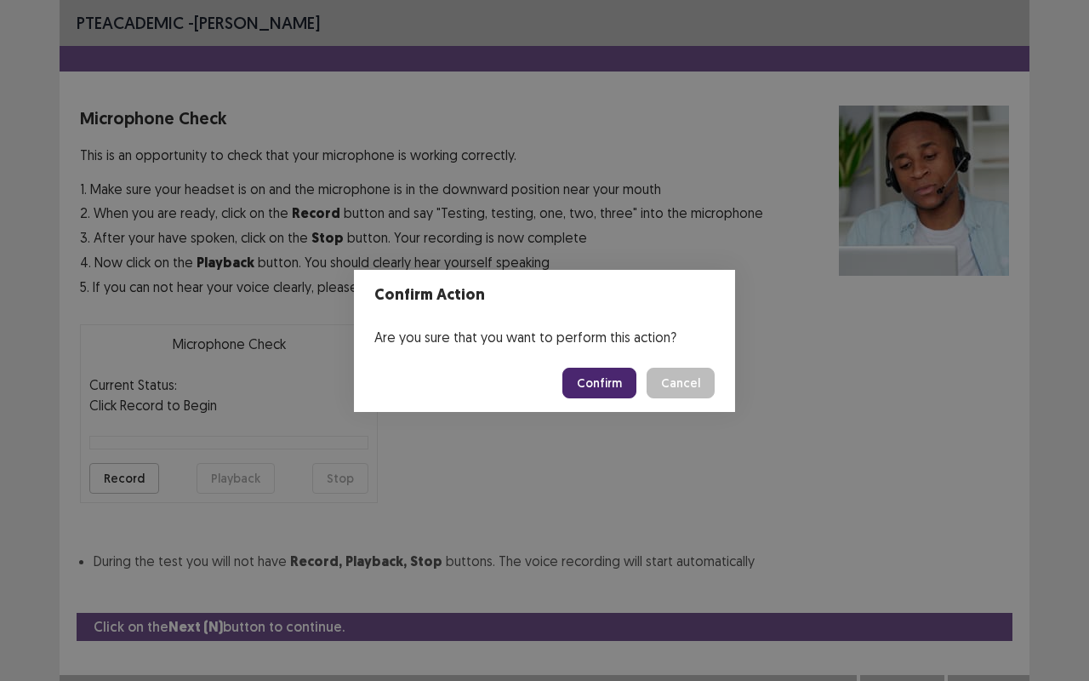
scroll to position [19, 0]
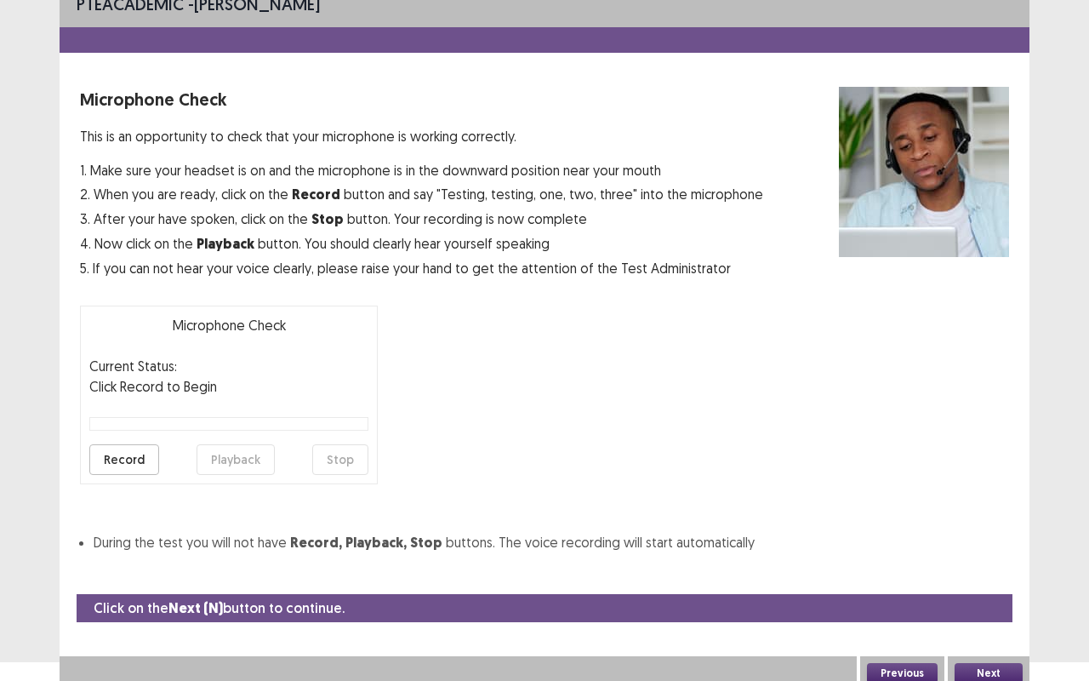
click at [114, 456] on button "Record" at bounding box center [124, 459] width 70 height 31
click at [253, 451] on button "Playback" at bounding box center [236, 459] width 78 height 31
click at [1008, 517] on button "Next" at bounding box center [989, 673] width 68 height 20
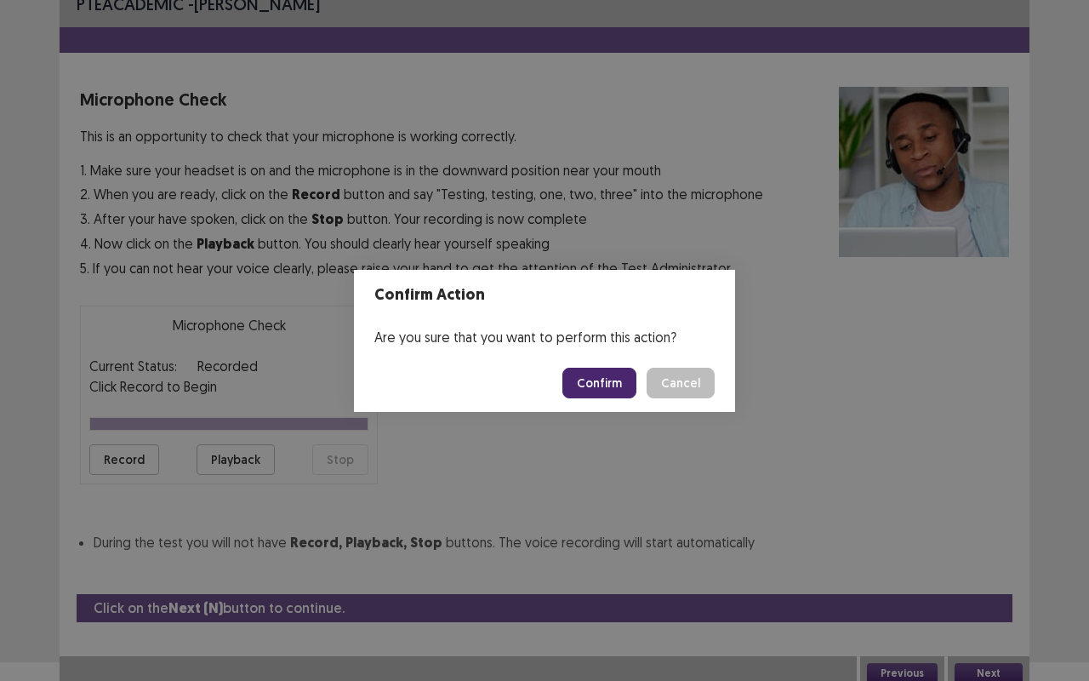
click at [608, 384] on button "Confirm" at bounding box center [600, 383] width 74 height 31
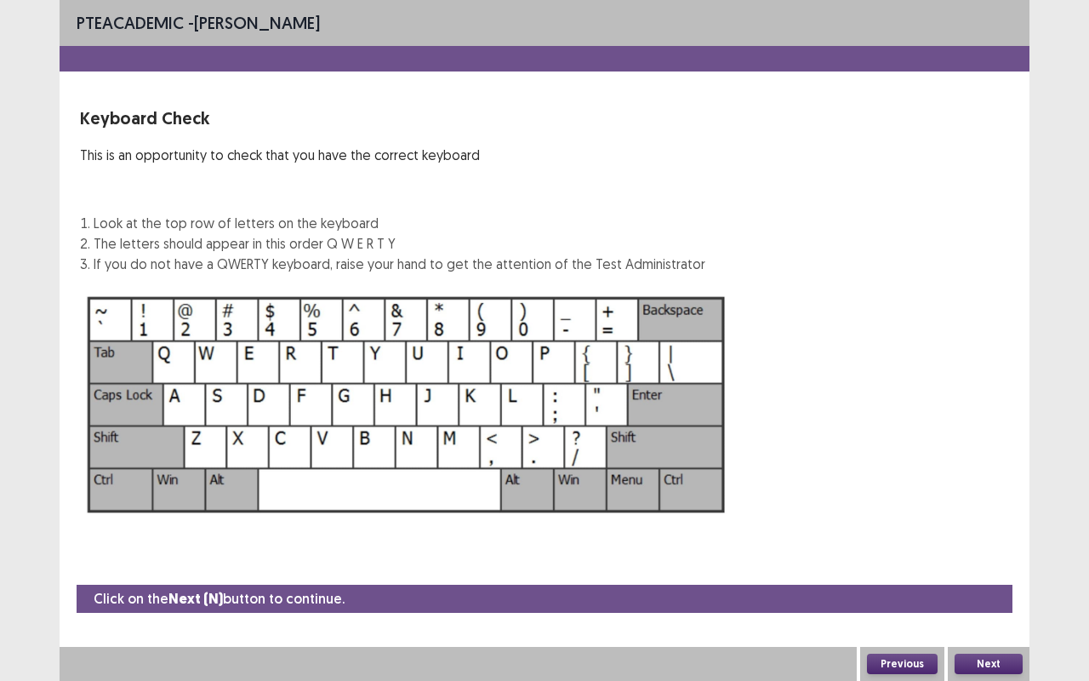
scroll to position [0, 0]
click at [996, 517] on button "Next" at bounding box center [989, 664] width 68 height 20
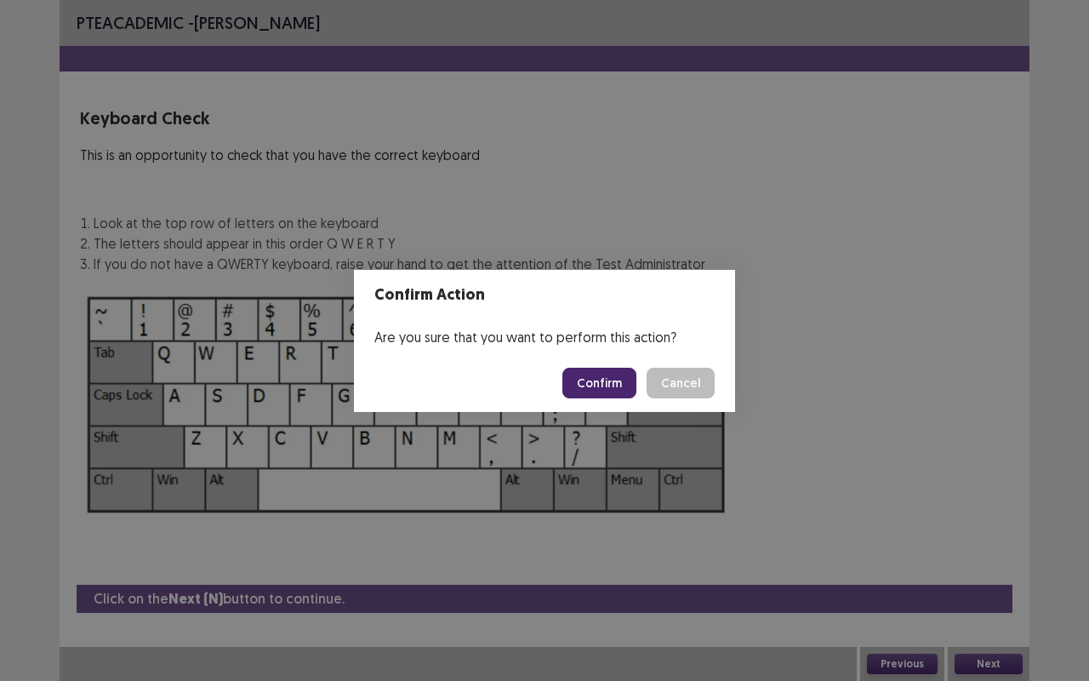
click at [614, 393] on button "Confirm" at bounding box center [600, 383] width 74 height 31
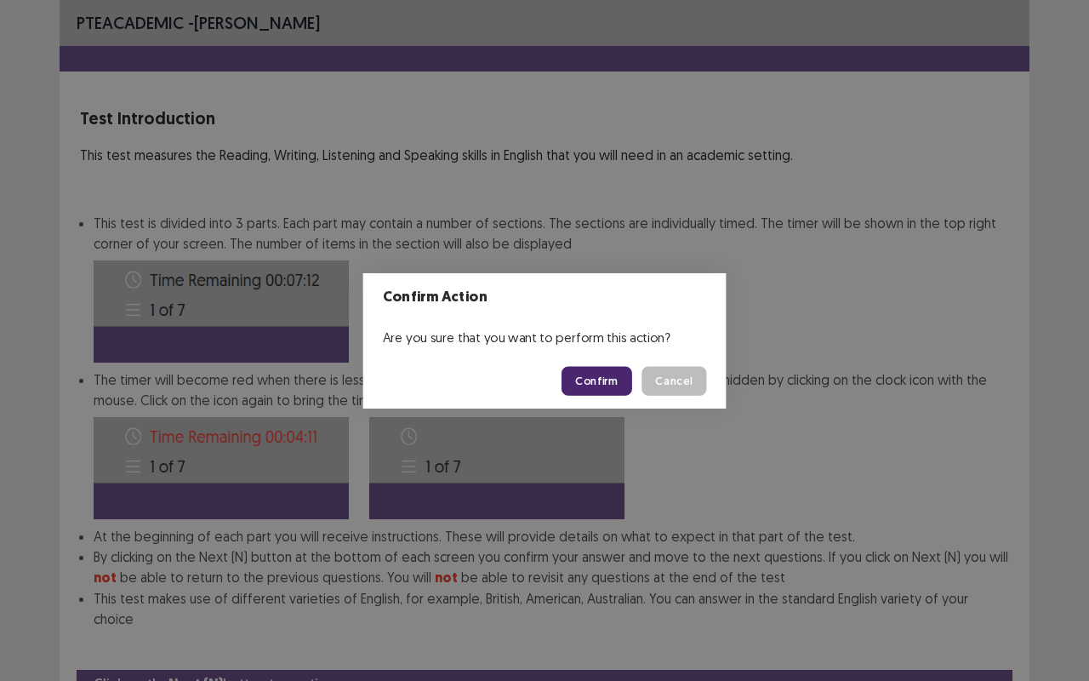
scroll to position [64, 0]
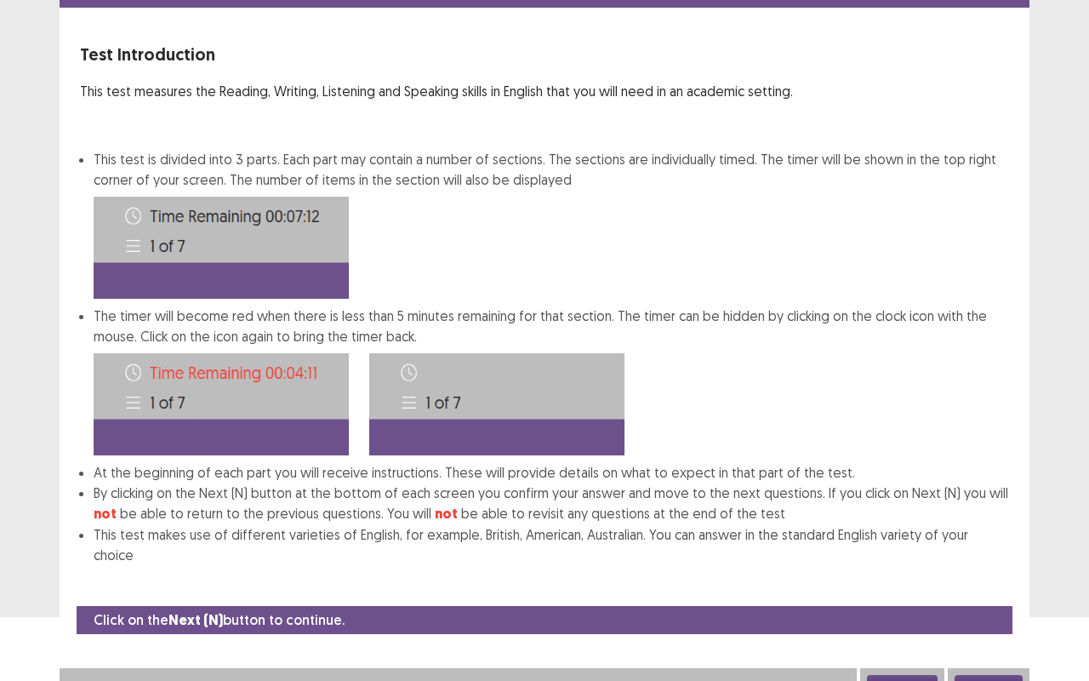
click at [980, 517] on button "Next" at bounding box center [989, 685] width 68 height 20
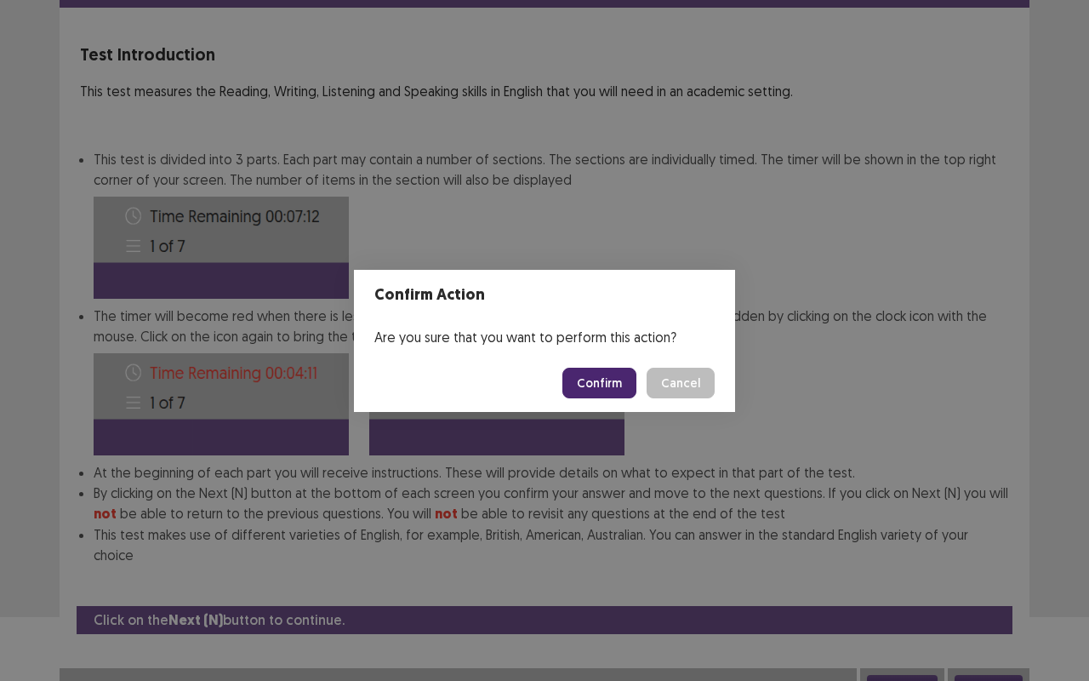
click at [599, 382] on button "Confirm" at bounding box center [600, 383] width 74 height 31
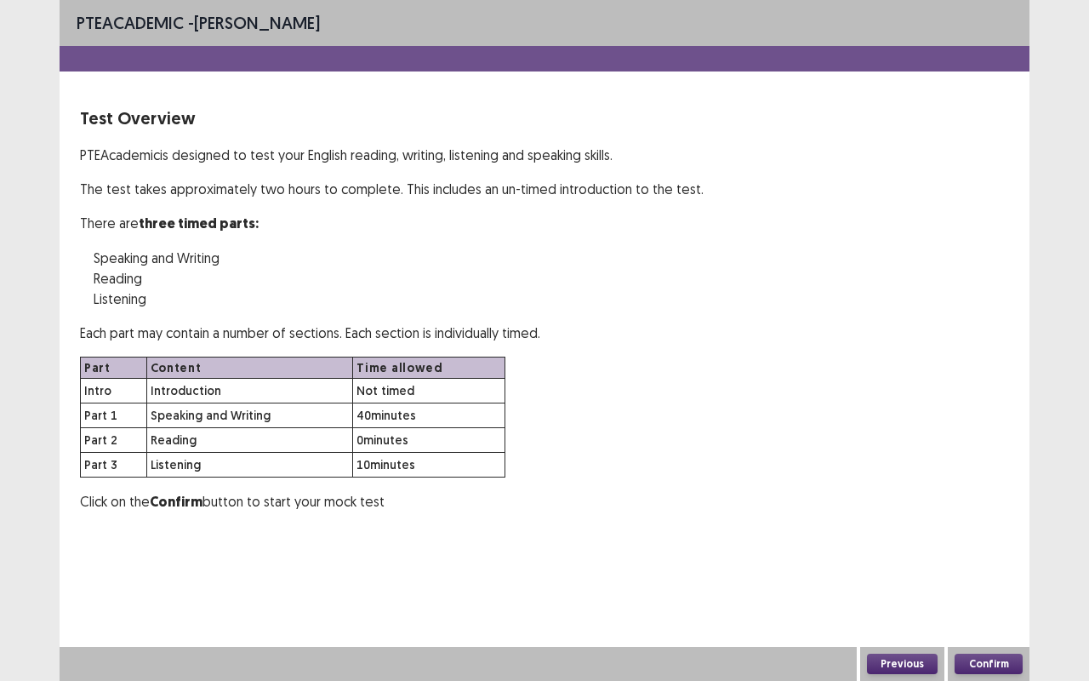
scroll to position [0, 0]
click at [1000, 517] on button "Confirm" at bounding box center [989, 664] width 68 height 20
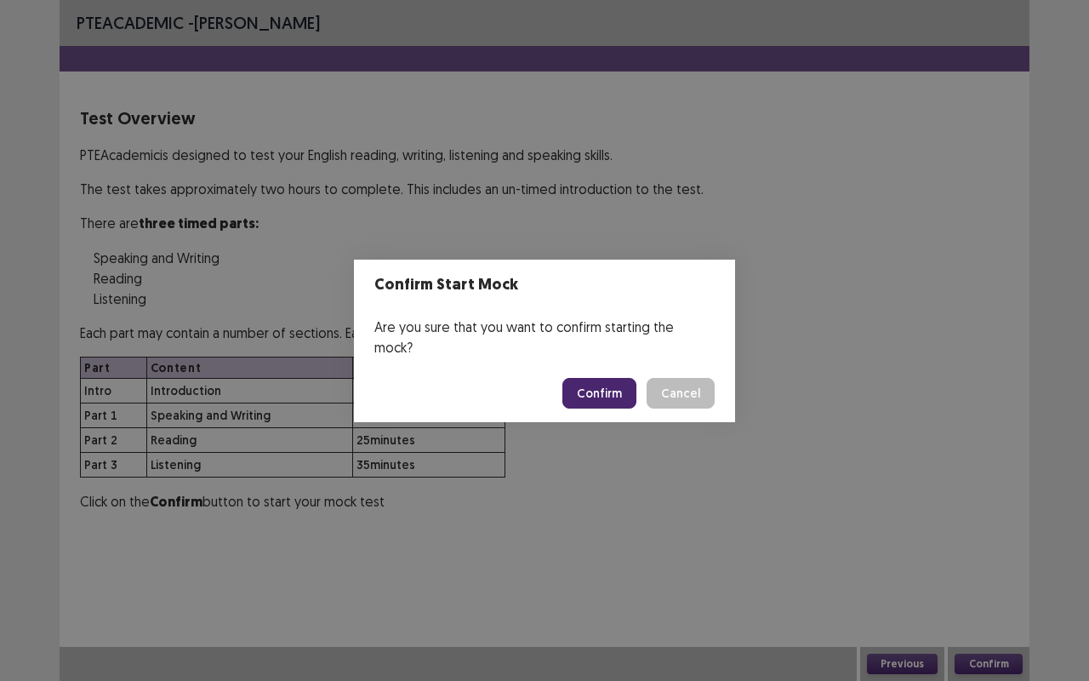
click at [592, 382] on button "Confirm" at bounding box center [600, 393] width 74 height 31
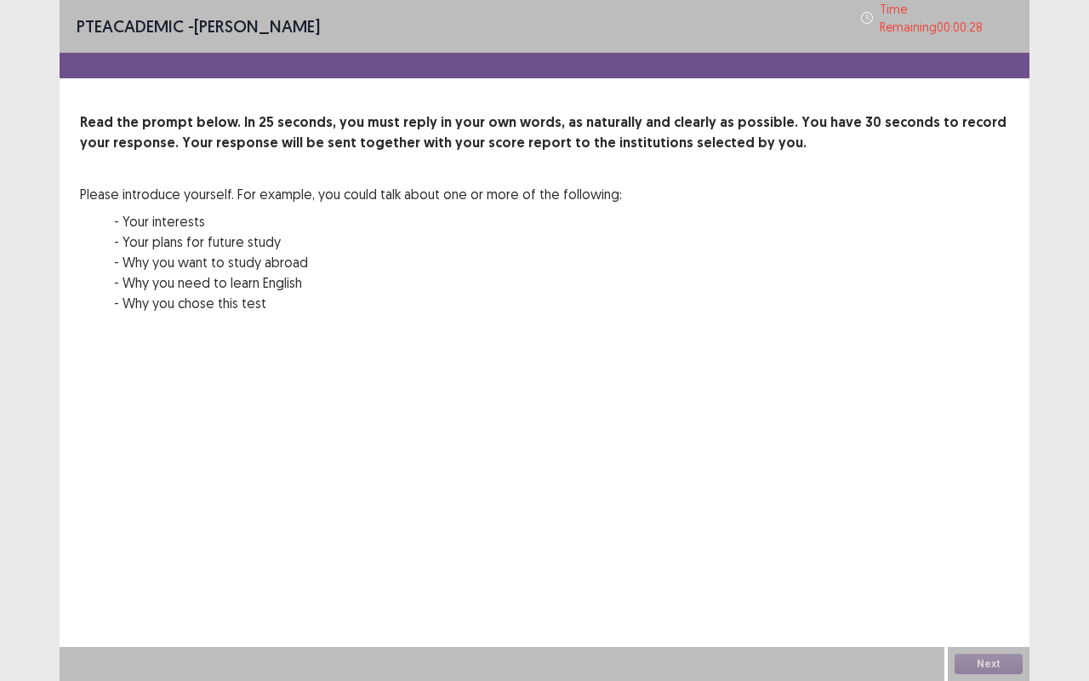
click at [989, 517] on div "Next" at bounding box center [989, 664] width 82 height 34
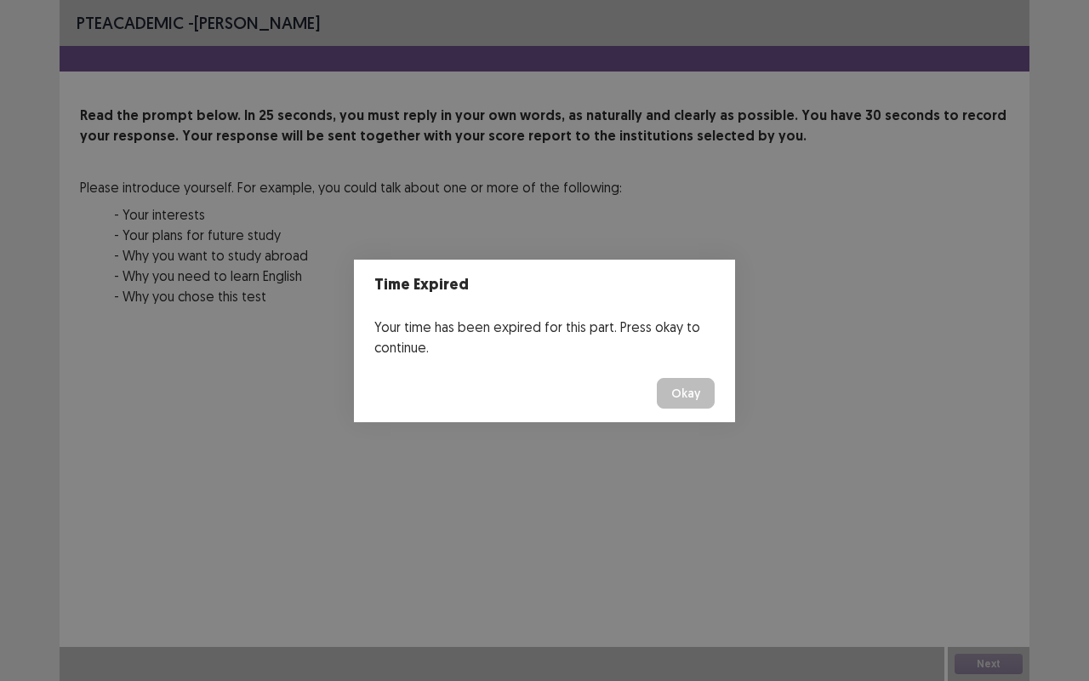
click at [694, 400] on button "Okay" at bounding box center [686, 393] width 58 height 31
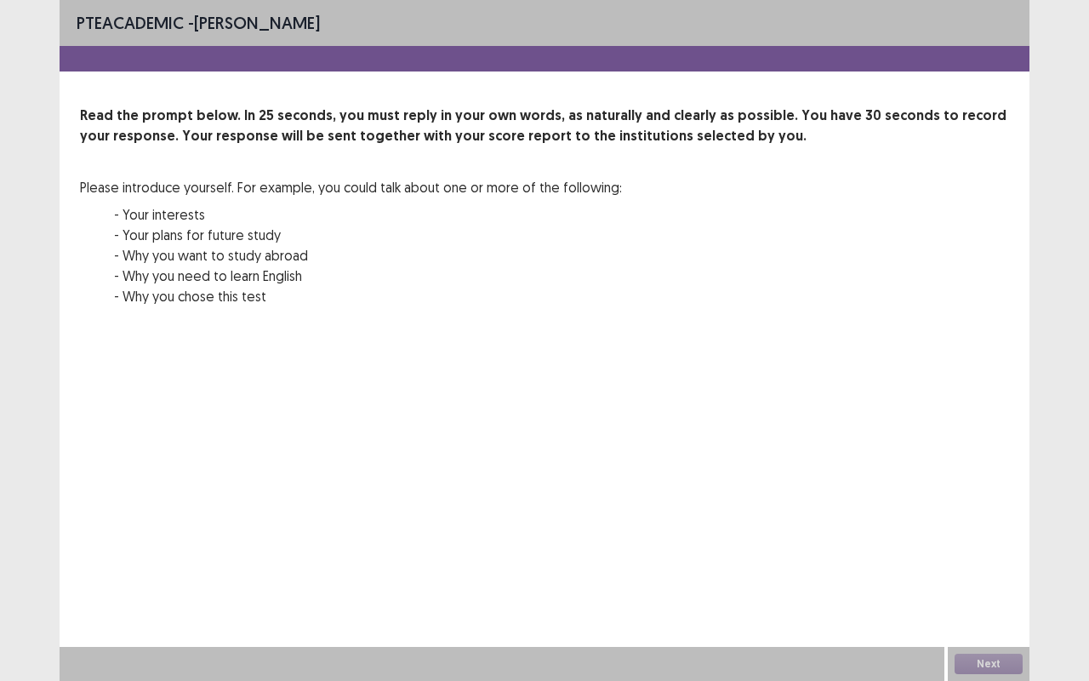
click at [986, 517] on div "Next" at bounding box center [989, 664] width 82 height 34
drag, startPoint x: 986, startPoint y: 663, endPoint x: 785, endPoint y: 548, distance: 231.4
click at [785, 517] on div "PTE academic - Sarita Lama Read the prompt below. In 25 seconds, you must reply…" at bounding box center [545, 340] width 970 height 681
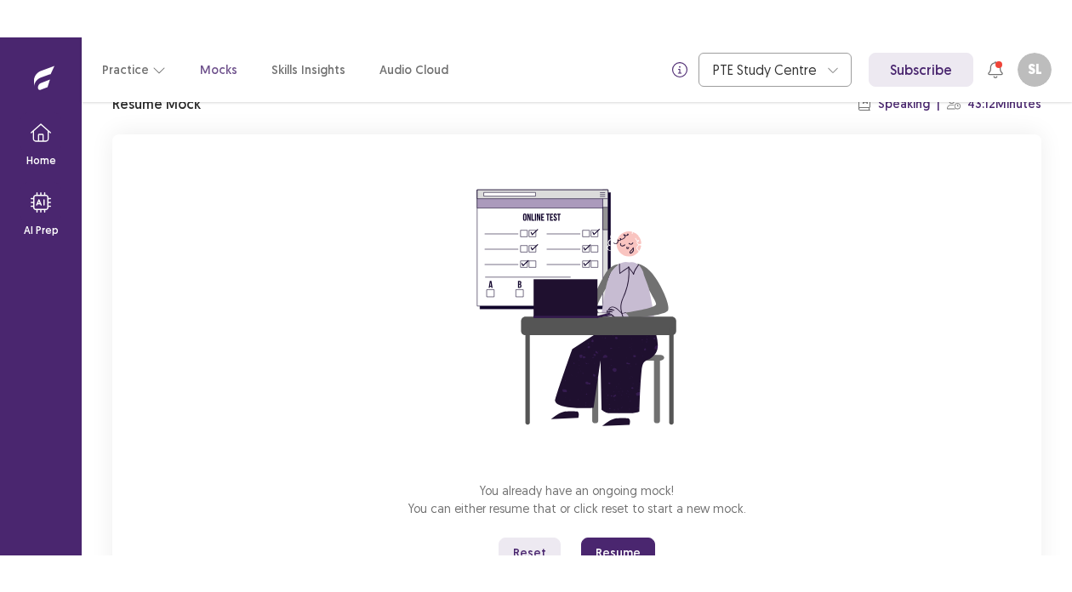
scroll to position [154, 0]
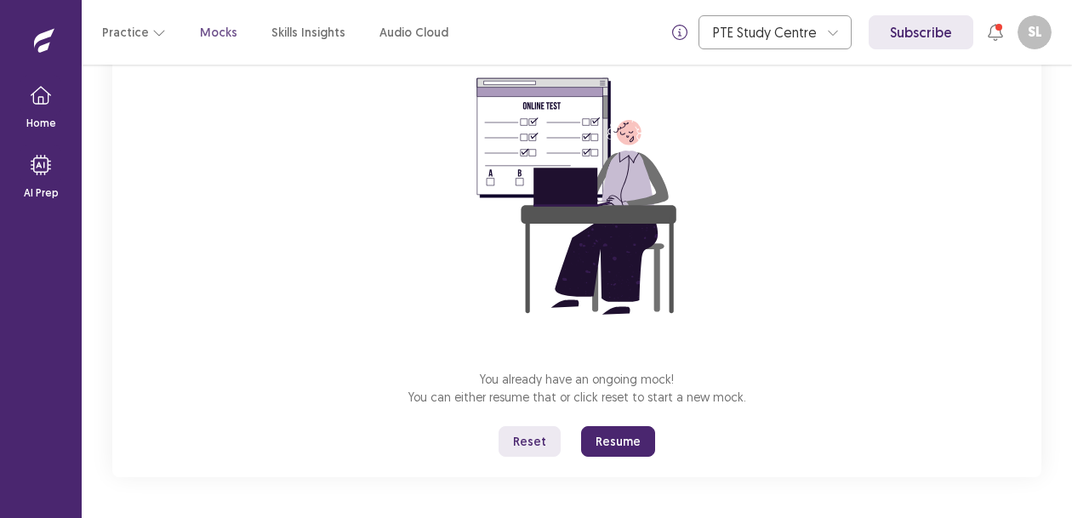
click at [538, 440] on button "Reset" at bounding box center [530, 441] width 62 height 31
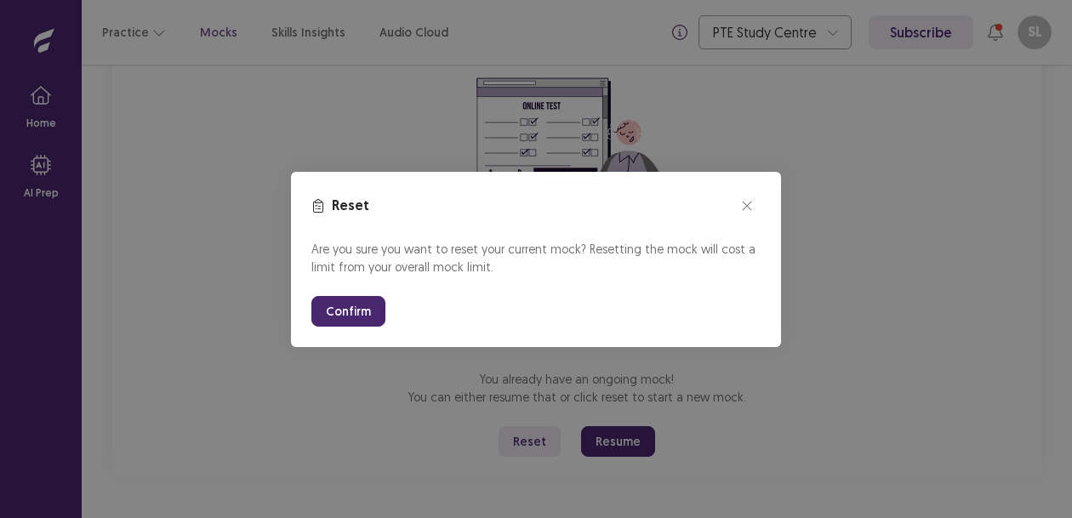
click at [364, 323] on button "Confirm" at bounding box center [349, 311] width 74 height 31
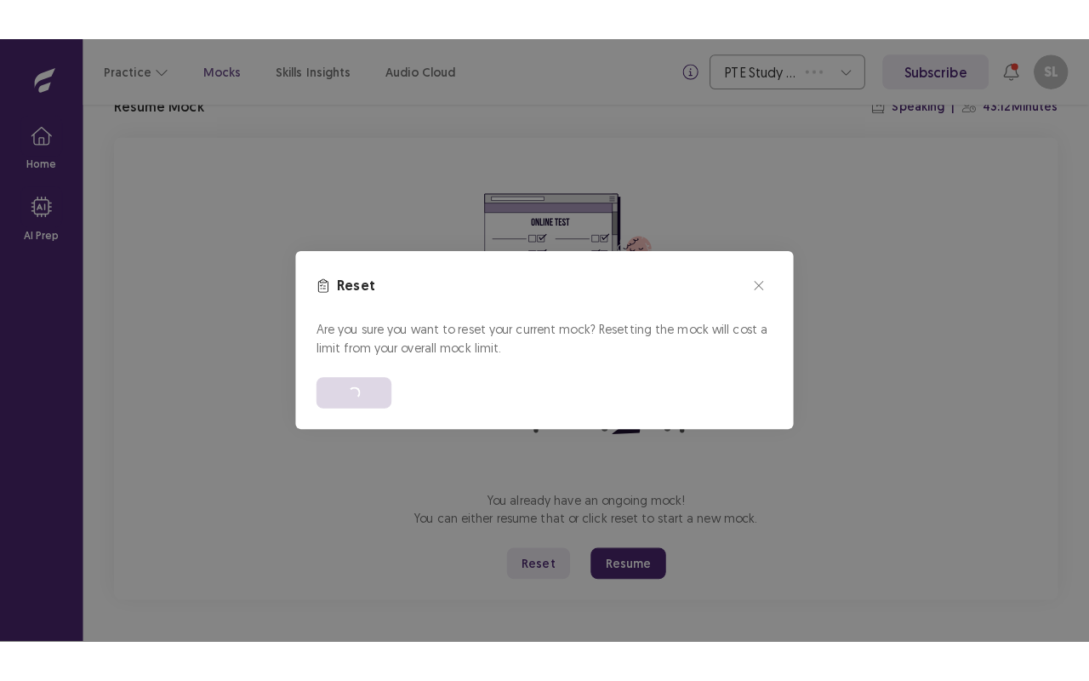
scroll to position [0, 0]
